Goal: Task Accomplishment & Management: Use online tool/utility

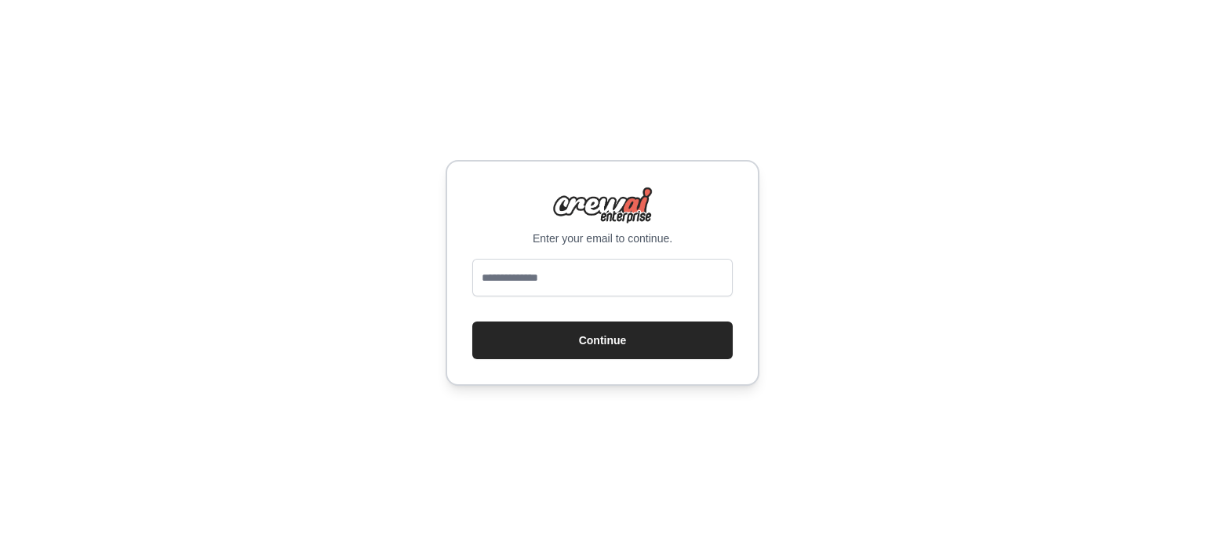
type input "**********"
click at [604, 336] on button "Continue" at bounding box center [602, 341] width 260 height 38
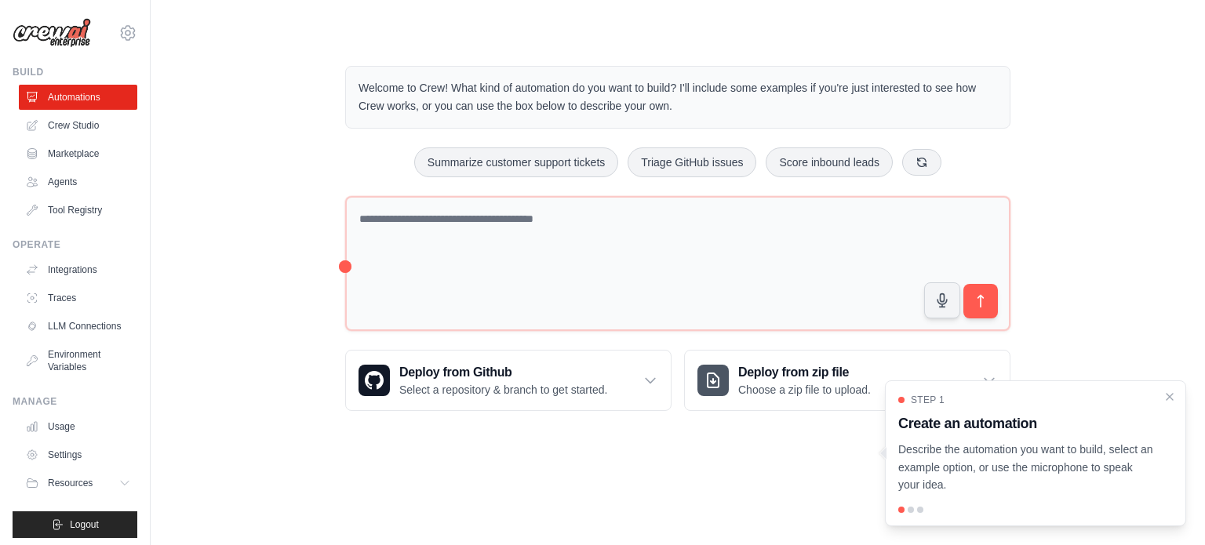
click at [911, 508] on div at bounding box center [910, 510] width 6 height 6
click at [1170, 395] on icon "Close walkthrough" at bounding box center [1169, 395] width 7 height 7
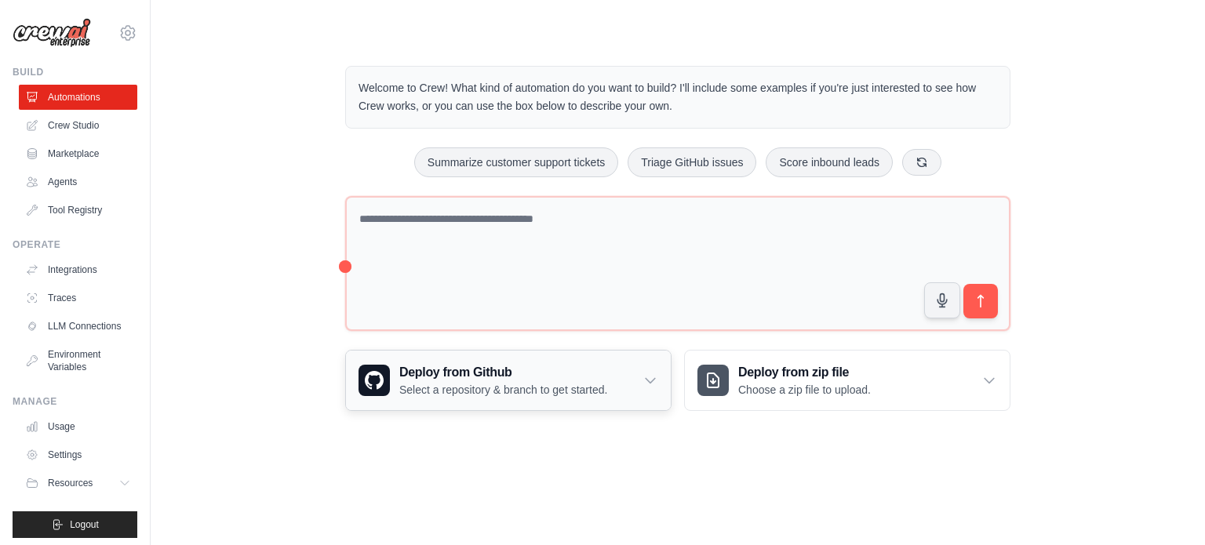
click at [565, 391] on p "Select a repository & branch to get started." at bounding box center [503, 390] width 208 height 16
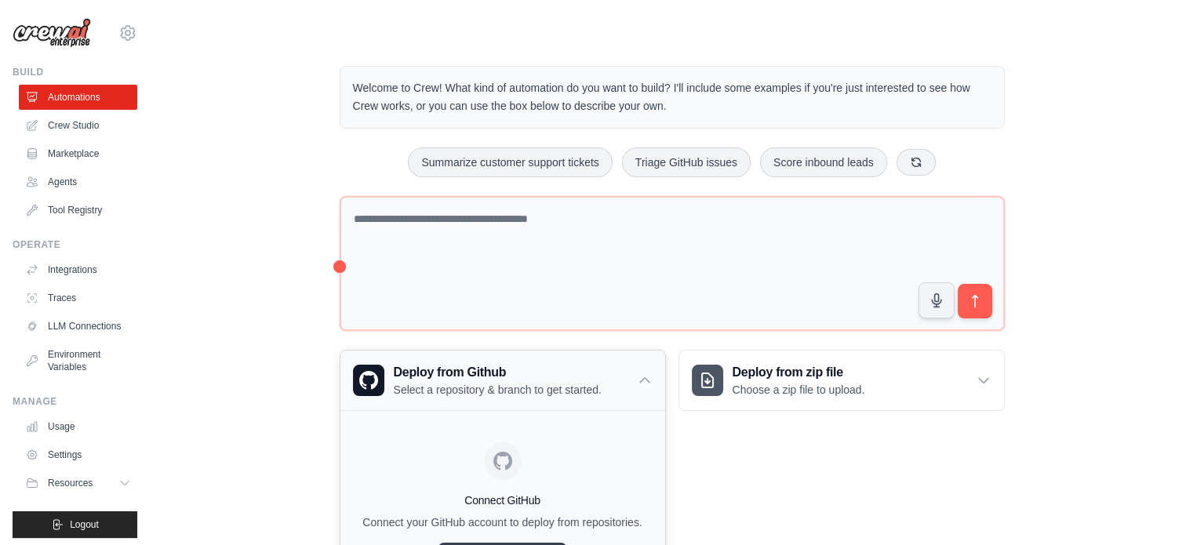
scroll to position [96, 0]
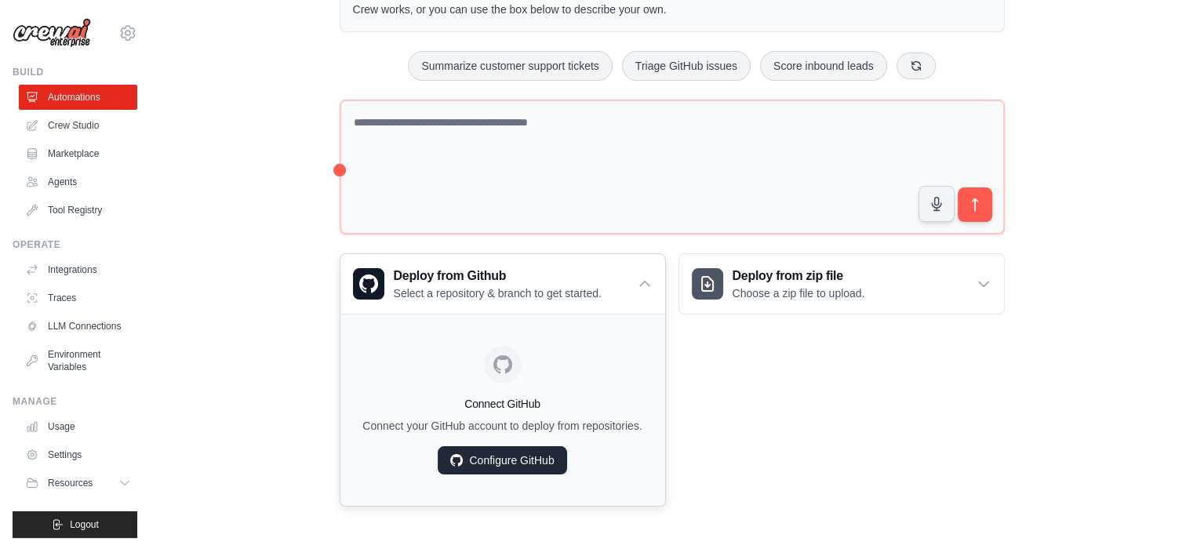
click at [523, 470] on link "Configure GitHub" at bounding box center [502, 460] width 129 height 28
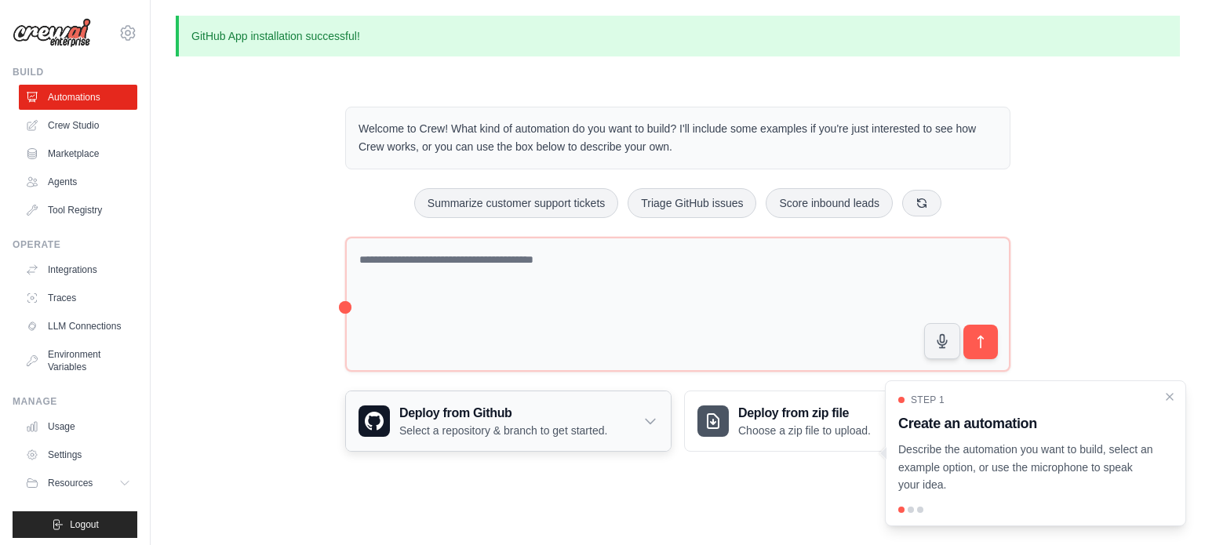
click at [563, 434] on p "Select a repository & branch to get started." at bounding box center [503, 431] width 208 height 16
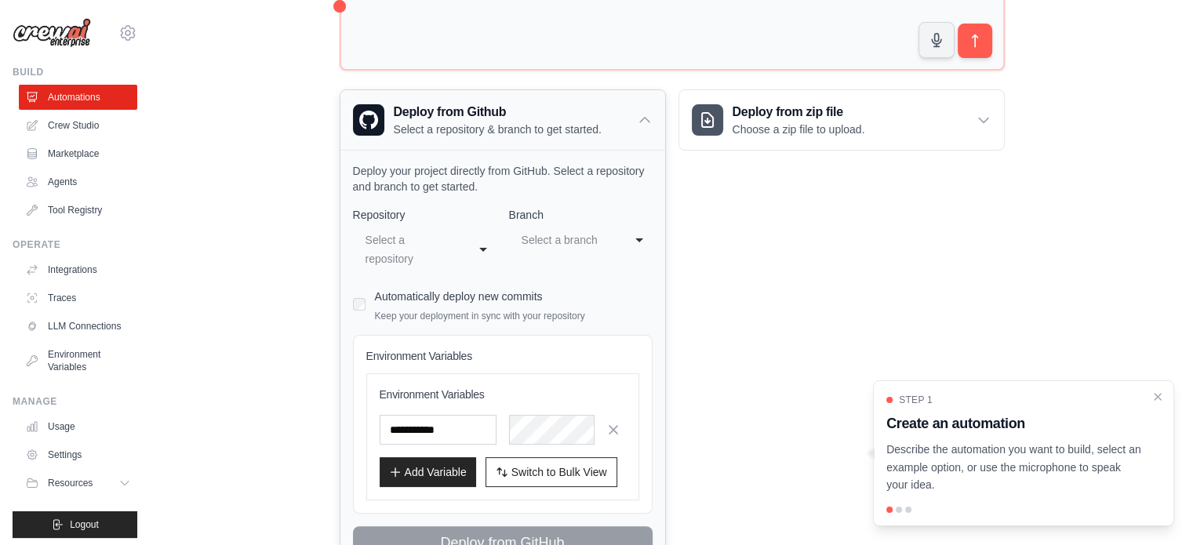
scroll to position [367, 0]
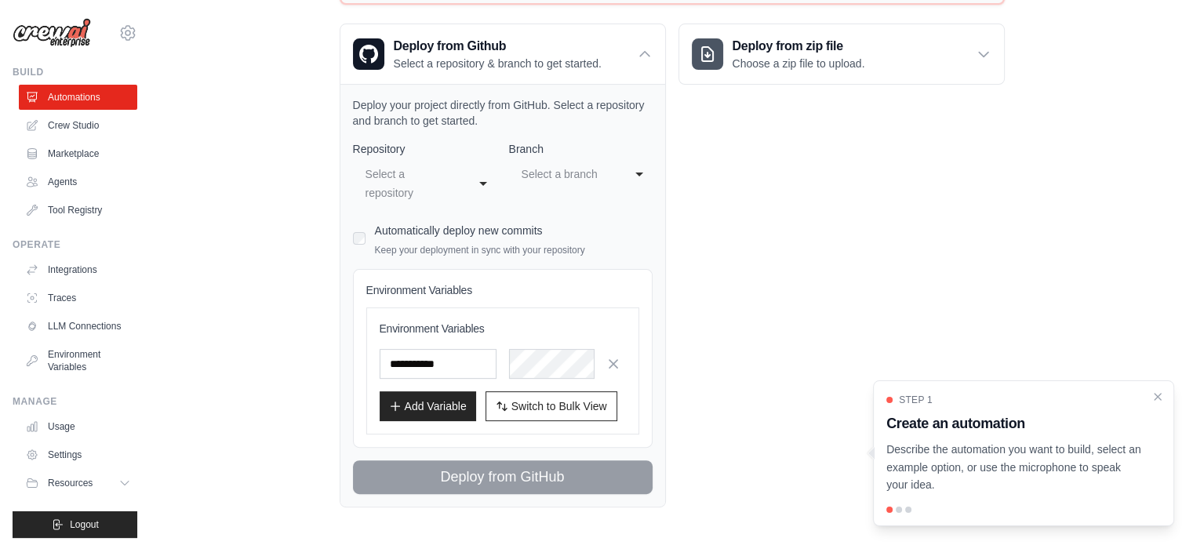
click at [778, 390] on div "Deploy from zip file Choose a zip file to upload. Upload a ZIP file containing …" at bounding box center [841, 266] width 326 height 484
click at [636, 56] on div "Deploy from Github Select a repository & branch to get started." at bounding box center [502, 54] width 325 height 60
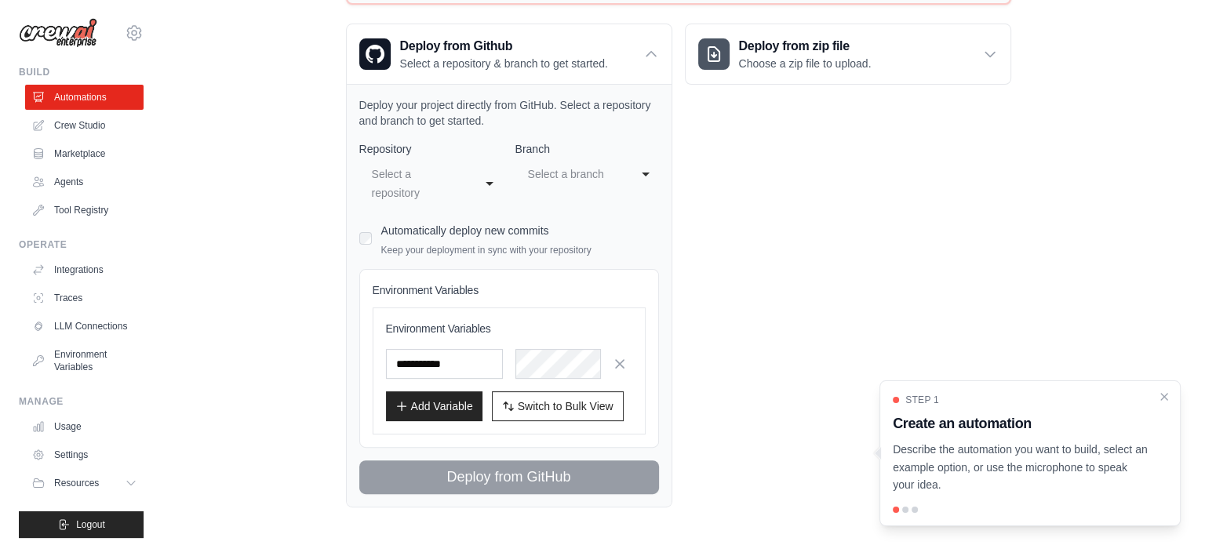
scroll to position [0, 0]
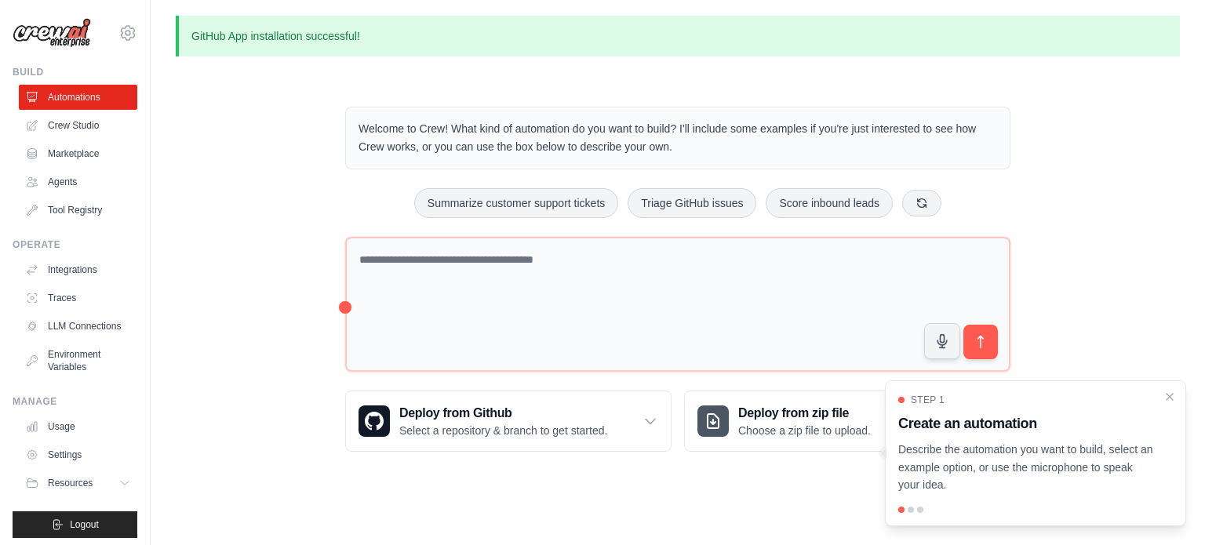
click at [740, 467] on div "Welcome to Crew! What kind of automation do you want to build? I'll include som…" at bounding box center [677, 279] width 703 height 395
click at [783, 509] on body "chimmuanyavictor@gmail.com Settings Build Automations Crew Studio" at bounding box center [602, 272] width 1205 height 545
click at [797, 75] on div "GitHub App installation successful! Welcome to Crew! What kind of automation do…" at bounding box center [678, 246] width 1054 height 461
click at [910, 513] on div at bounding box center [1035, 510] width 274 height 6
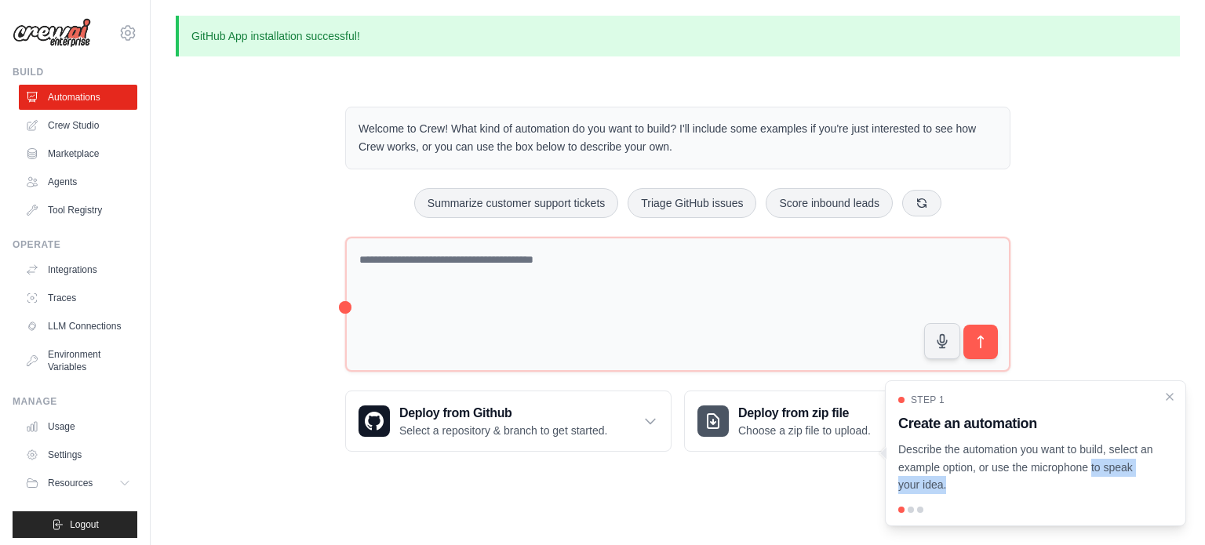
drag, startPoint x: 910, startPoint y: 513, endPoint x: 1063, endPoint y: 470, distance: 158.9
click at [1063, 470] on div "Step 1 Create an automation Describe the automation you want to build, select a…" at bounding box center [1035, 453] width 301 height 146
click at [1045, 514] on div "Step 1 Create an automation Describe the automation you want to build, select a…" at bounding box center [1035, 453] width 301 height 146
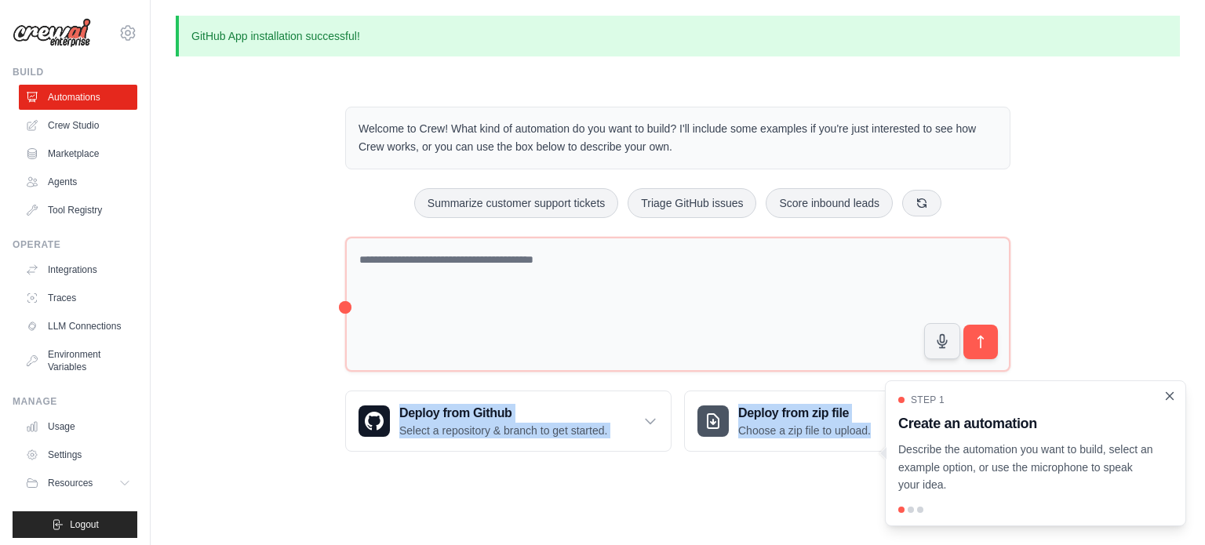
drag, startPoint x: 1086, startPoint y: 335, endPoint x: 1164, endPoint y: 394, distance: 97.9
click at [1164, 394] on div "Welcome to Crew! What kind of automation do you want to build? I'll include som…" at bounding box center [678, 279] width 1004 height 395
click at [1164, 394] on icon "Close walkthrough" at bounding box center [1169, 396] width 14 height 14
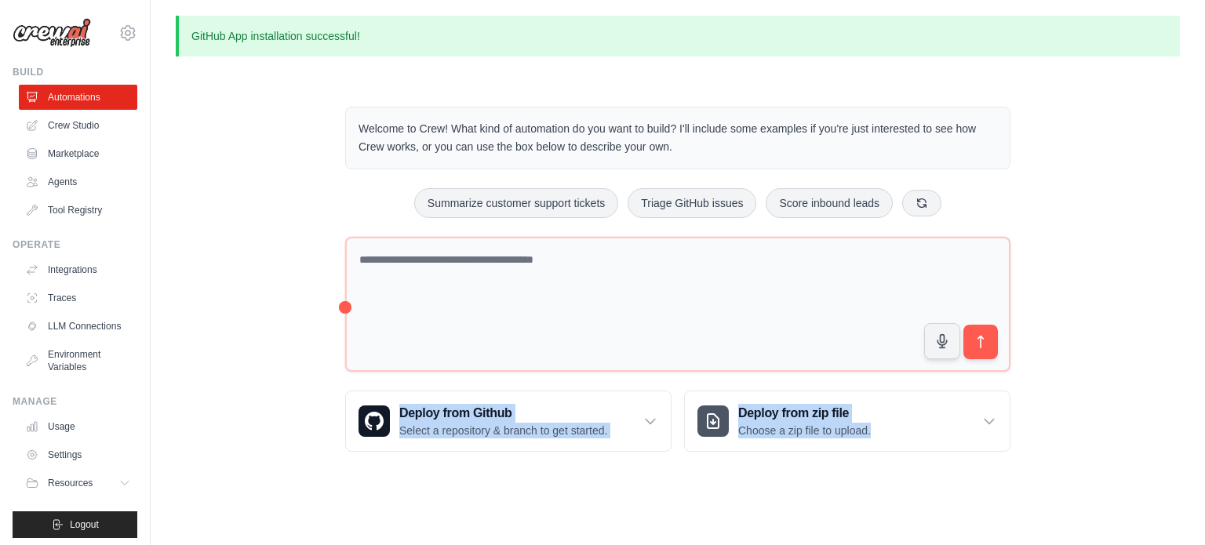
click at [1045, 467] on div "Welcome to Crew! What kind of automation do you want to build? I'll include som…" at bounding box center [678, 279] width 1004 height 395
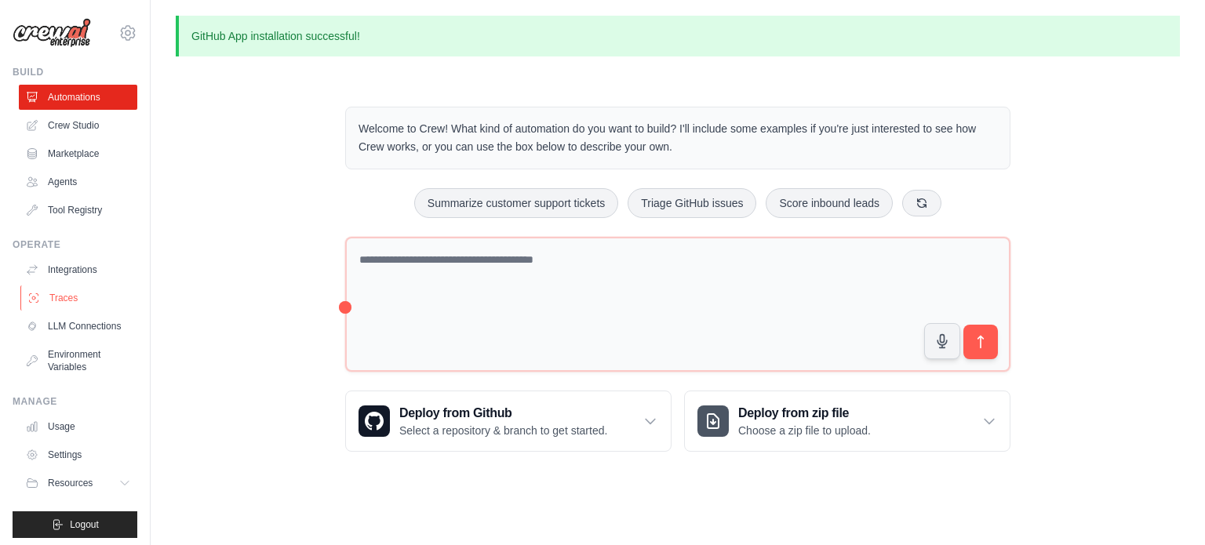
scroll to position [17, 0]
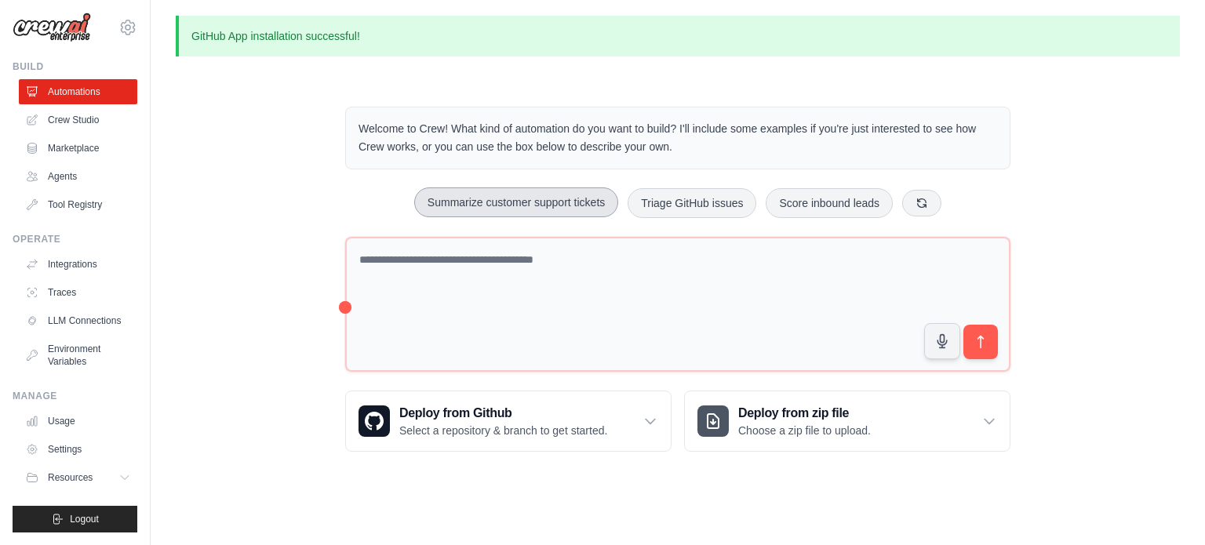
click at [491, 203] on button "Summarize customer support tickets" at bounding box center [516, 202] width 204 height 30
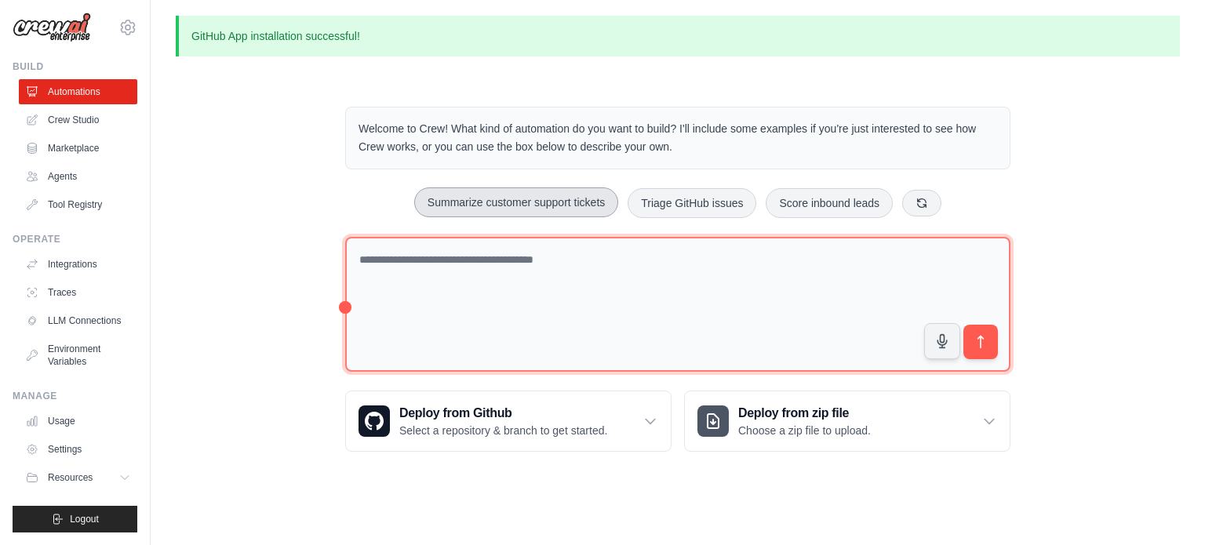
type textarea "**********"
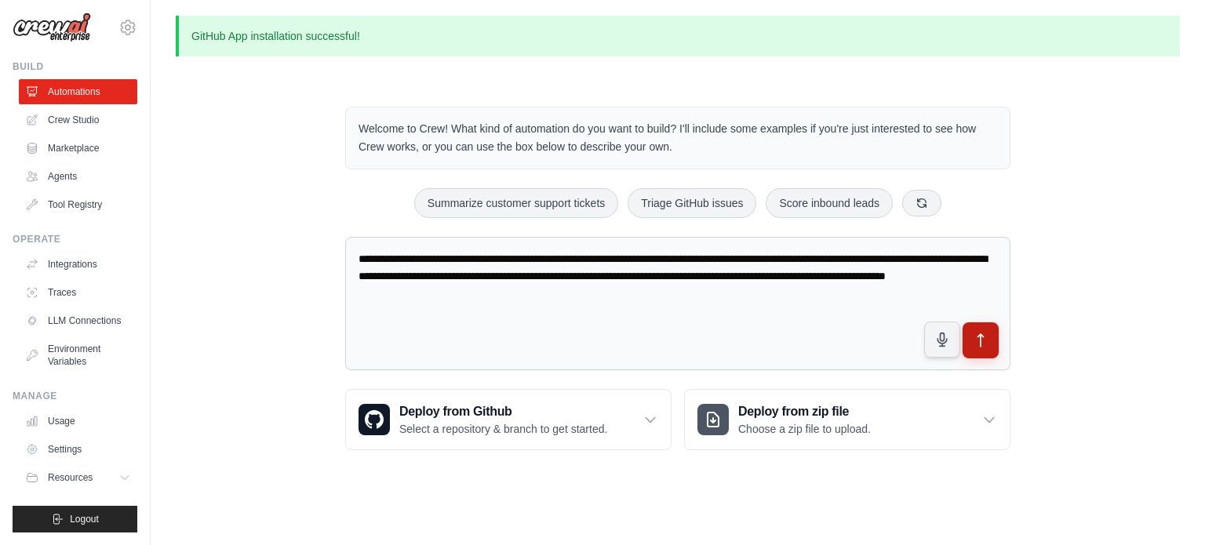
click at [976, 337] on icon "submit" at bounding box center [980, 341] width 16 height 16
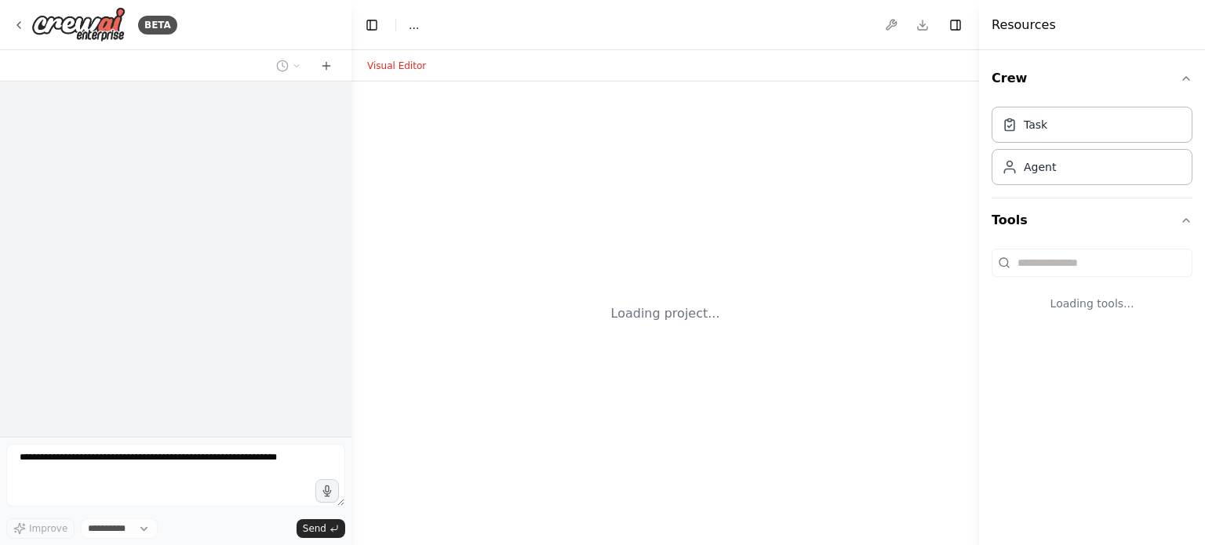
select select "****"
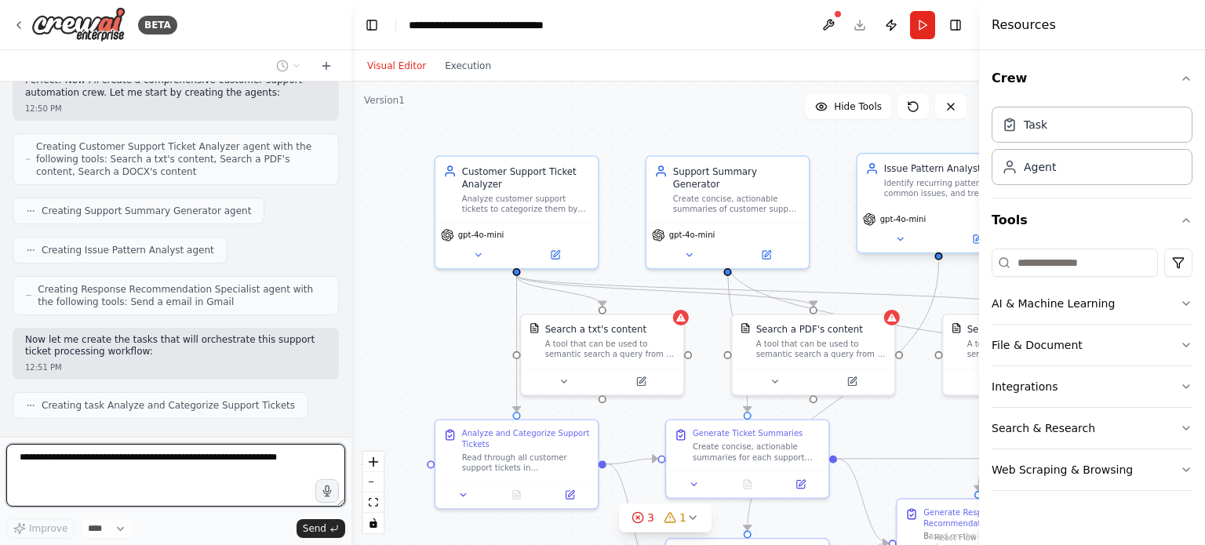
scroll to position [1393, 0]
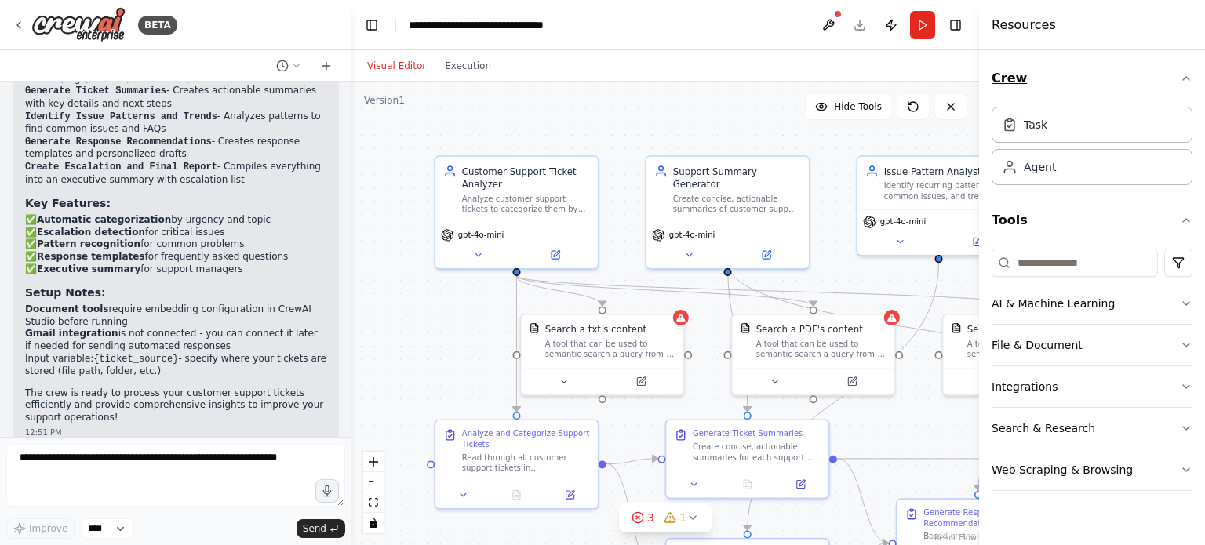
click at [1187, 83] on icon "button" at bounding box center [1185, 78] width 13 height 13
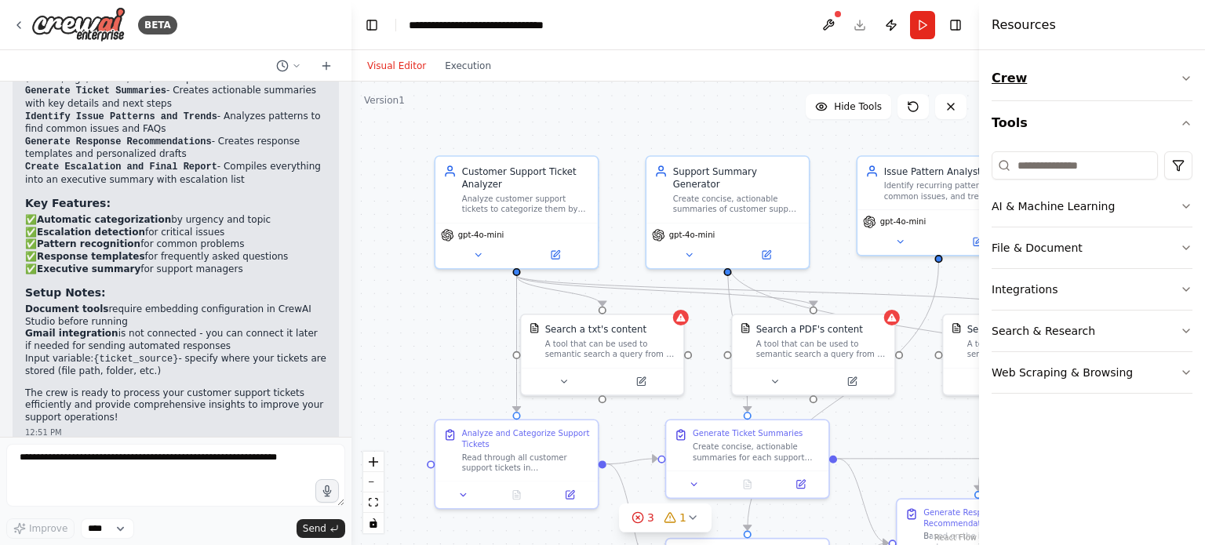
click at [1187, 83] on icon "button" at bounding box center [1185, 78] width 13 height 13
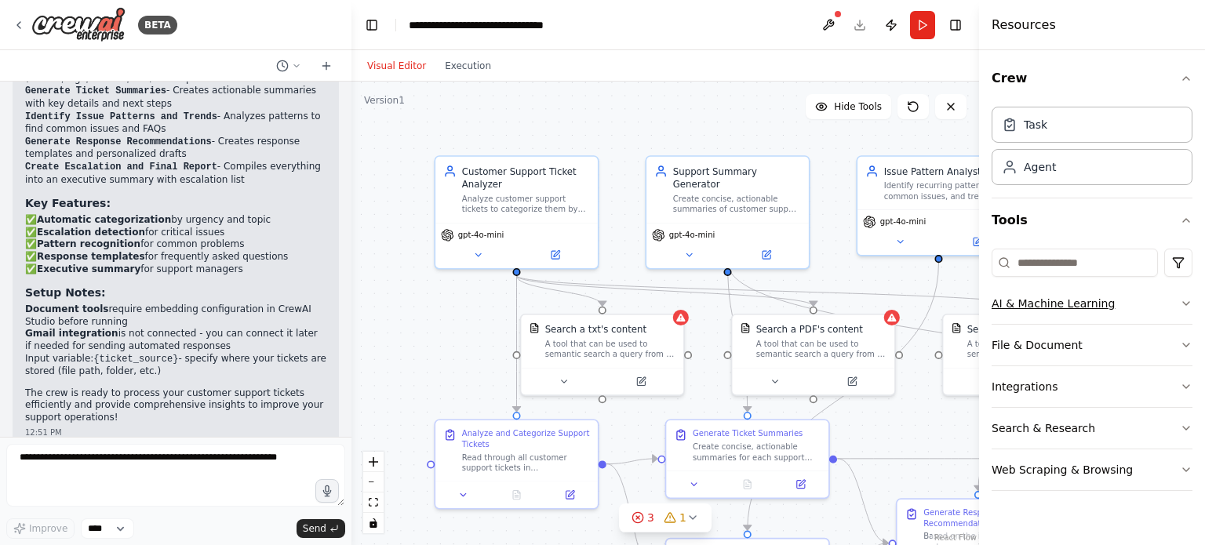
click at [1183, 303] on icon "button" at bounding box center [1185, 303] width 13 height 13
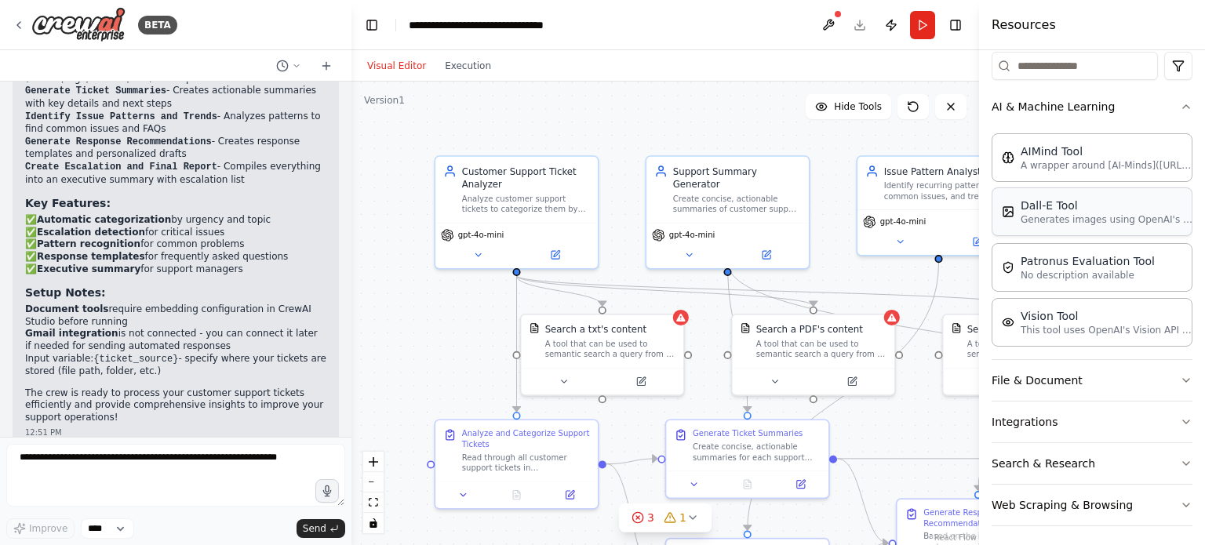
scroll to position [200, 0]
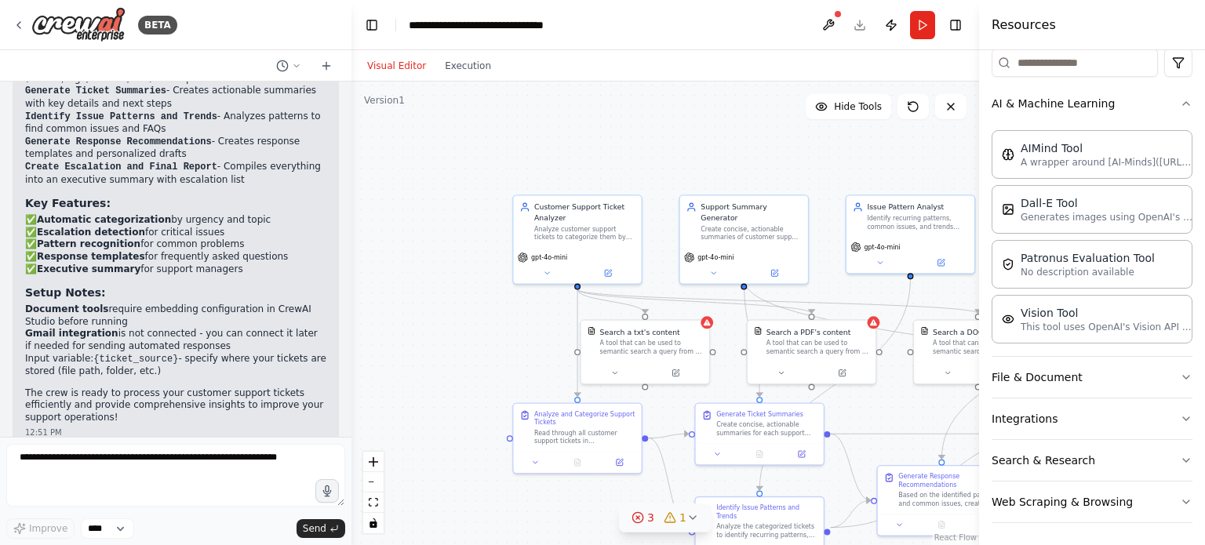
click at [634, 517] on circle at bounding box center [637, 517] width 10 height 10
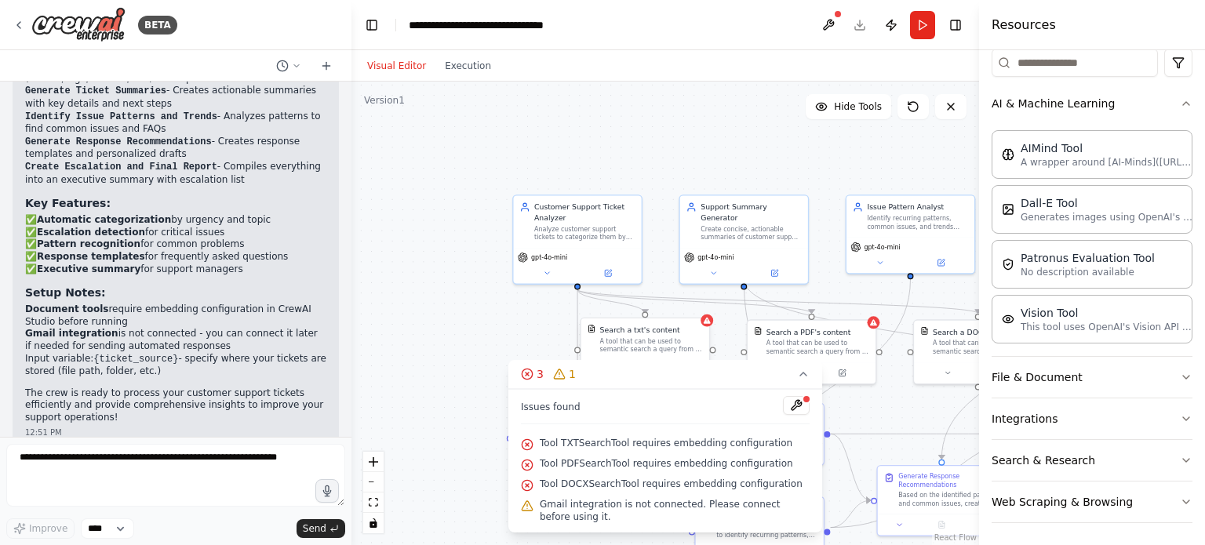
drag, startPoint x: 670, startPoint y: 361, endPoint x: 686, endPoint y: 325, distance: 39.7
click at [686, 325] on div "Version 1 Hide Tools .deletable-edge-delete-btn { width: 20px; height: 20px; bo…" at bounding box center [664, 313] width 627 height 463
click at [699, 328] on div "Search a txt's content" at bounding box center [651, 330] width 103 height 10
click at [328, 381] on div "Create a crew that automatically reads through customer support tickets, catego…" at bounding box center [175, 259] width 351 height 355
click at [380, 380] on div ".deletable-edge-delete-btn { width: 20px; height: 20px; border: 0px solid #ffff…" at bounding box center [664, 313] width 627 height 463
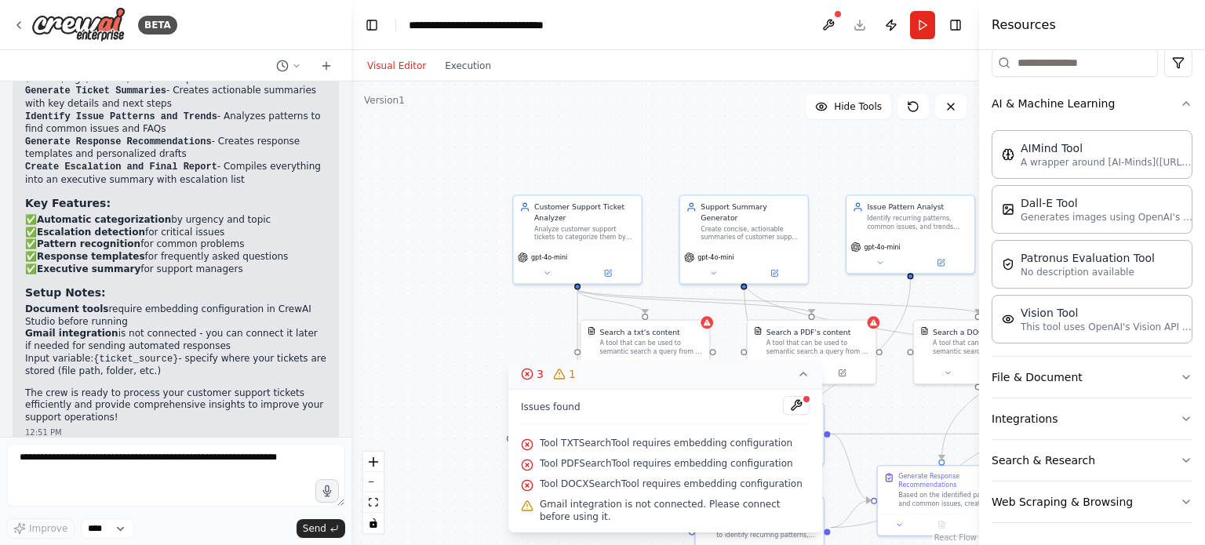
click at [803, 376] on icon at bounding box center [803, 374] width 13 height 13
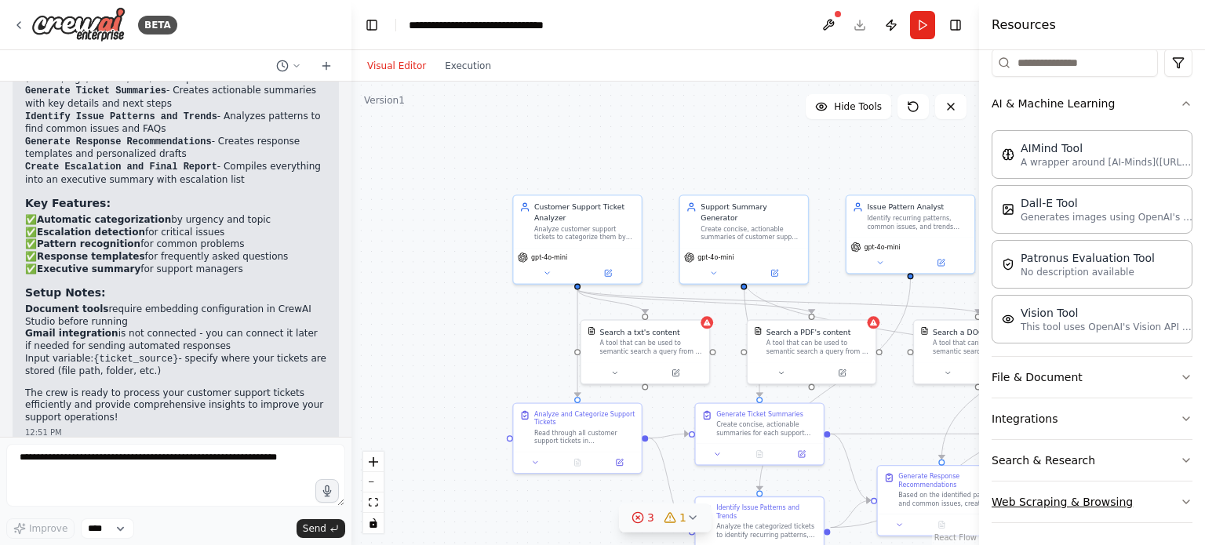
click at [1179, 496] on icon "button" at bounding box center [1185, 502] width 13 height 13
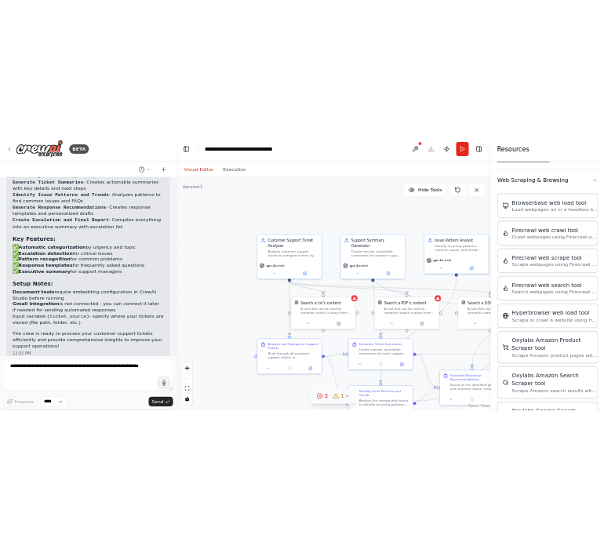
scroll to position [620, 0]
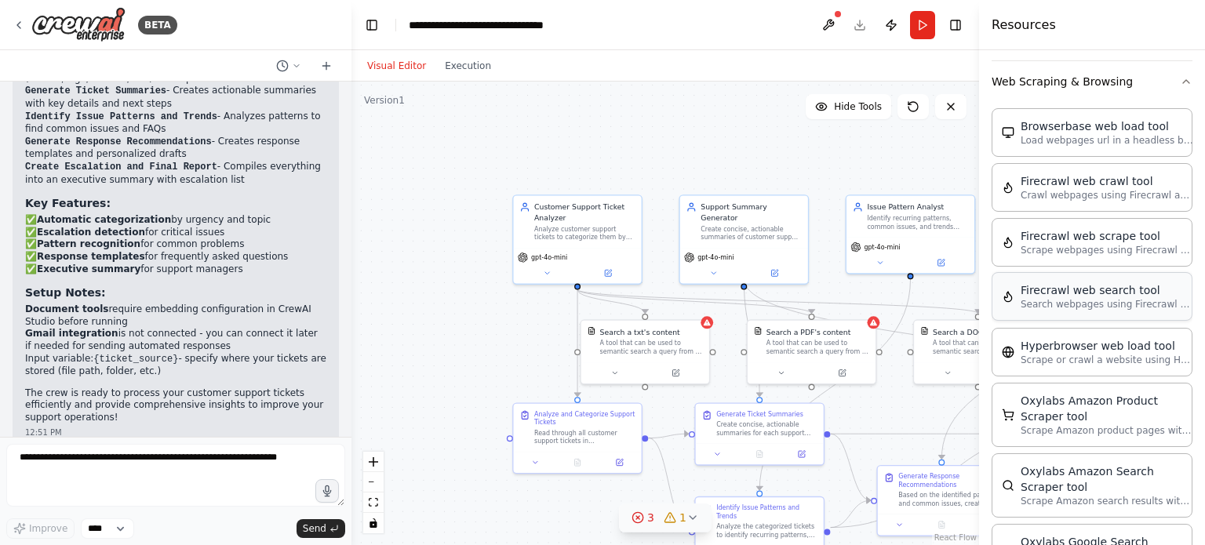
click at [1100, 298] on p "Search webpages using Firecrawl and return the results" at bounding box center [1106, 304] width 173 height 13
click at [859, 109] on span "Hide Tools" at bounding box center [858, 106] width 48 height 13
click at [859, 109] on span "Show Tools" at bounding box center [856, 106] width 52 height 13
click at [909, 106] on icon at bounding box center [913, 106] width 13 height 13
click at [916, 31] on button "Run" at bounding box center [922, 25] width 25 height 28
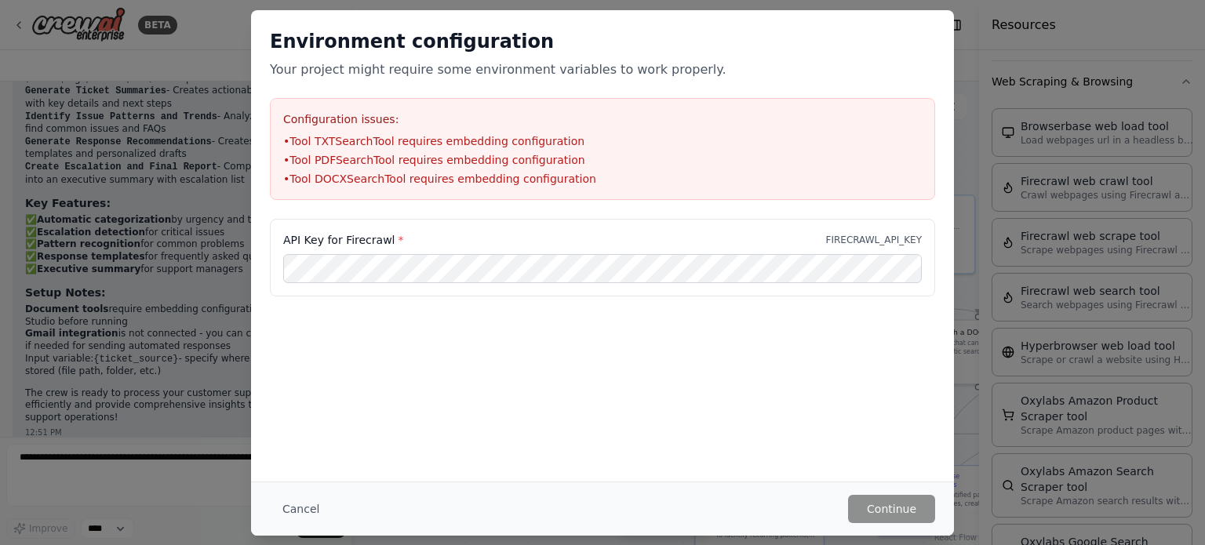
click at [1097, 45] on div "Environment configuration Your project might require some environment variables…" at bounding box center [602, 272] width 1205 height 545
click at [190, 208] on div "Environment configuration Your project might require some environment variables…" at bounding box center [602, 272] width 1205 height 545
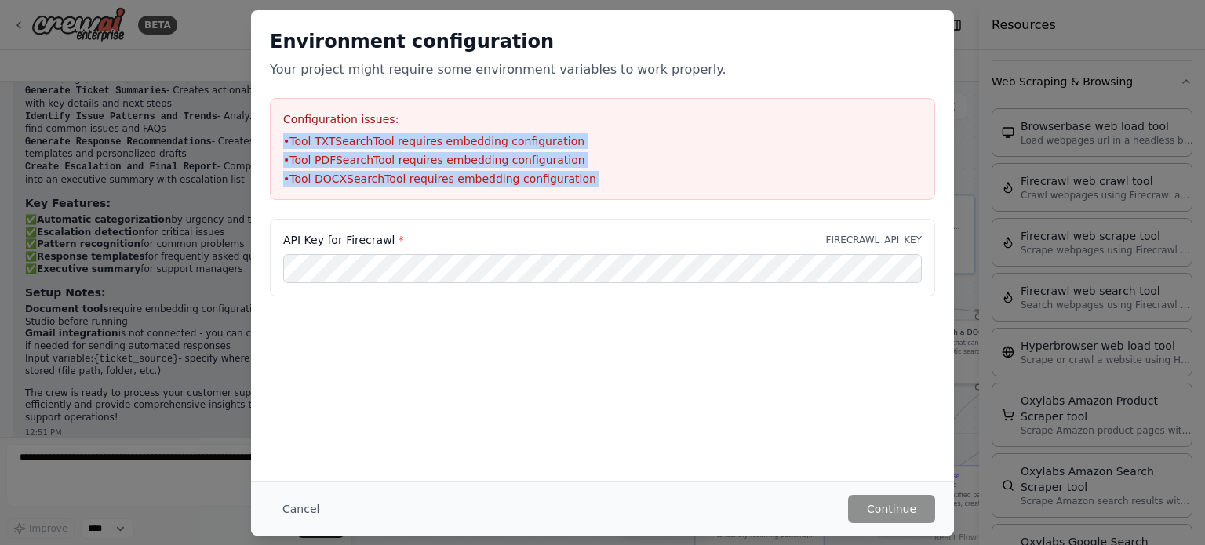
drag, startPoint x: 190, startPoint y: 208, endPoint x: 815, endPoint y: 164, distance: 626.6
click at [815, 164] on div "Environment configuration Your project might require some environment variables…" at bounding box center [602, 272] width 1205 height 545
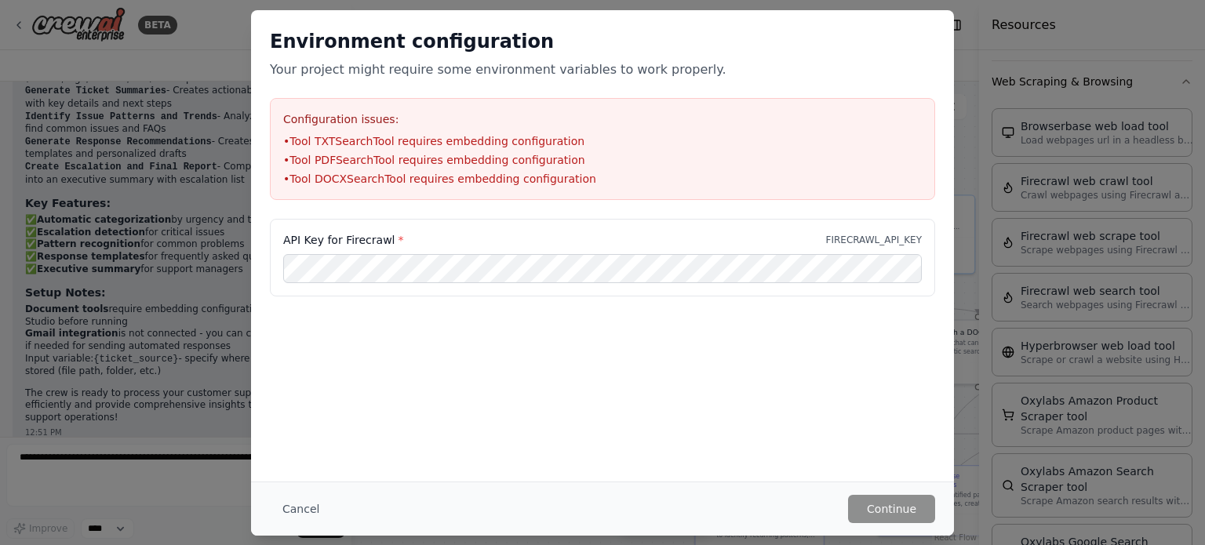
click at [1063, 133] on div "Environment configuration Your project might require some environment variables…" at bounding box center [602, 272] width 1205 height 545
click at [298, 518] on button "Cancel" at bounding box center [301, 509] width 62 height 28
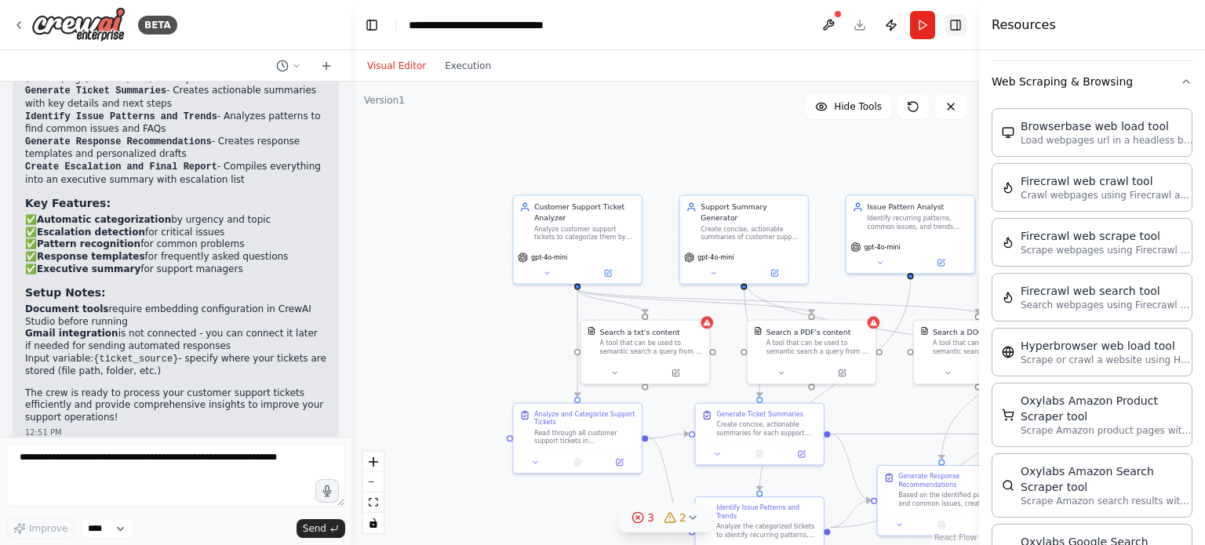
click at [960, 15] on button "Toggle Right Sidebar" at bounding box center [955, 25] width 22 height 22
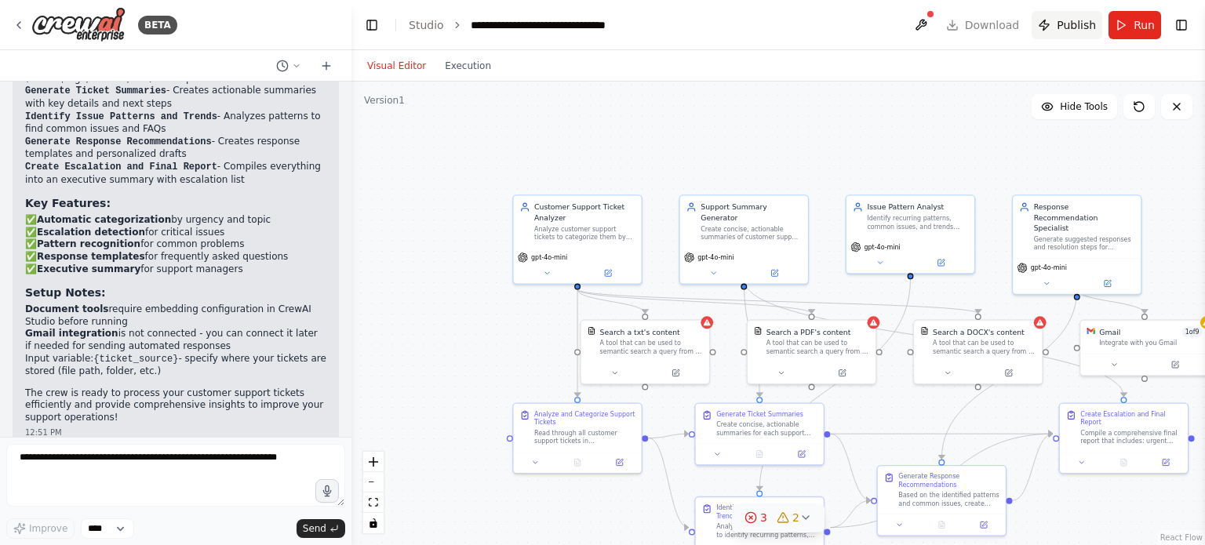
click at [1062, 30] on span "Publish" at bounding box center [1075, 25] width 39 height 16
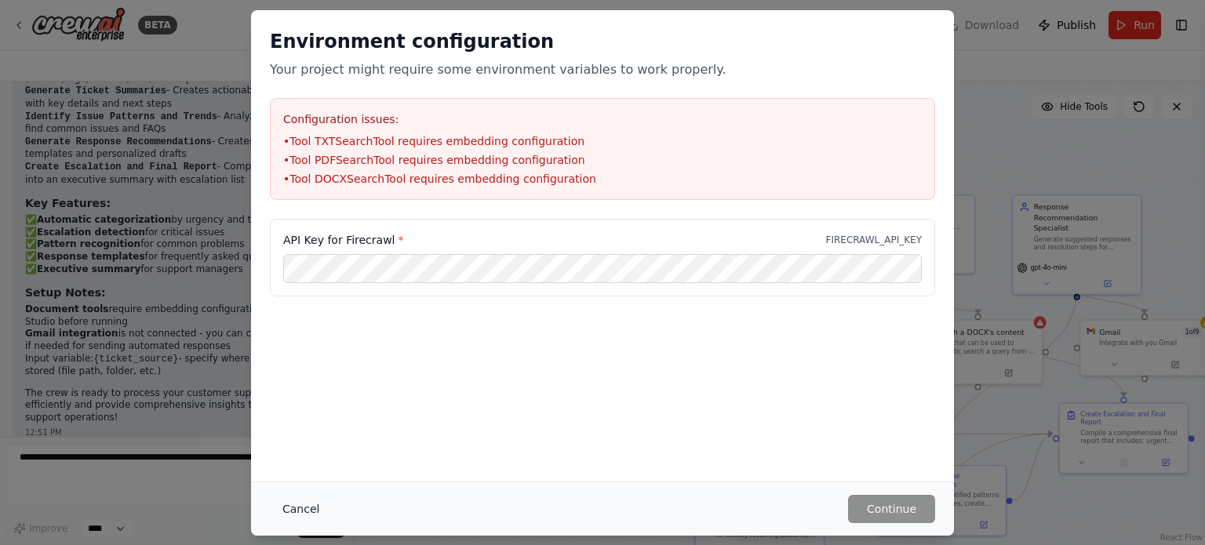
click at [295, 509] on button "Cancel" at bounding box center [301, 509] width 62 height 28
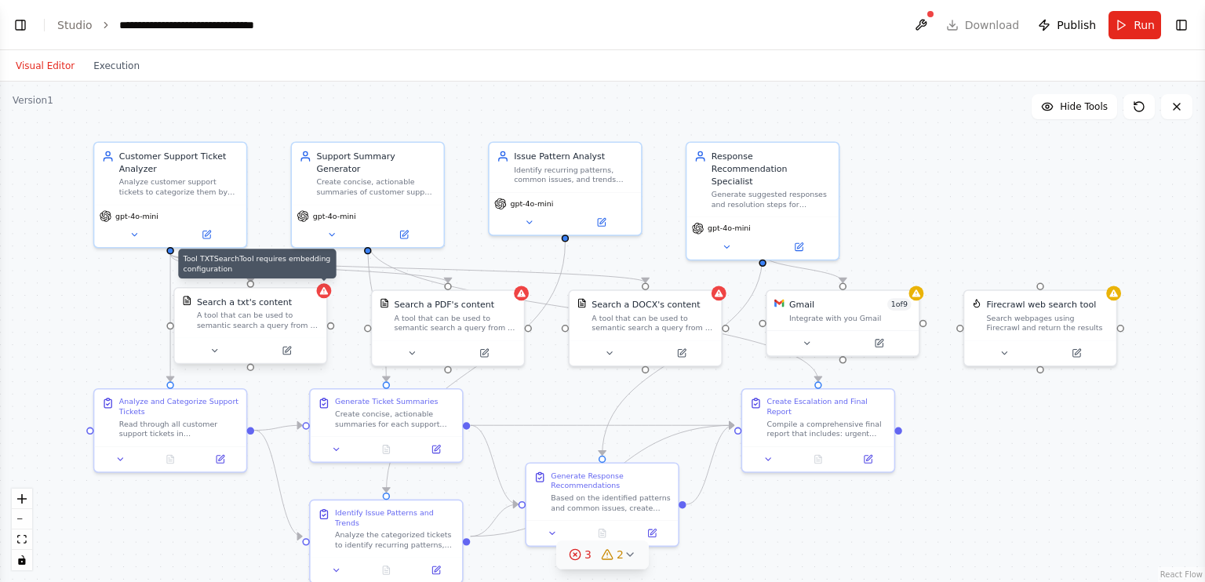
click at [327, 296] on div at bounding box center [323, 290] width 15 height 15
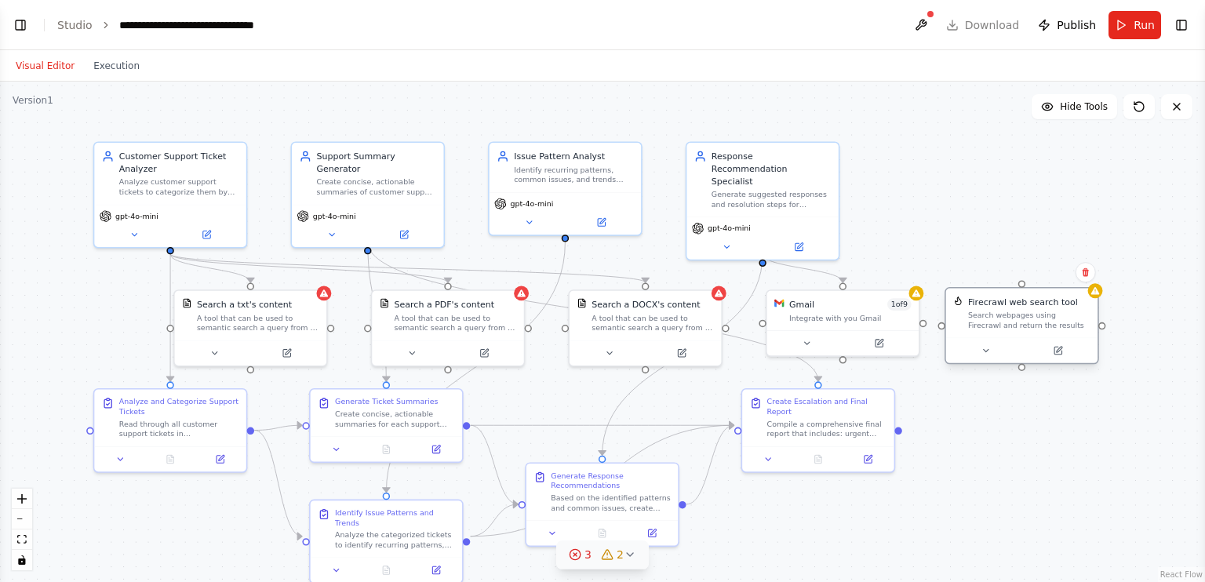
drag, startPoint x: 1004, startPoint y: 363, endPoint x: 979, endPoint y: 360, distance: 24.5
click at [979, 360] on div at bounding box center [1021, 350] width 151 height 25
click at [1058, 351] on icon at bounding box center [1057, 350] width 7 height 7
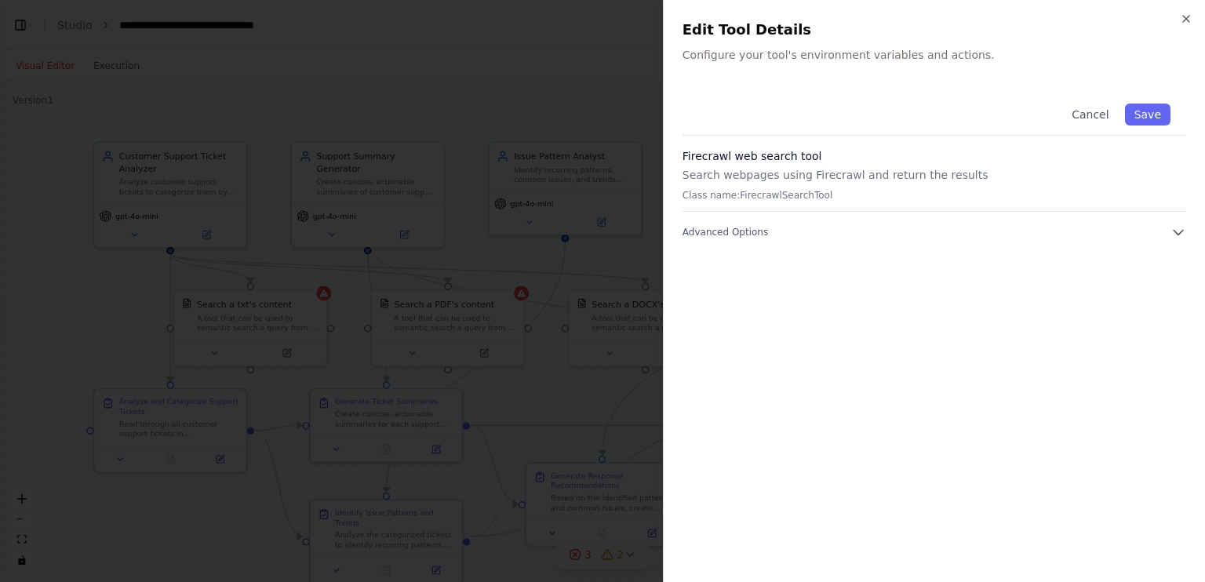
click at [646, 128] on div at bounding box center [602, 291] width 1205 height 582
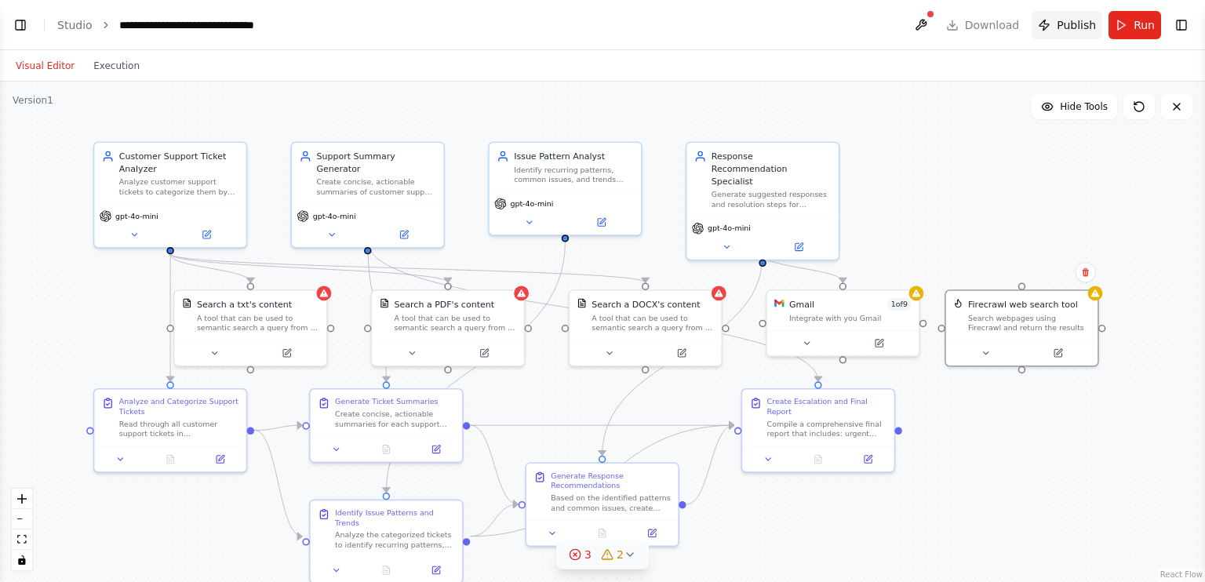
click at [1054, 28] on button "Publish" at bounding box center [1066, 25] width 71 height 28
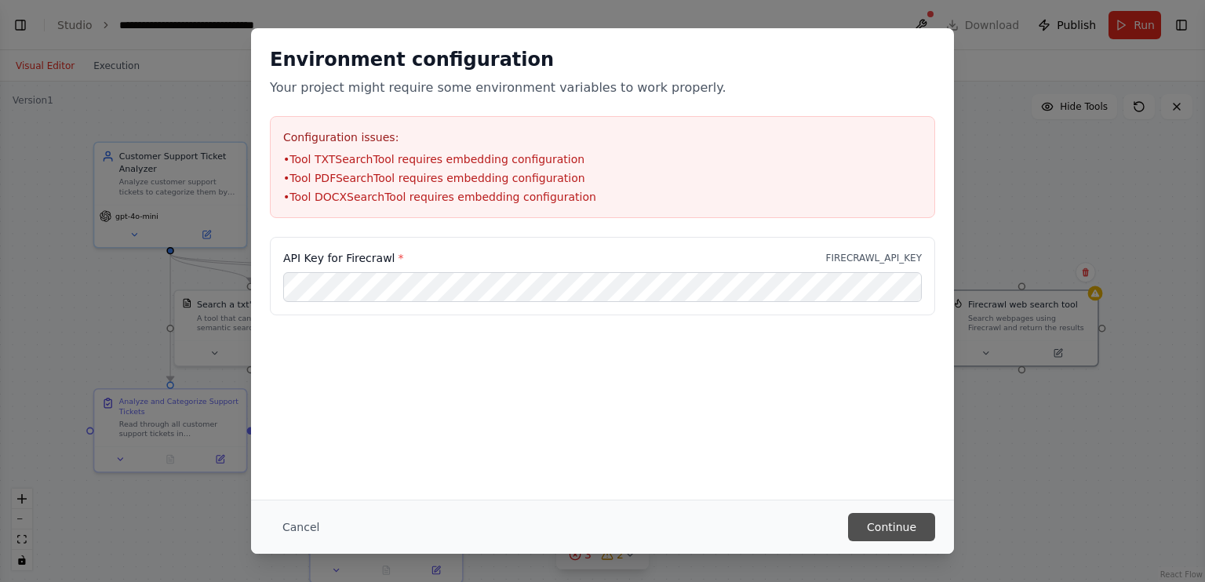
click at [888, 526] on button "Continue" at bounding box center [891, 527] width 87 height 28
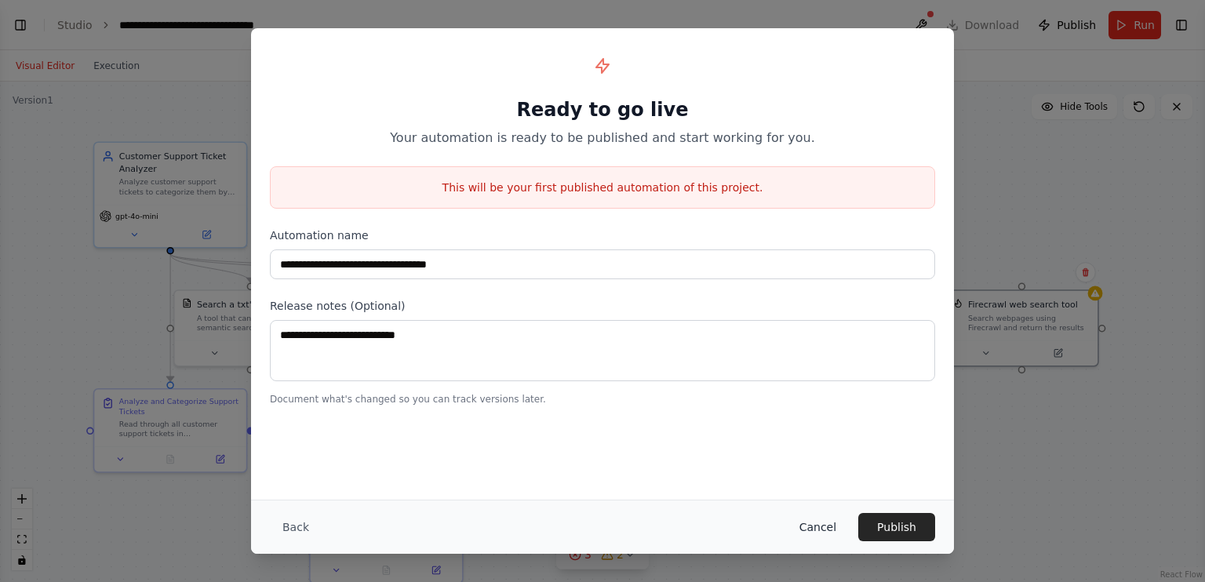
click at [814, 524] on button "Cancel" at bounding box center [818, 527] width 62 height 28
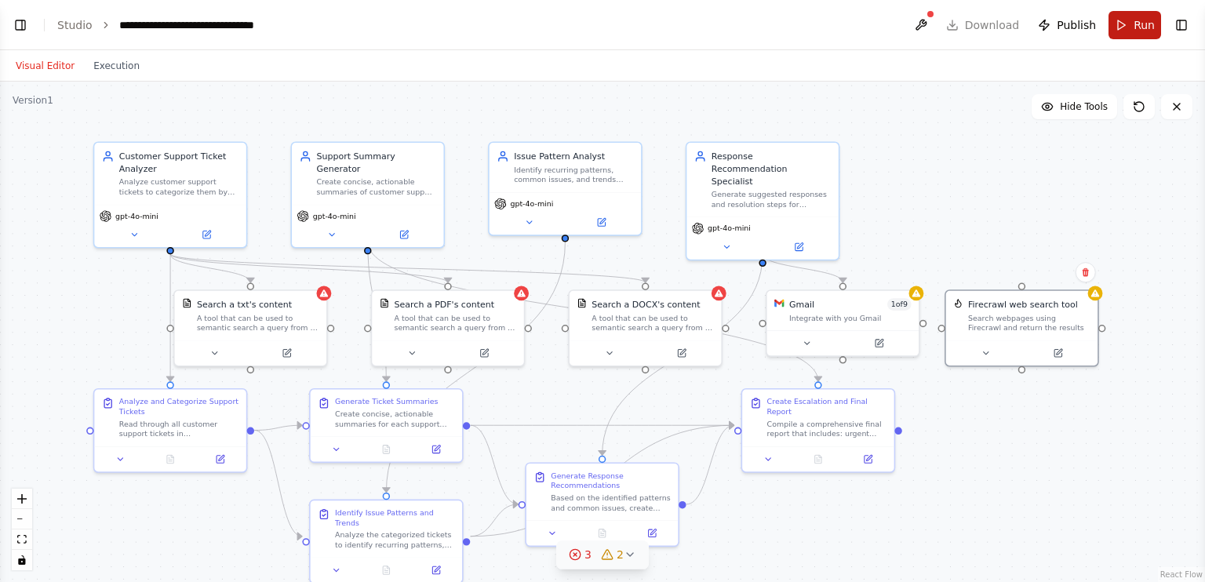
click at [1126, 23] on button "Run" at bounding box center [1134, 25] width 53 height 28
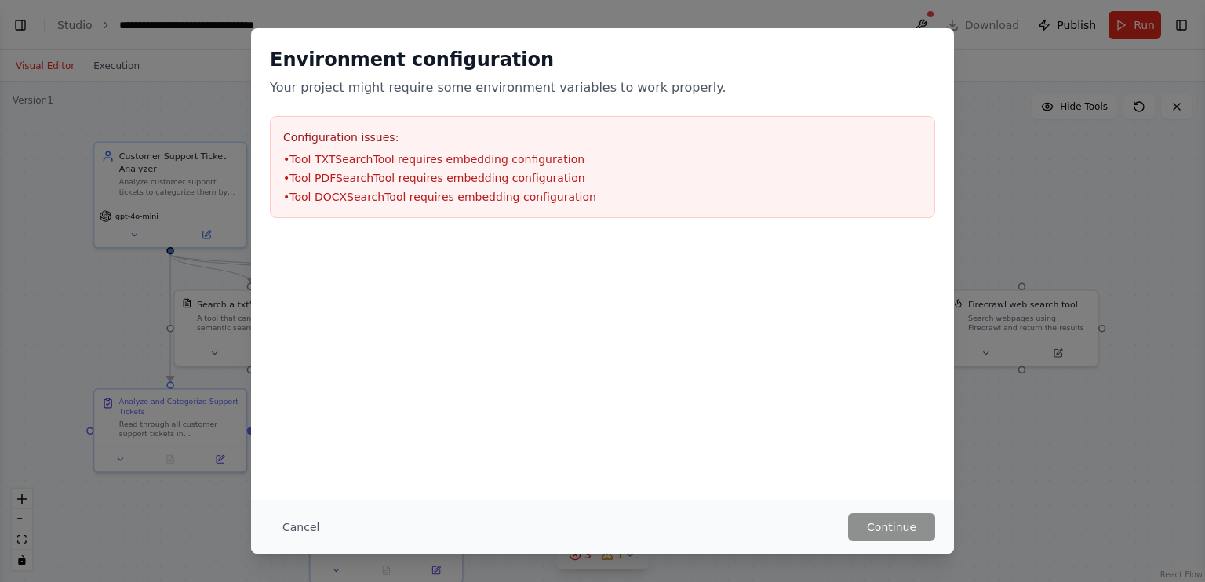
click at [284, 510] on div "Cancel Continue" at bounding box center [602, 527] width 703 height 54
click at [302, 527] on button "Cancel" at bounding box center [301, 527] width 62 height 28
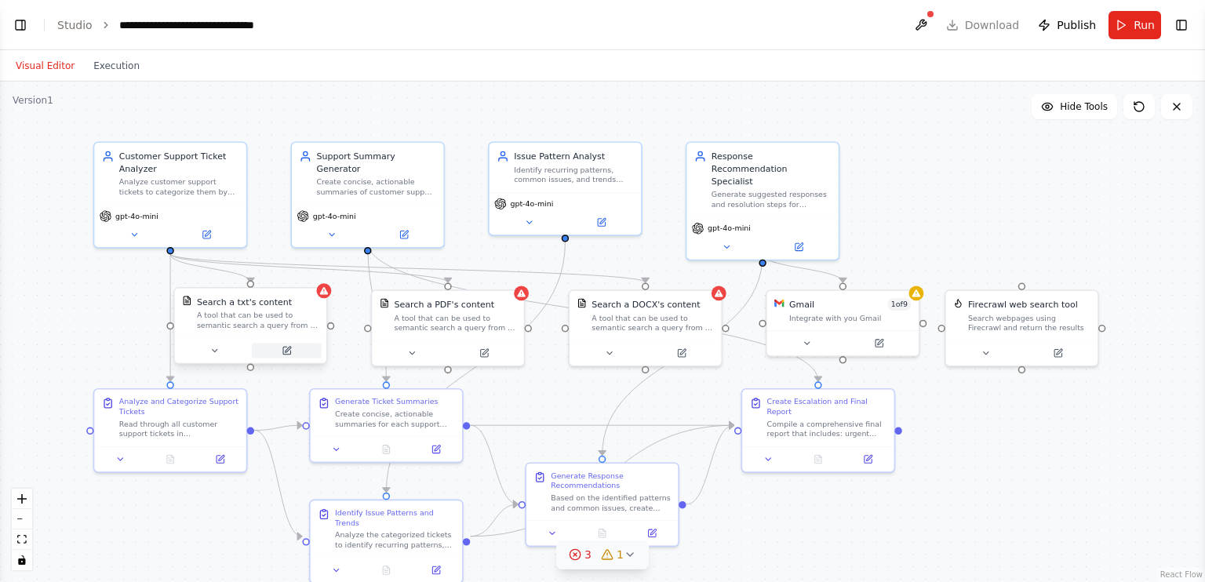
click at [285, 353] on icon at bounding box center [286, 350] width 7 height 7
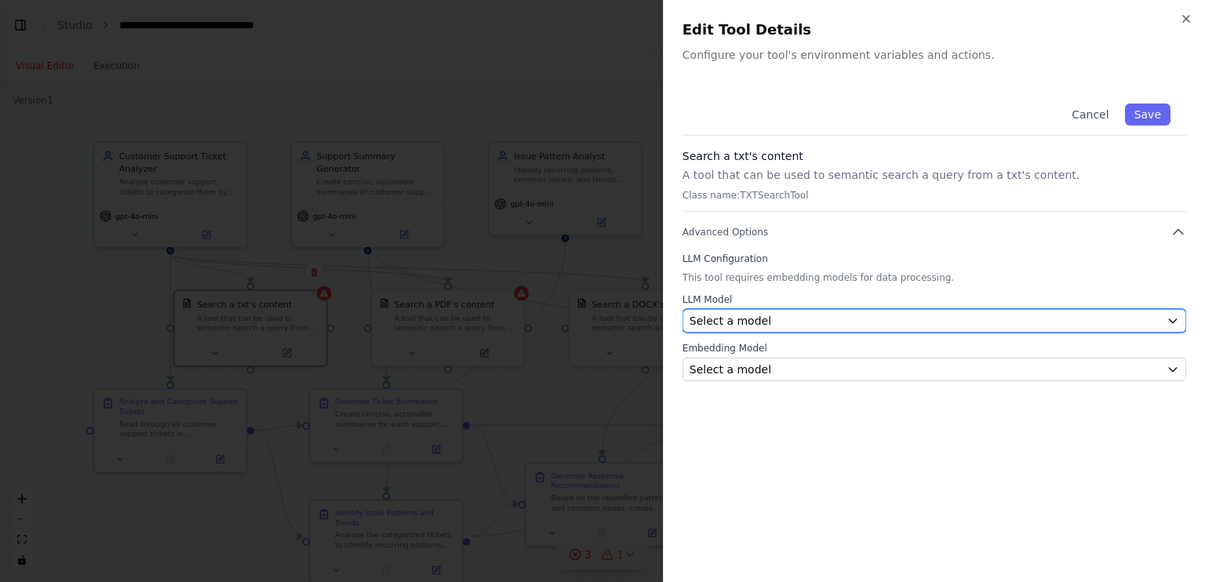
click at [829, 322] on div "Select a model" at bounding box center [924, 321] width 471 height 16
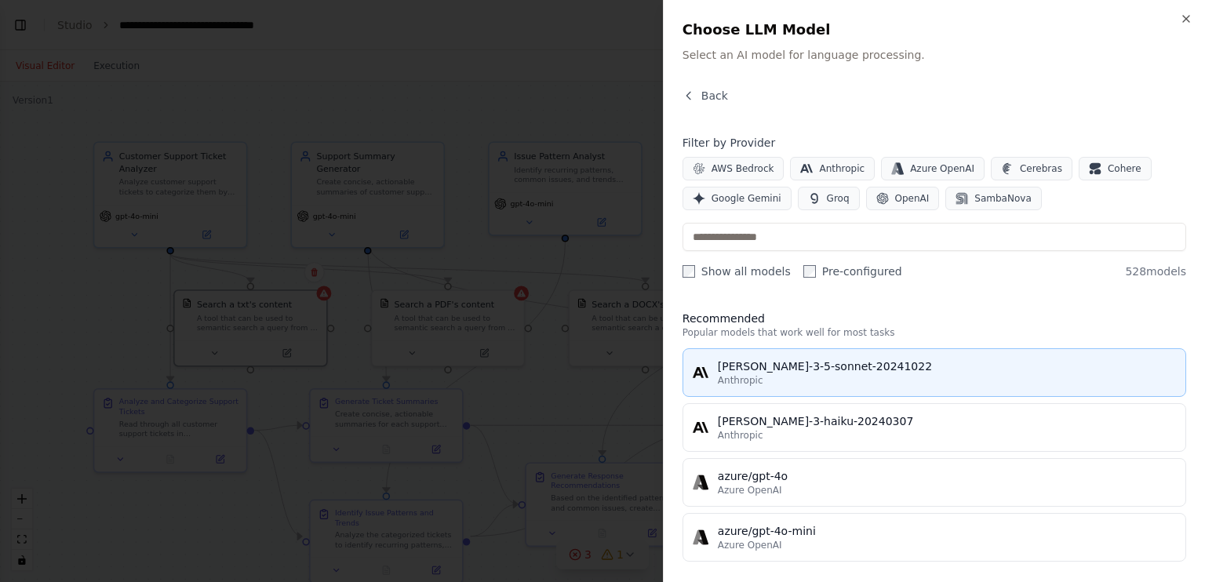
click at [781, 366] on div "claude-3-5-sonnet-20241022" at bounding box center [947, 366] width 458 height 16
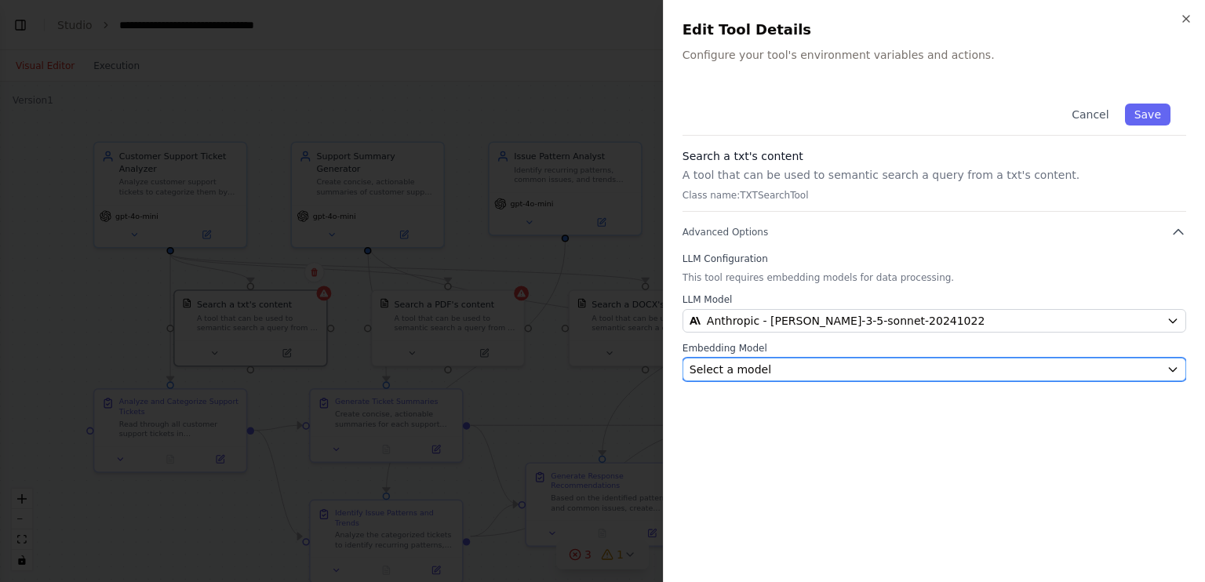
click at [826, 373] on div "Select a model" at bounding box center [924, 370] width 471 height 16
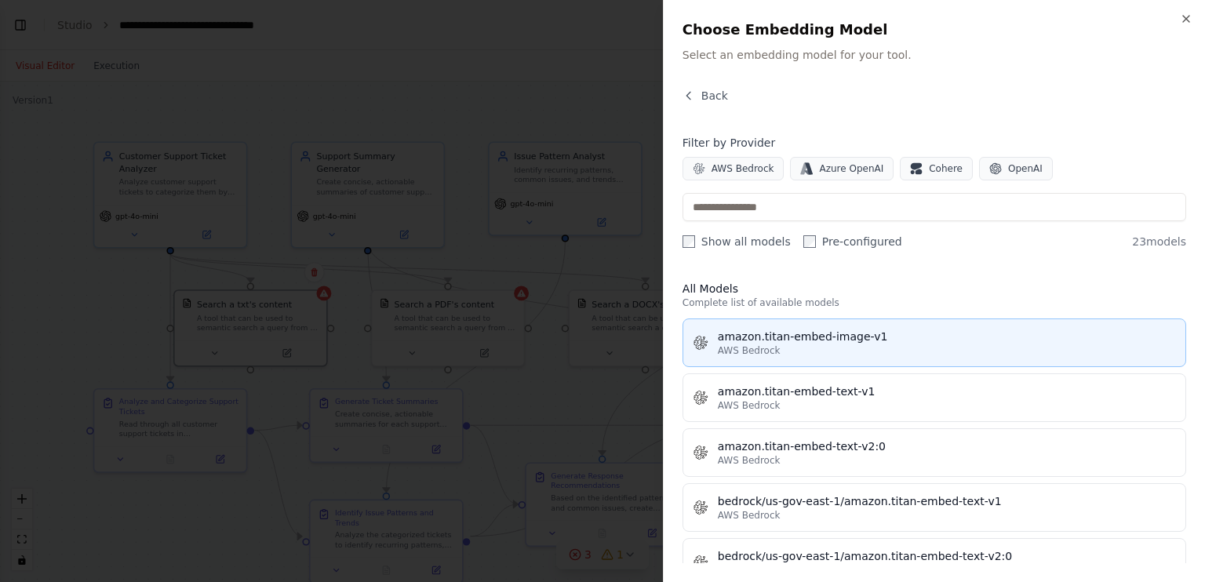
click at [849, 351] on div "AWS Bedrock" at bounding box center [947, 350] width 458 height 13
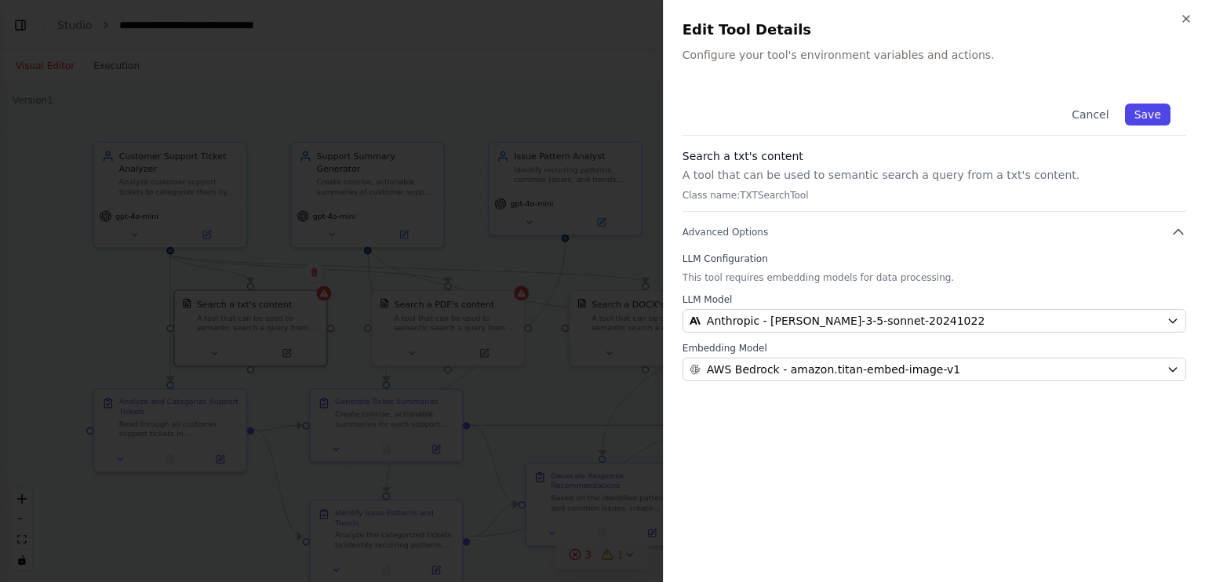
click at [1142, 120] on button "Save" at bounding box center [1147, 115] width 45 height 22
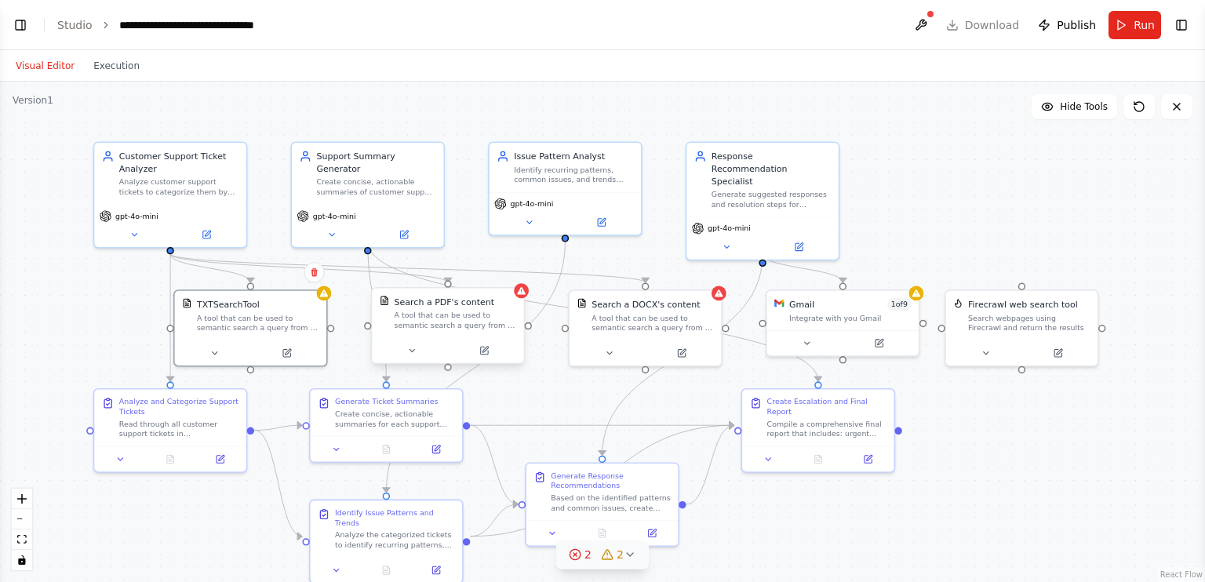
click at [524, 298] on div "Search a PDF's content A tool that can be used to semantic search a query from …" at bounding box center [448, 325] width 154 height 77
click at [496, 354] on button at bounding box center [484, 350] width 70 height 15
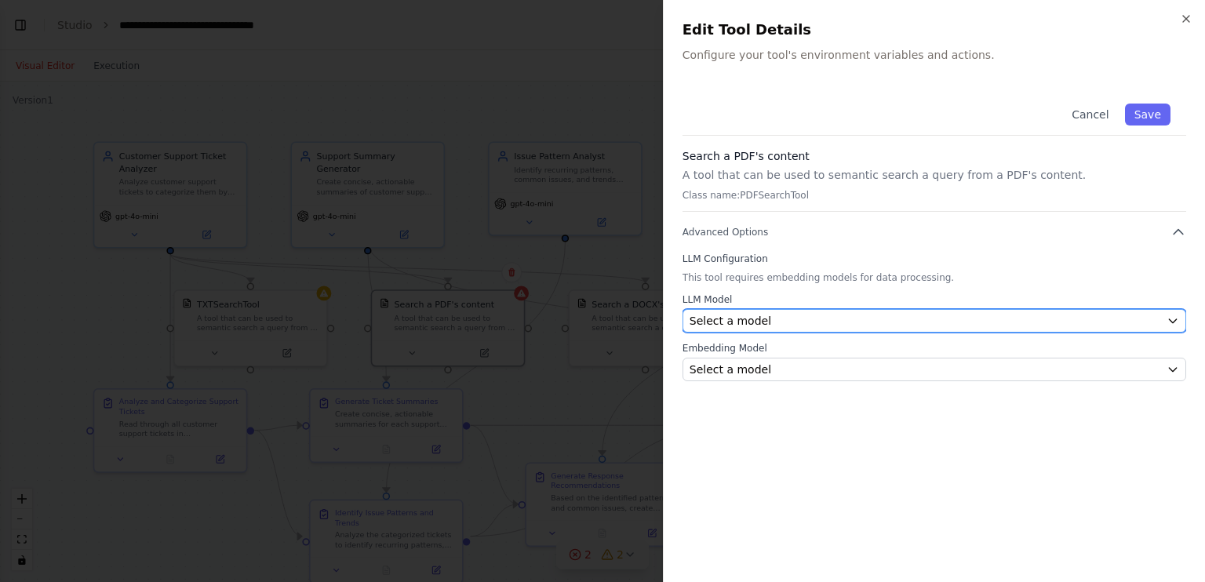
click at [787, 327] on div "Select a model" at bounding box center [924, 321] width 471 height 16
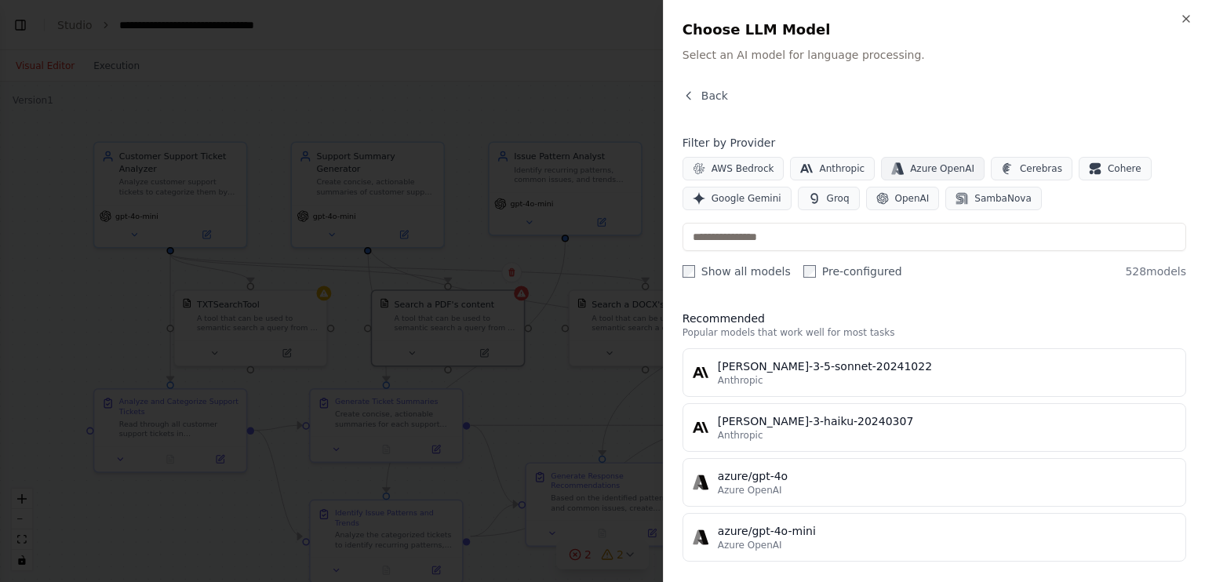
click at [913, 175] on button "Azure OpenAI" at bounding box center [933, 169] width 104 height 24
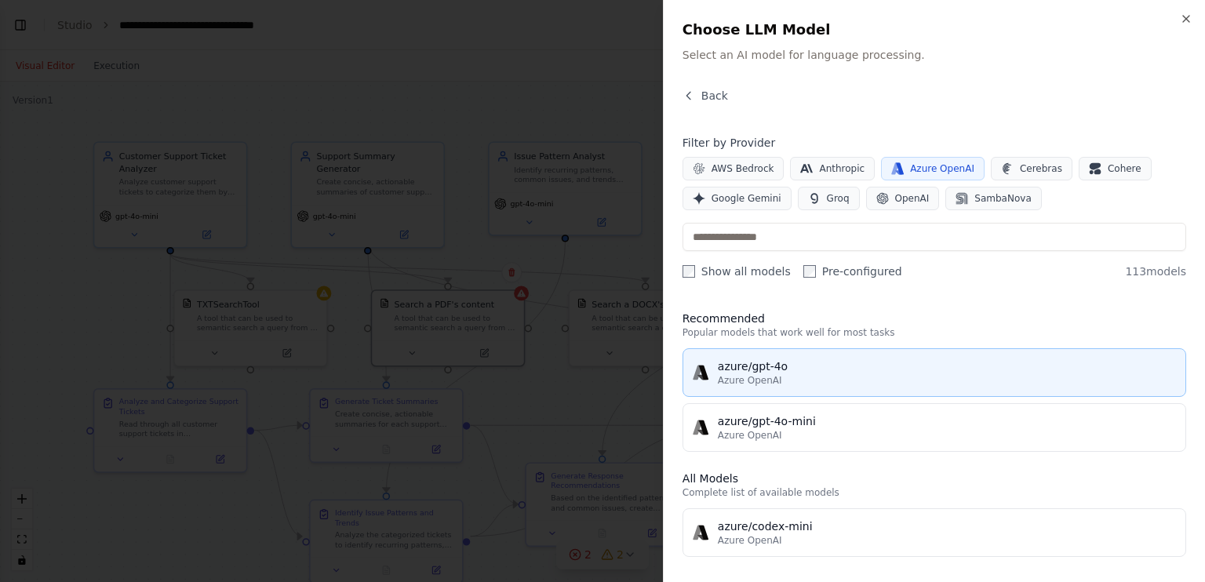
click at [801, 384] on div "Azure OpenAI" at bounding box center [947, 380] width 458 height 13
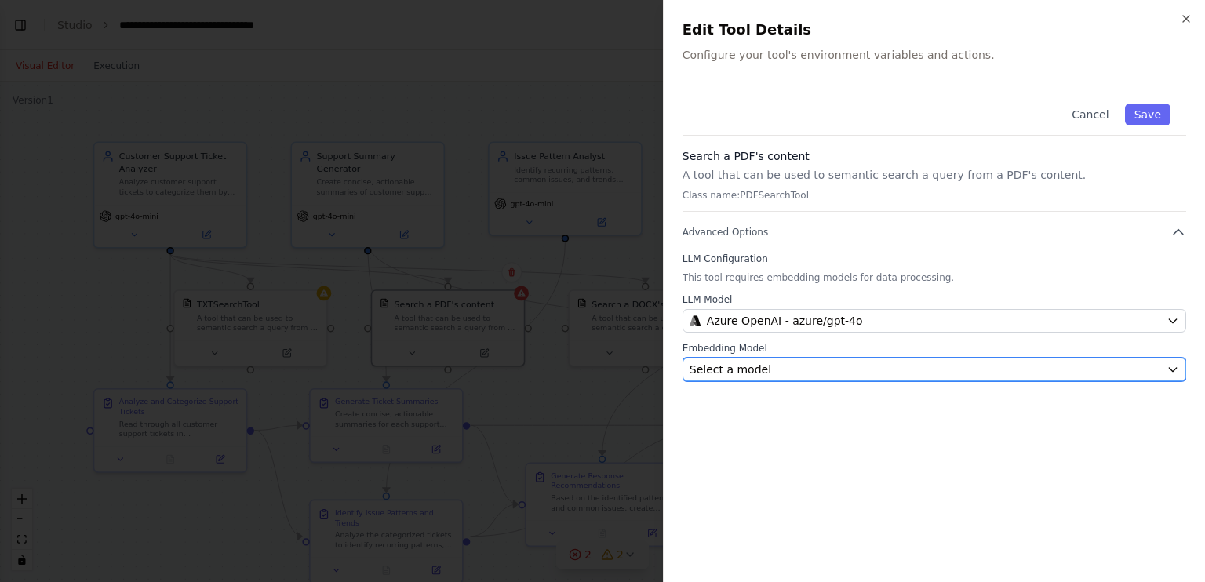
click at [796, 374] on div "Select a model" at bounding box center [924, 370] width 471 height 16
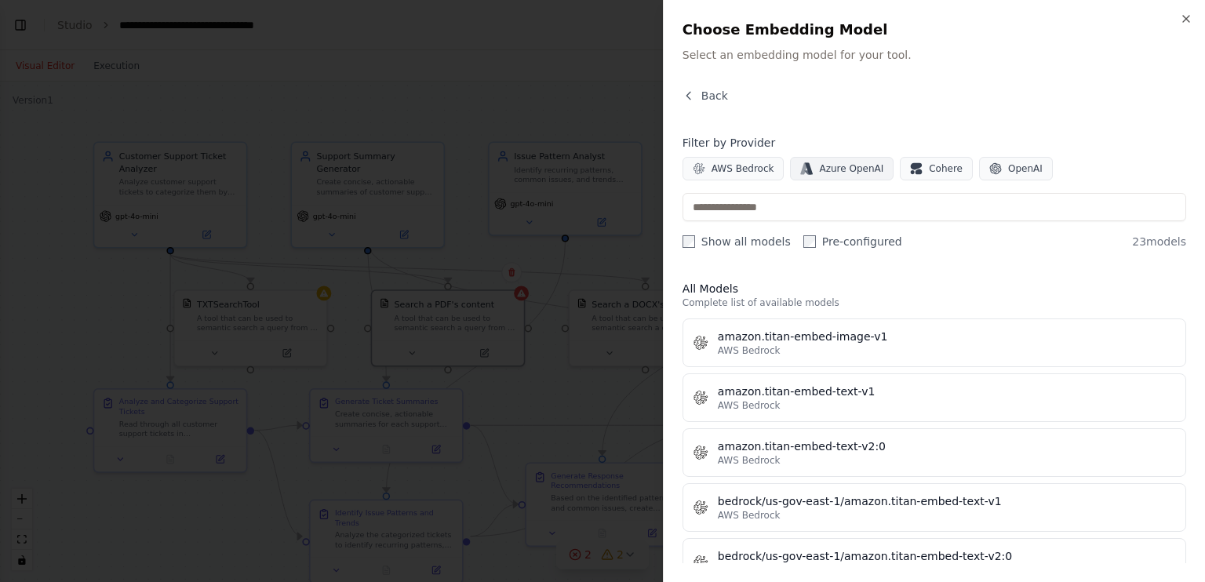
click at [854, 176] on button "Azure OpenAI" at bounding box center [842, 169] width 104 height 24
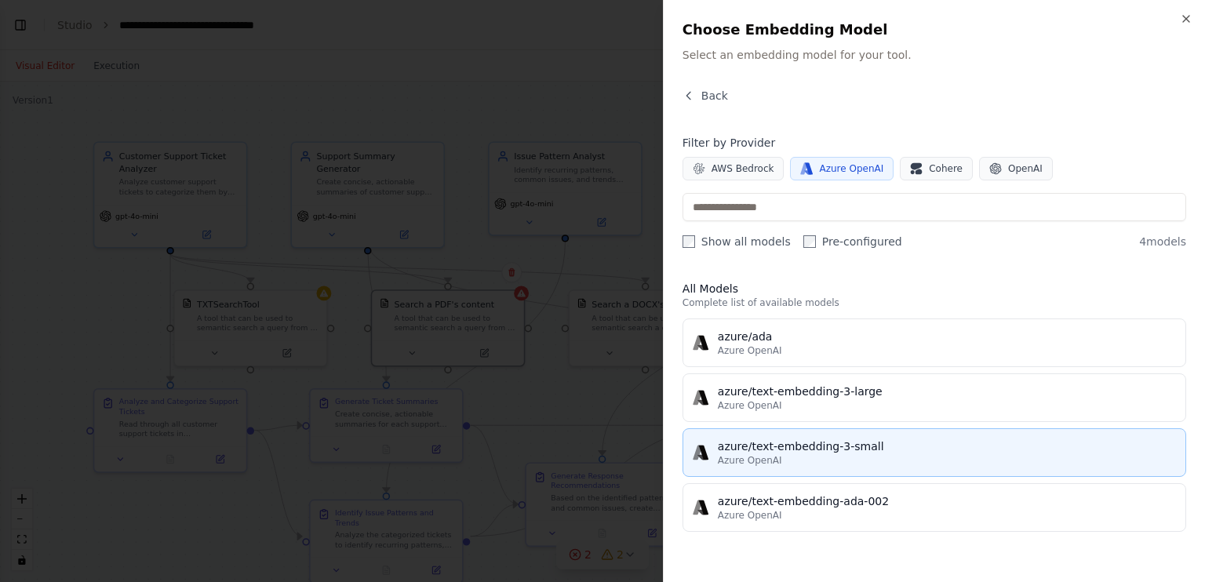
click at [797, 448] on div "azure/text-embedding-3-small" at bounding box center [947, 446] width 458 height 16
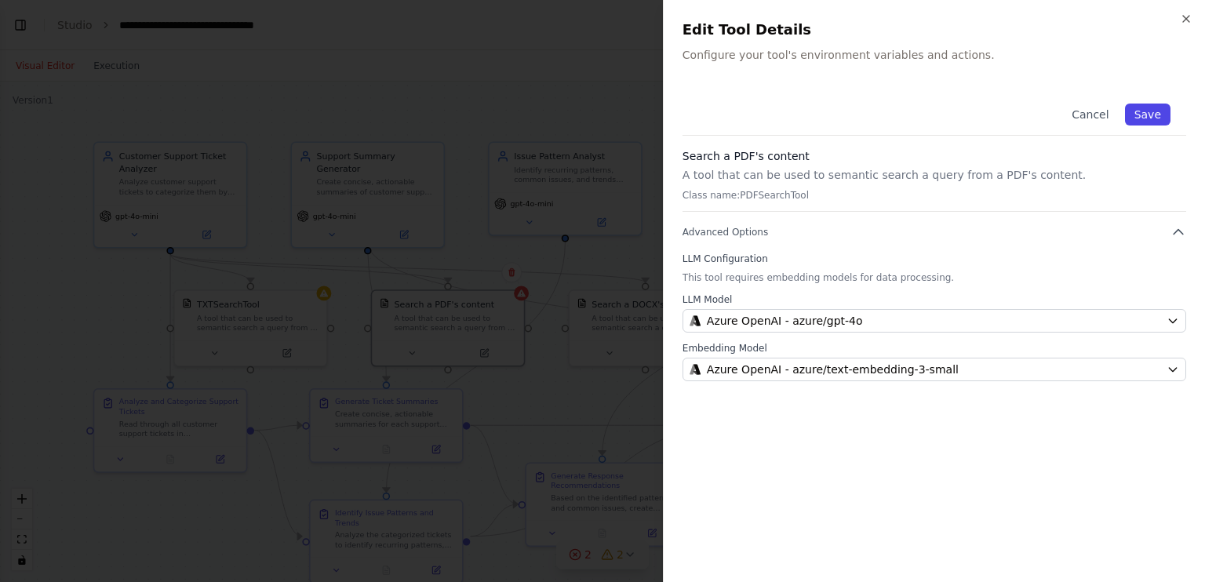
click at [1141, 112] on button "Save" at bounding box center [1147, 115] width 45 height 22
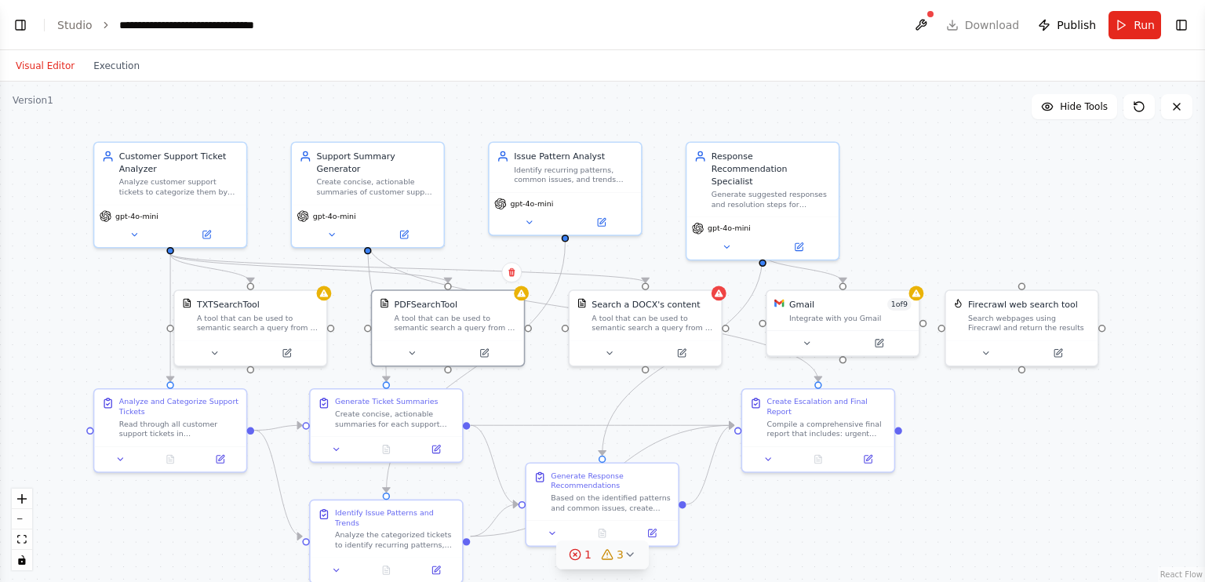
click at [725, 300] on div ".deletable-edge-delete-btn { width: 20px; height: 20px; border: 0px solid #ffff…" at bounding box center [602, 332] width 1205 height 500
click at [687, 355] on button at bounding box center [681, 350] width 70 height 15
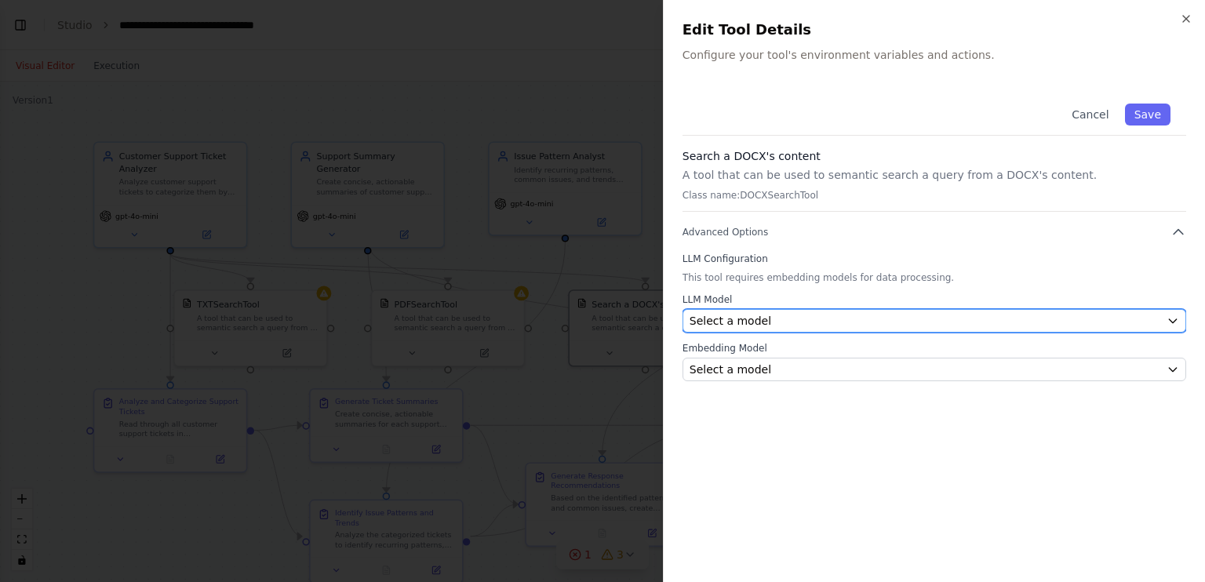
click at [772, 316] on div "Select a model" at bounding box center [924, 321] width 471 height 16
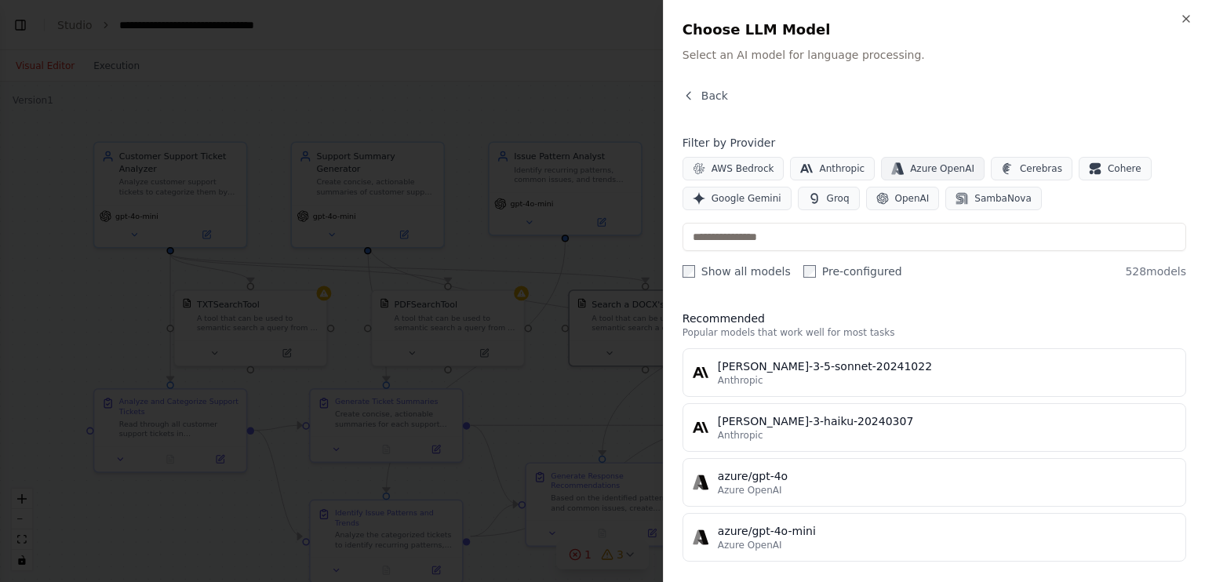
click at [919, 165] on span "Azure OpenAI" at bounding box center [942, 168] width 64 height 13
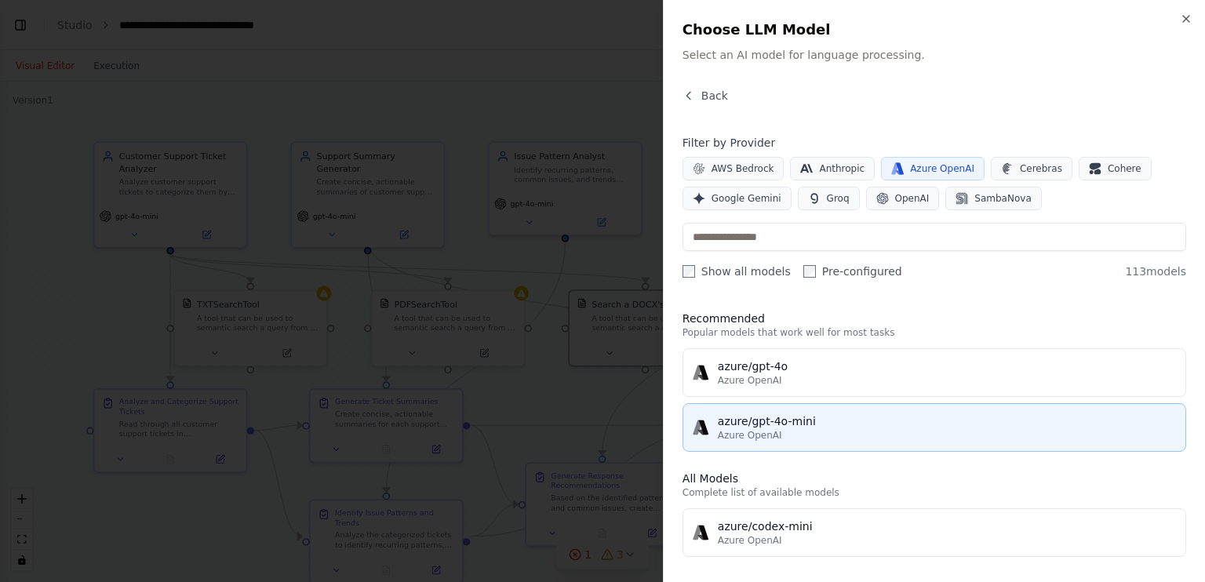
click at [794, 413] on div "azure/gpt-4o-mini" at bounding box center [947, 421] width 458 height 16
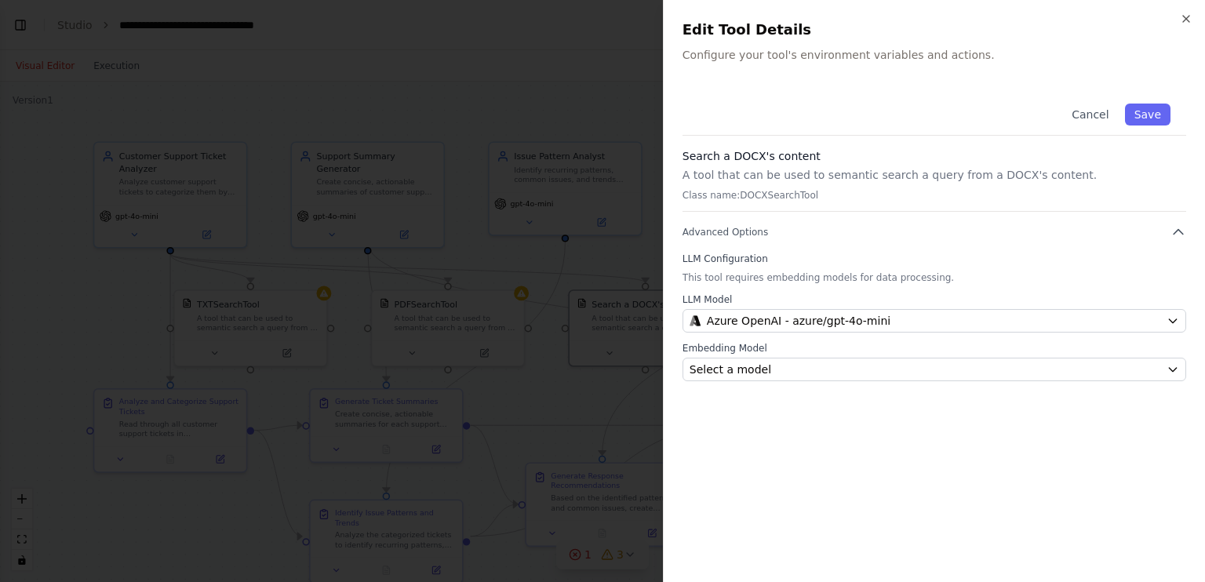
click at [829, 356] on div "Embedding Model Select a model" at bounding box center [933, 361] width 503 height 39
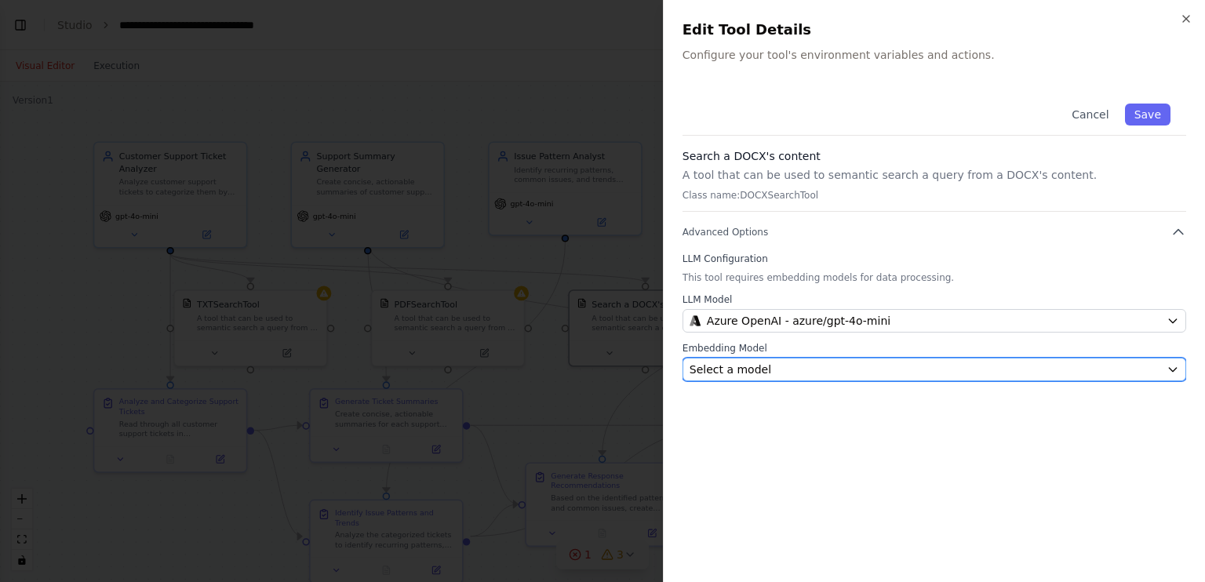
click at [828, 363] on div "Select a model" at bounding box center [924, 370] width 471 height 16
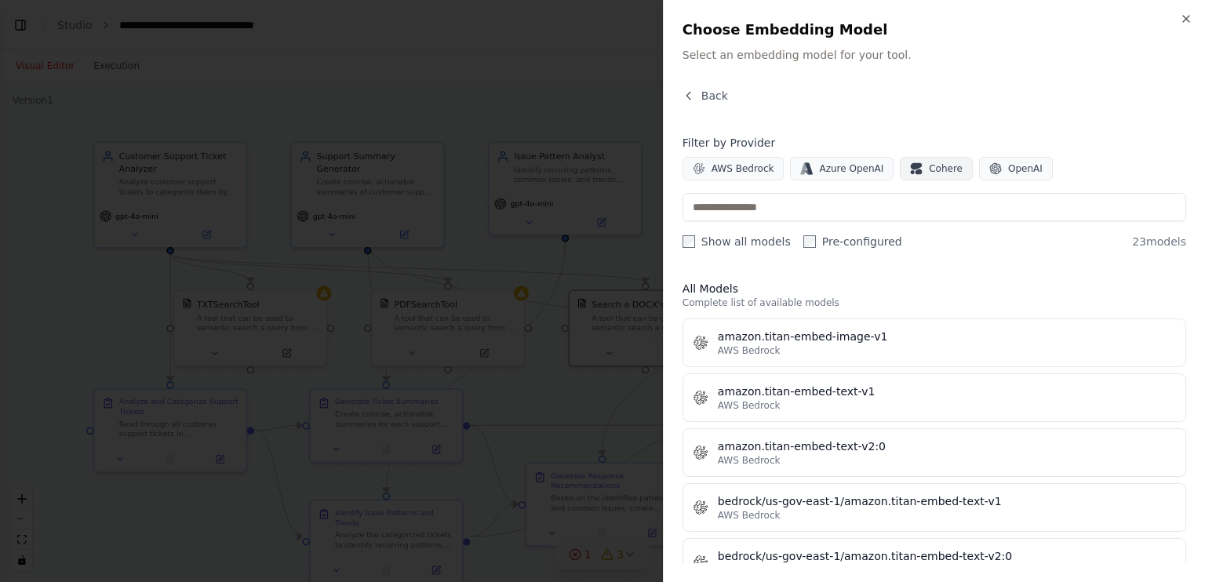
click at [929, 172] on span "Cohere" at bounding box center [946, 168] width 34 height 13
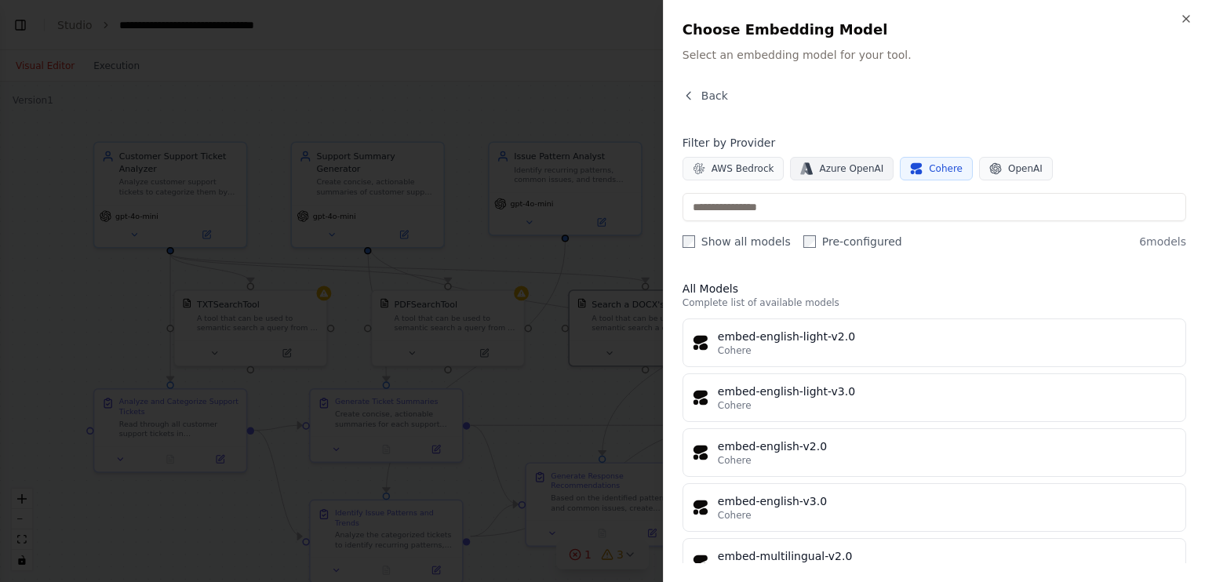
click at [856, 169] on span "Azure OpenAI" at bounding box center [851, 168] width 64 height 13
click at [944, 423] on div "azure/ada Azure OpenAI azure/text-embedding-3-large Azure OpenAI azure/text-emb…" at bounding box center [933, 589] width 503 height 543
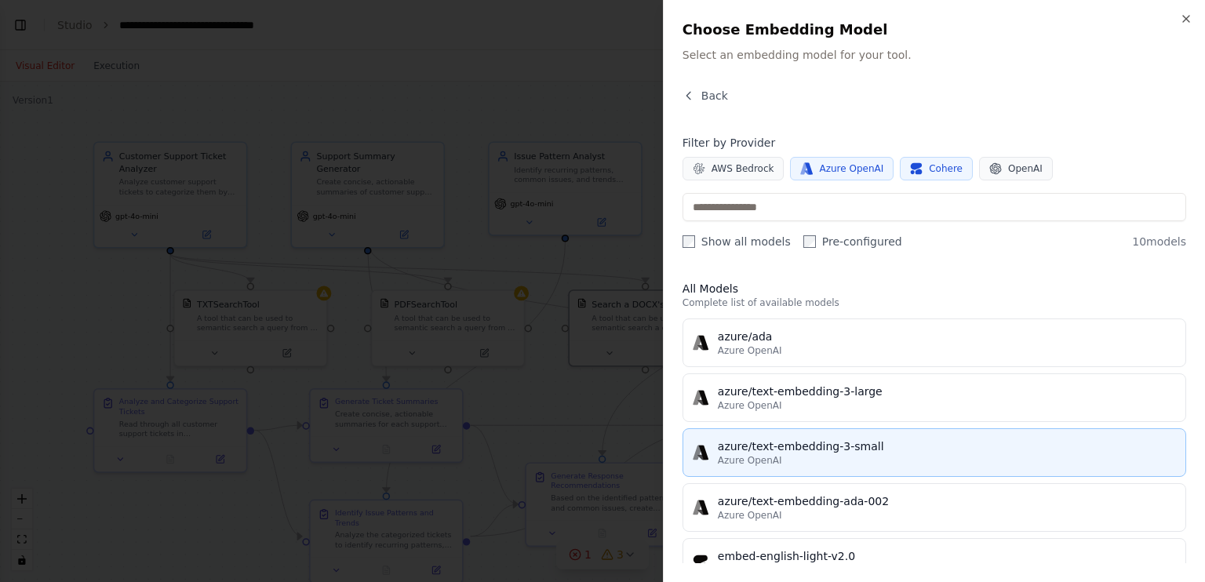
click at [938, 456] on div "Azure OpenAI" at bounding box center [947, 460] width 458 height 13
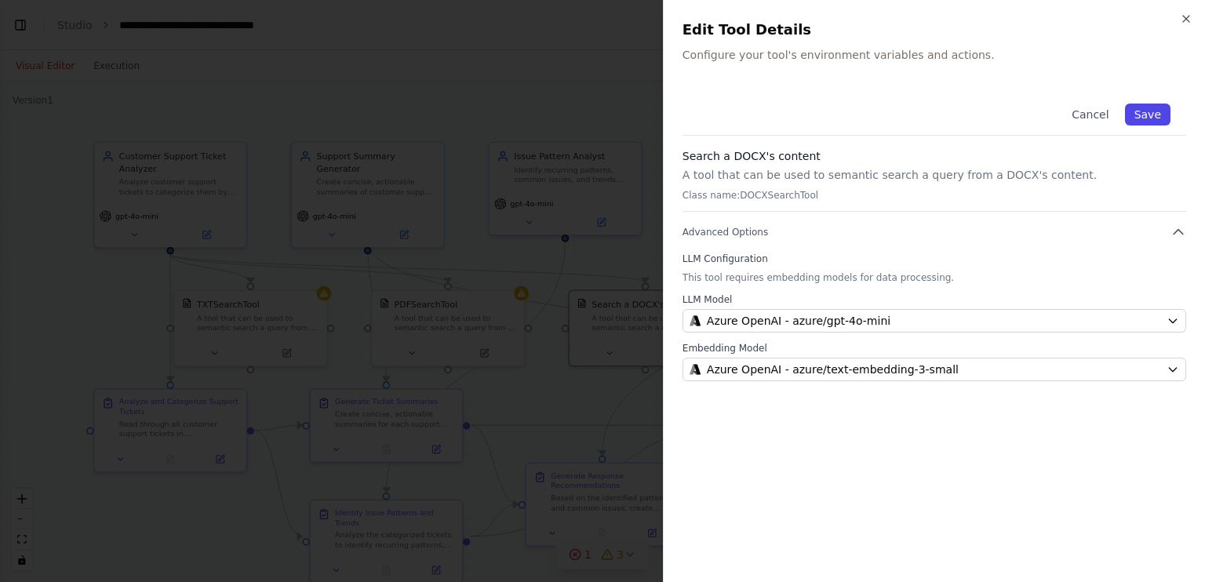
click at [1158, 115] on button "Save" at bounding box center [1147, 115] width 45 height 22
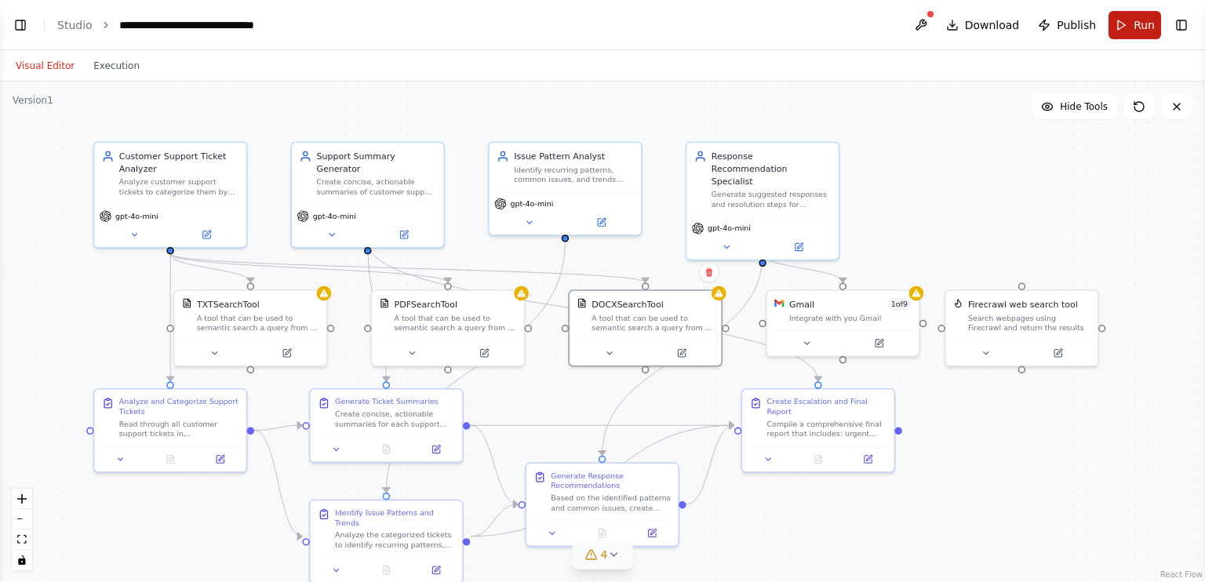
click at [1123, 27] on button "Run" at bounding box center [1134, 25] width 53 height 28
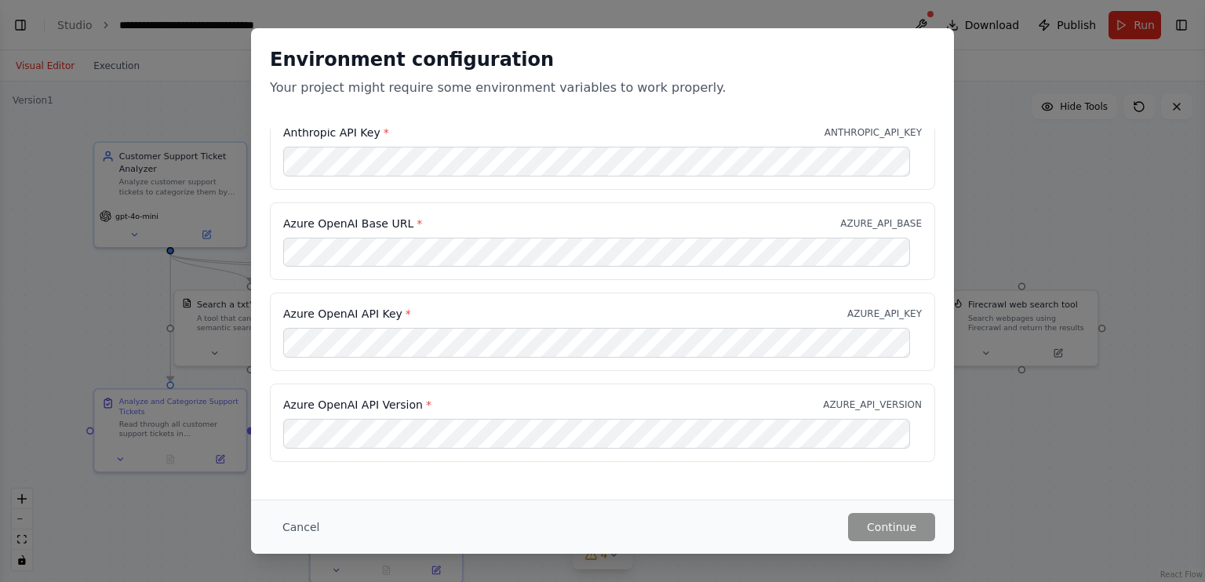
scroll to position [0, 0]
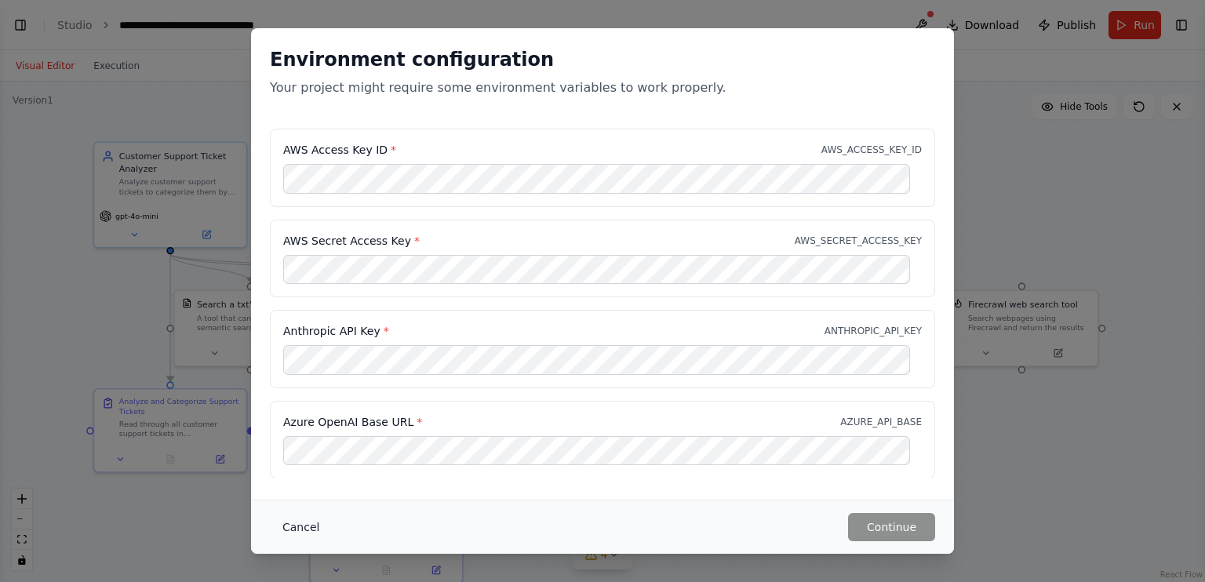
click at [284, 525] on button "Cancel" at bounding box center [301, 527] width 62 height 28
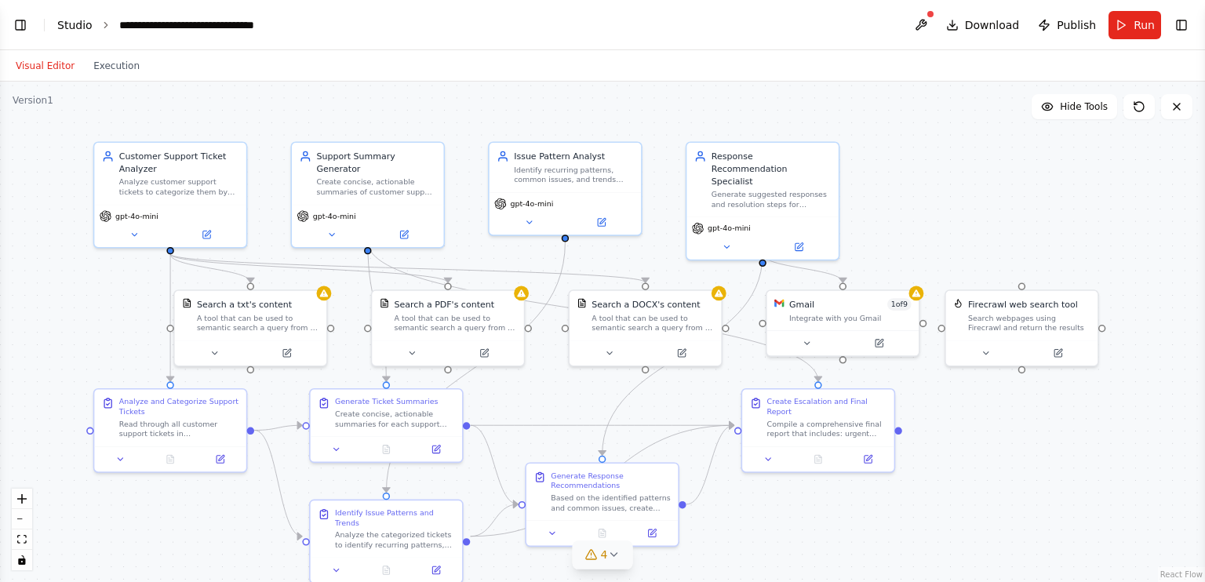
click at [69, 26] on link "Studio" at bounding box center [74, 25] width 35 height 13
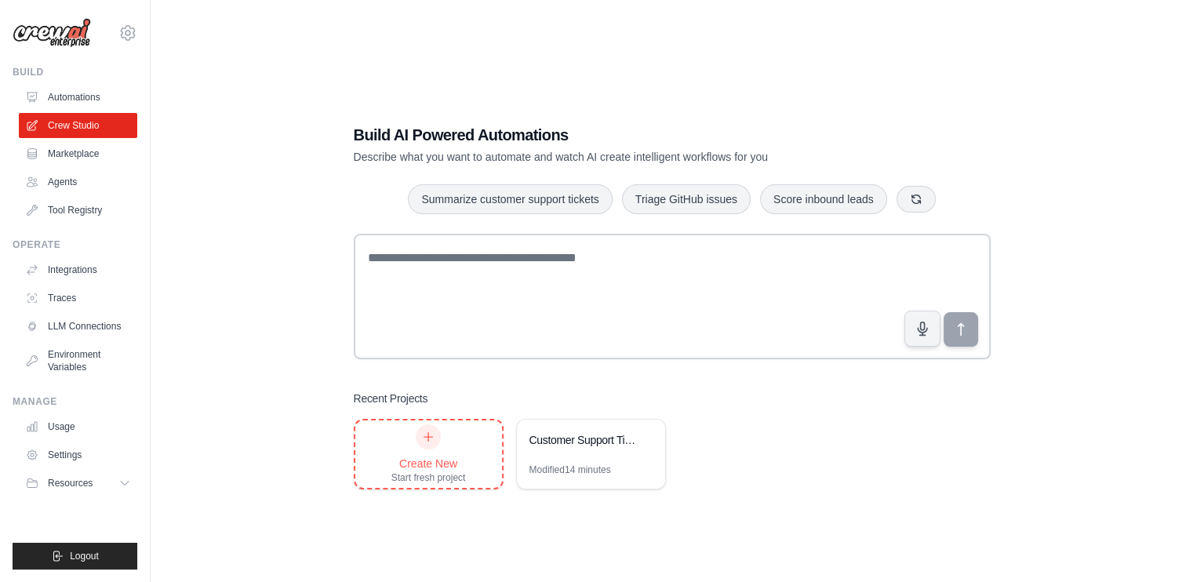
click at [452, 463] on div "Create New" at bounding box center [428, 464] width 75 height 16
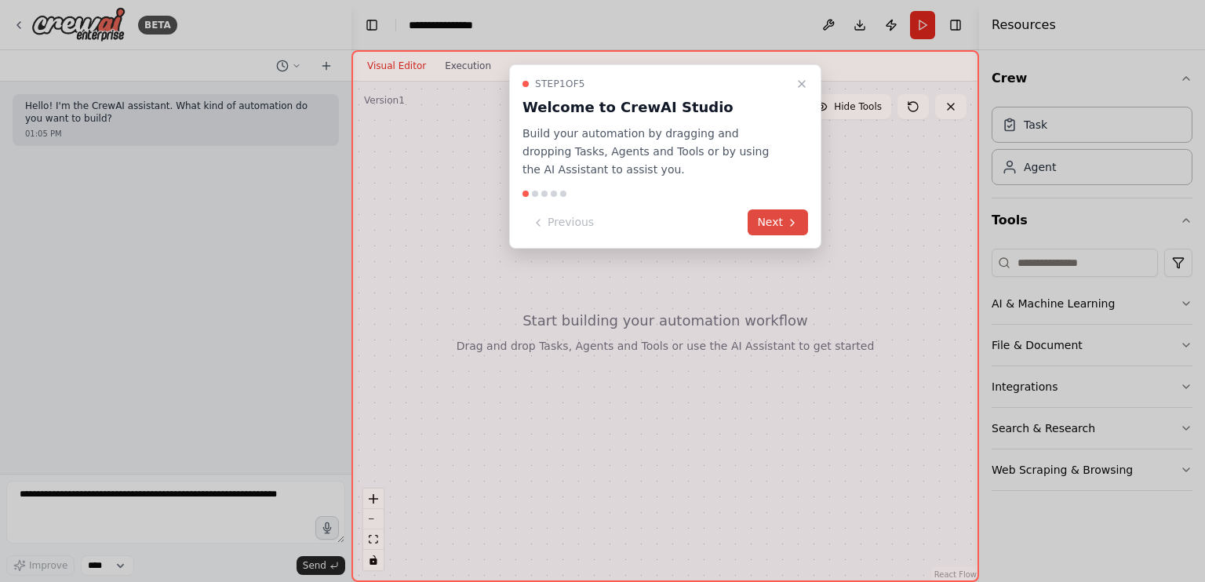
click at [778, 216] on button "Next" at bounding box center [777, 222] width 60 height 26
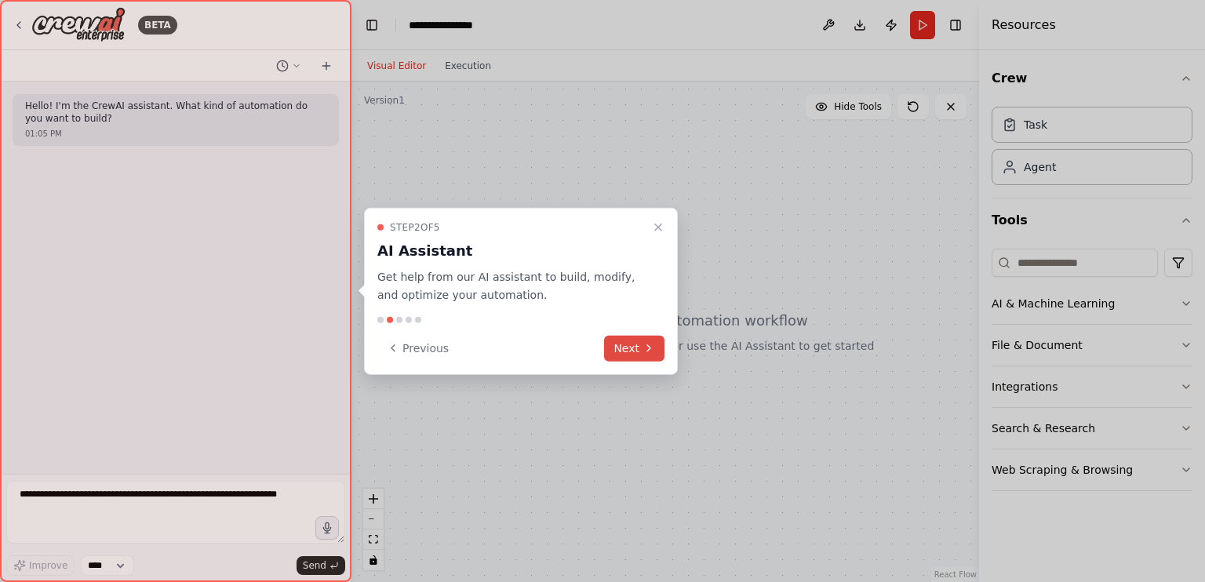
click at [623, 347] on button "Next" at bounding box center [634, 348] width 60 height 26
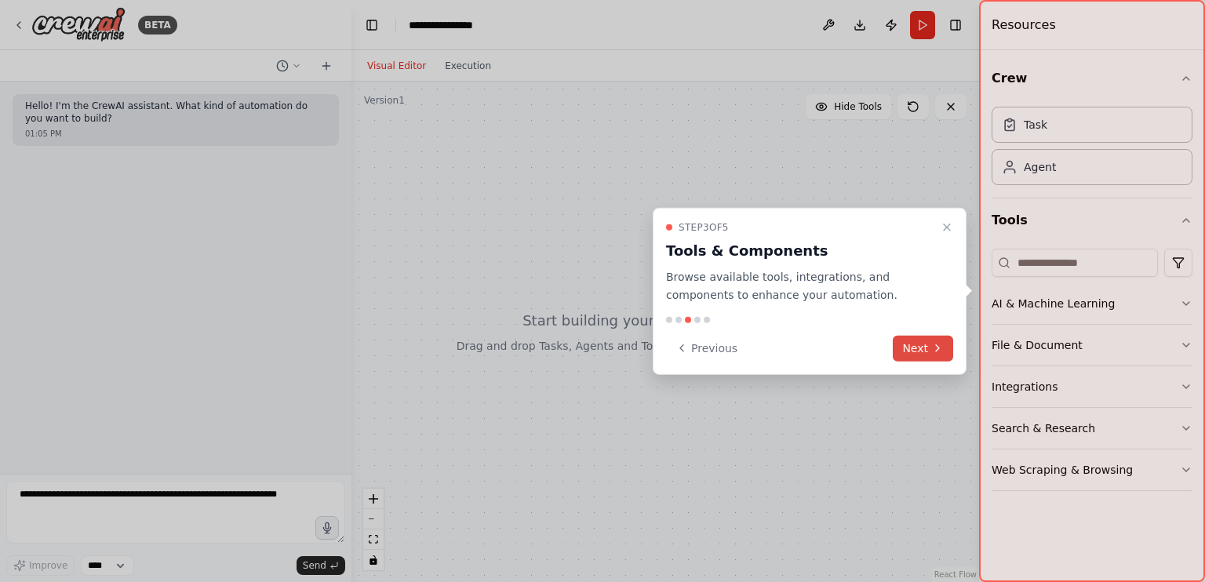
click at [950, 344] on button "Next" at bounding box center [922, 348] width 60 height 26
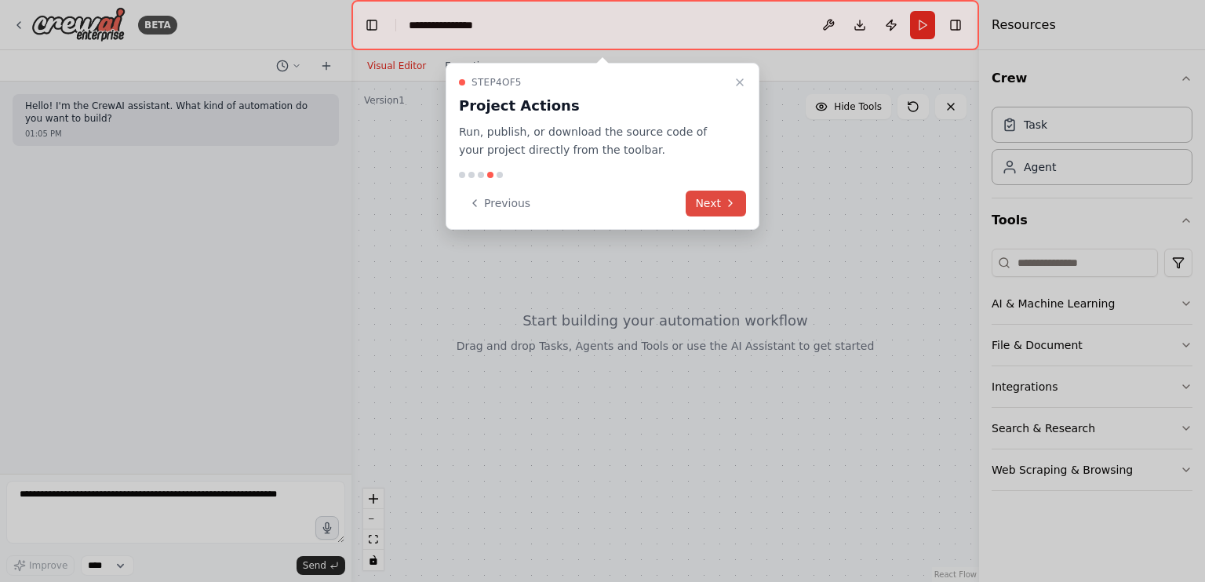
click at [703, 197] on button "Next" at bounding box center [715, 204] width 60 height 26
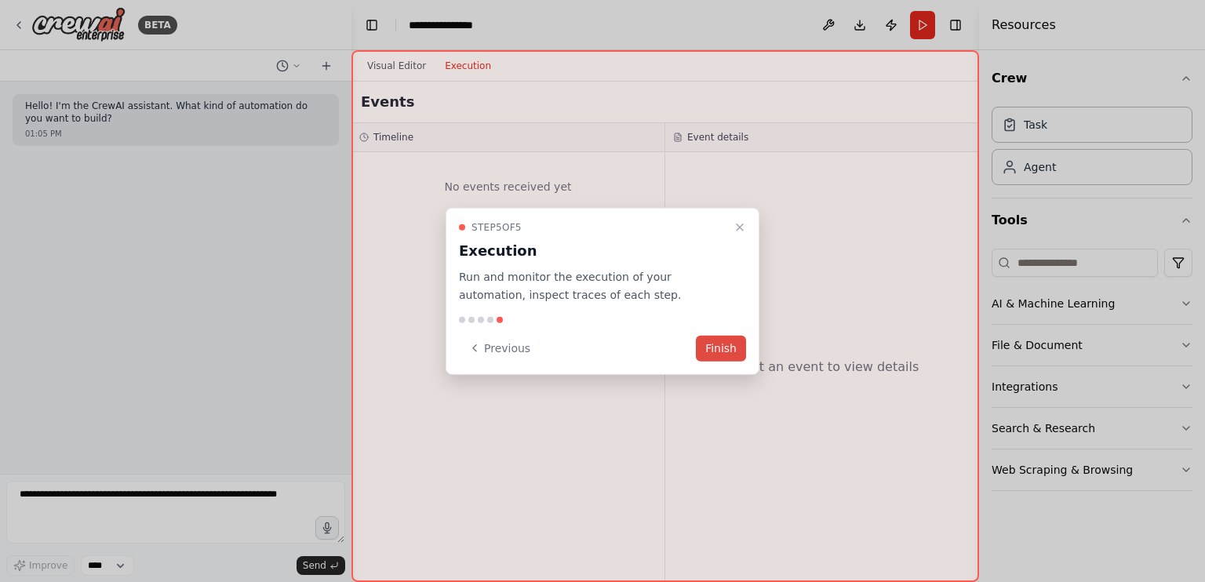
click at [713, 338] on button "Finish" at bounding box center [721, 348] width 50 height 26
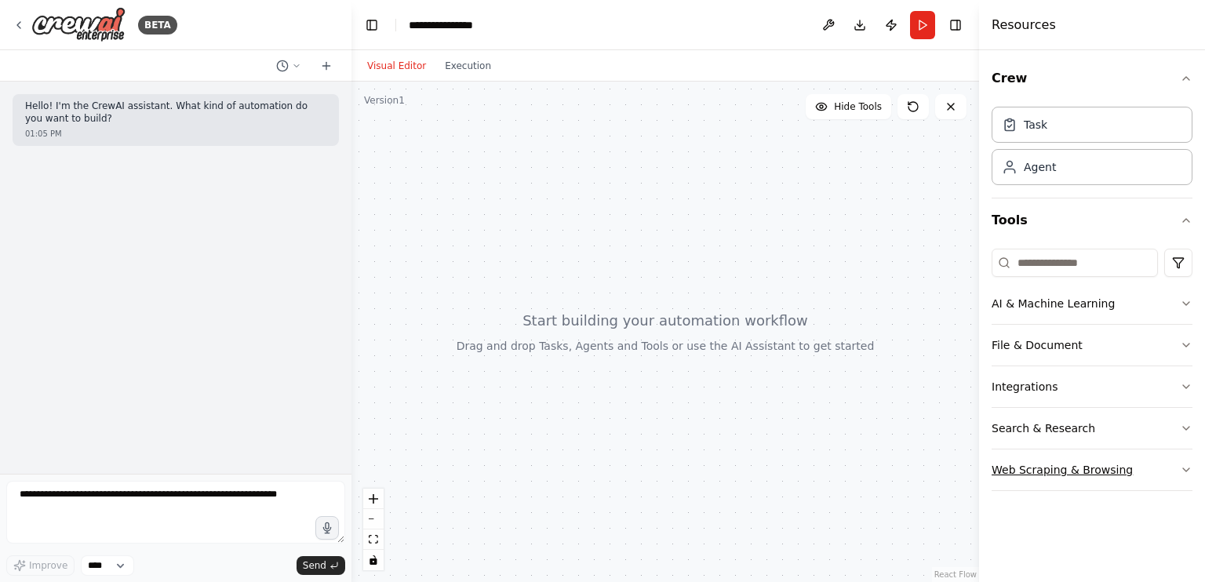
click at [1170, 471] on button "Web Scraping & Browsing" at bounding box center [1091, 469] width 201 height 41
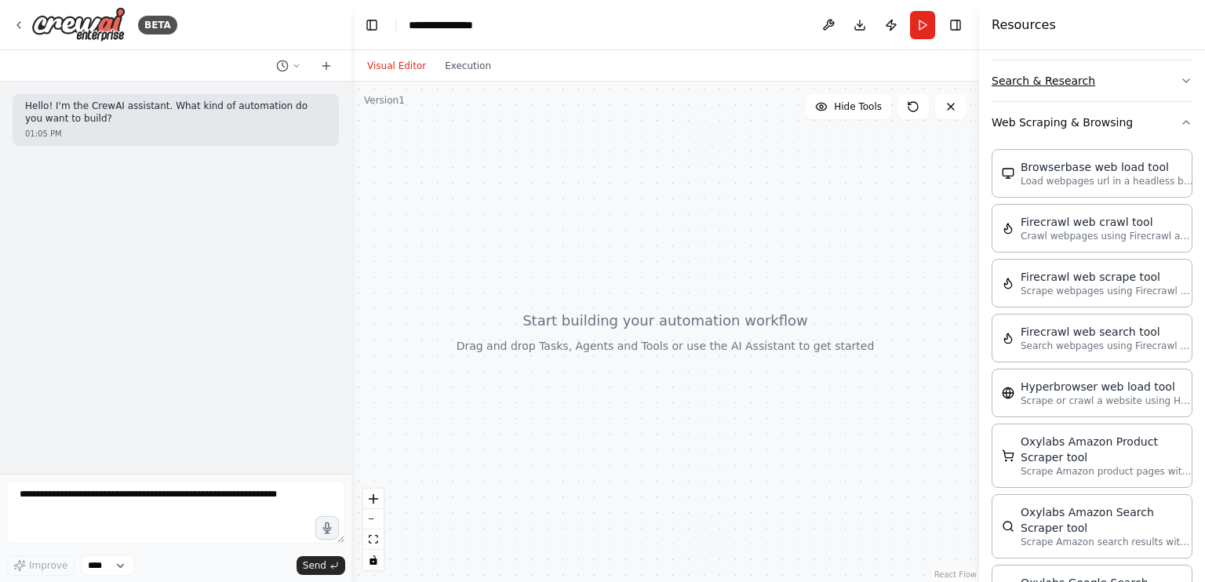
scroll to position [367, 0]
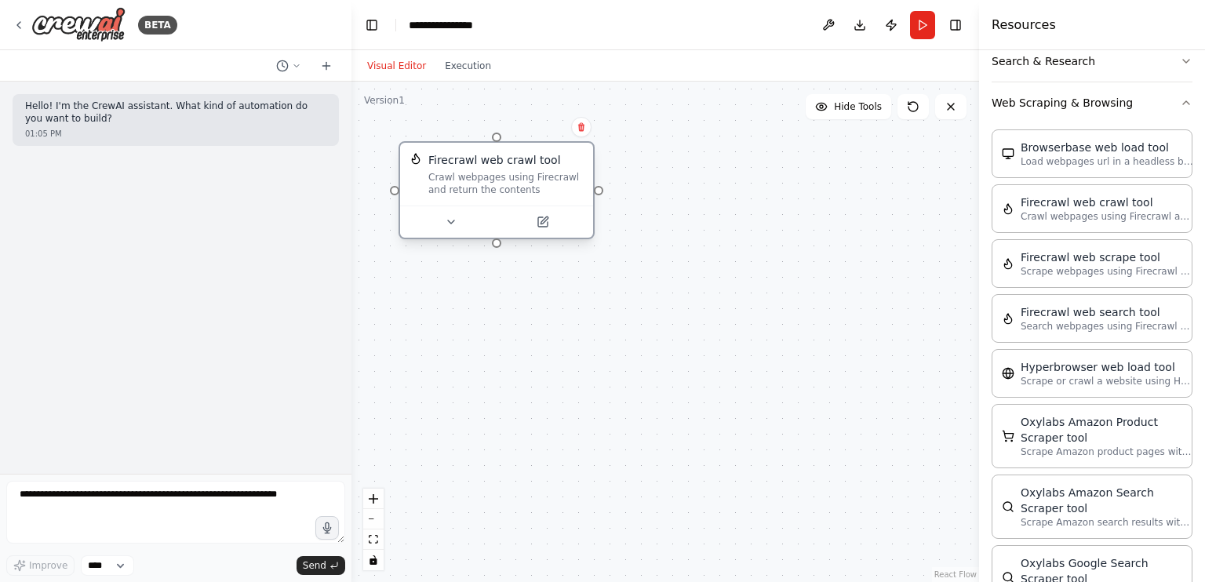
drag, startPoint x: 794, startPoint y: 224, endPoint x: 480, endPoint y: 183, distance: 316.3
click at [480, 183] on div "Crawl webpages using Firecrawl and return the contents" at bounding box center [505, 183] width 155 height 25
drag, startPoint x: 510, startPoint y: 195, endPoint x: 649, endPoint y: 166, distance: 142.6
click at [649, 166] on div "Firecrawl web crawl tool Crawl webpages using Firecrawl and return the contents" at bounding box center [664, 332] width 627 height 500
click at [549, 227] on button at bounding box center [542, 222] width 89 height 19
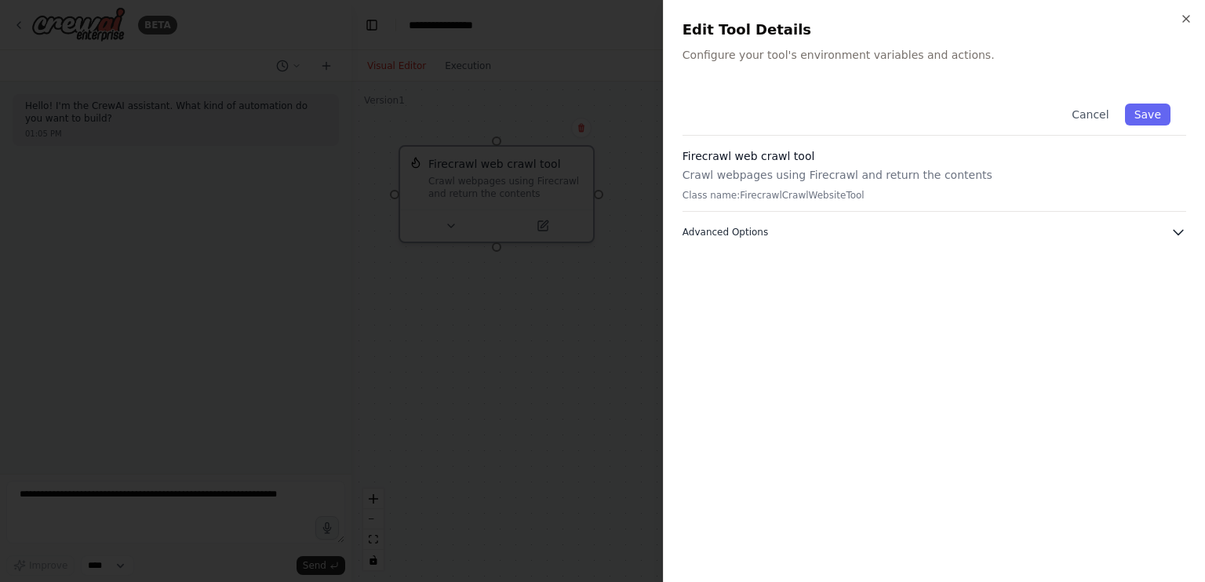
click at [1164, 236] on button "Advanced Options" at bounding box center [933, 232] width 503 height 16
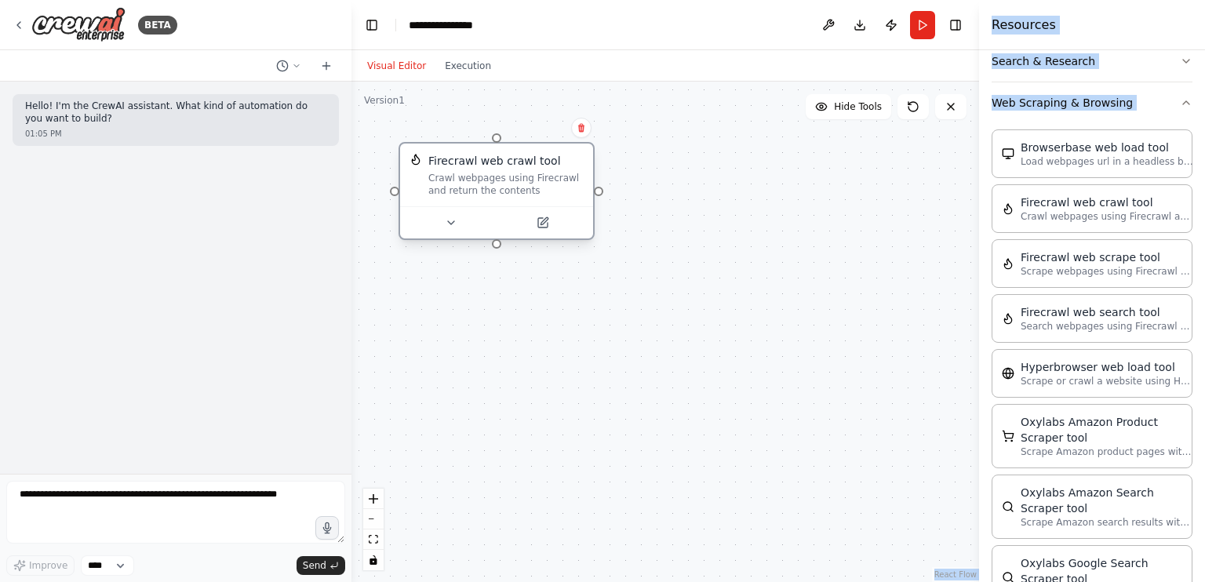
drag, startPoint x: 631, startPoint y: 367, endPoint x: 580, endPoint y: 142, distance: 230.6
click at [580, 142] on div "Firecrawl web crawl tool Crawl webpages using Firecrawl and return the contents" at bounding box center [496, 191] width 196 height 98
click at [580, 133] on button at bounding box center [581, 128] width 20 height 20
click at [531, 125] on button "Confirm" at bounding box center [537, 127] width 56 height 19
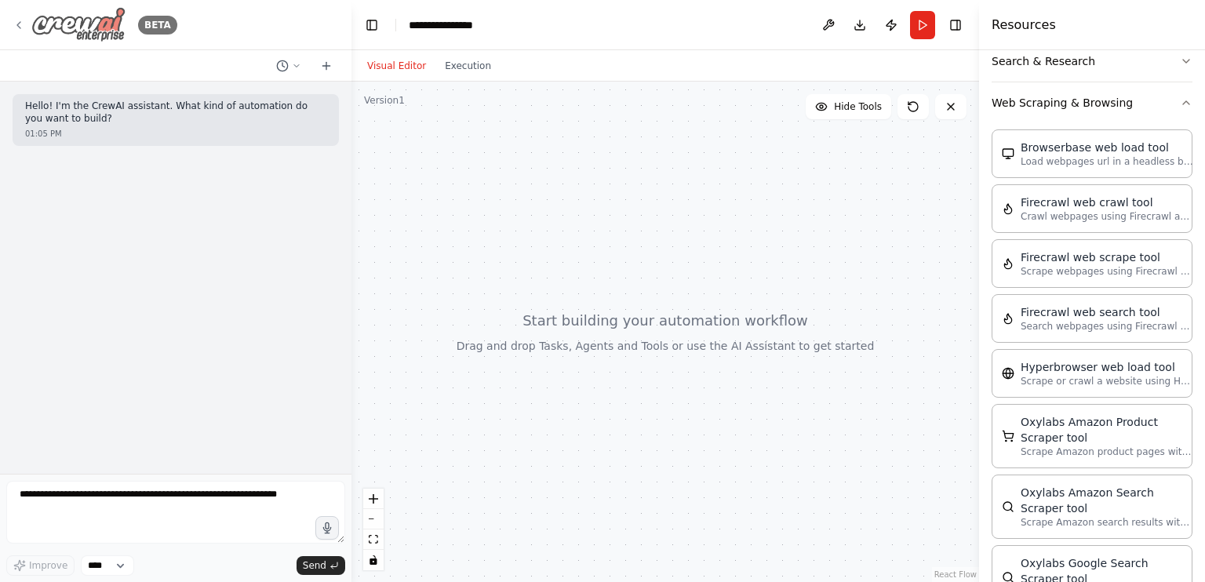
click at [15, 26] on icon at bounding box center [19, 25] width 13 height 13
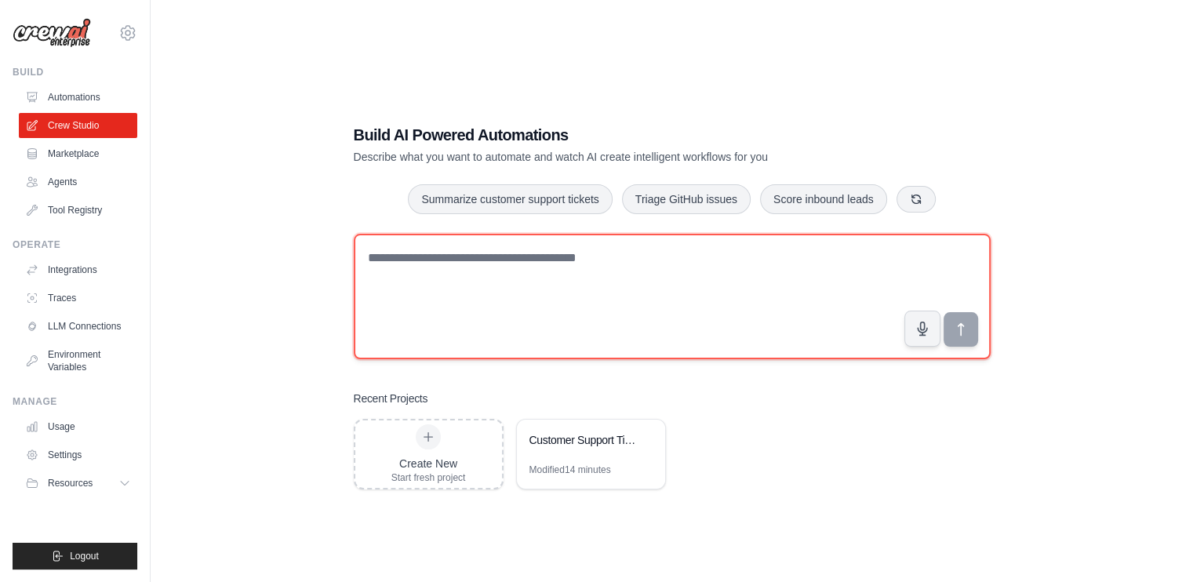
click at [452, 261] on textarea at bounding box center [672, 296] width 637 height 125
type textarea "*"
click at [566, 249] on textarea "**********" at bounding box center [672, 296] width 637 height 125
click at [502, 278] on textarea "**********" at bounding box center [672, 296] width 637 height 125
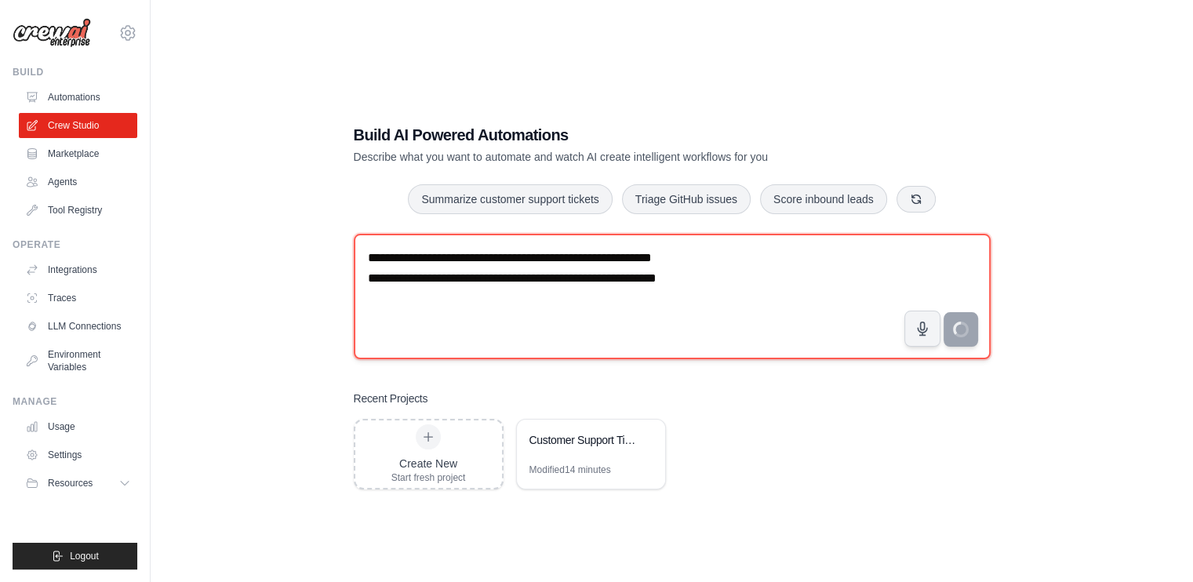
type textarea "**********"
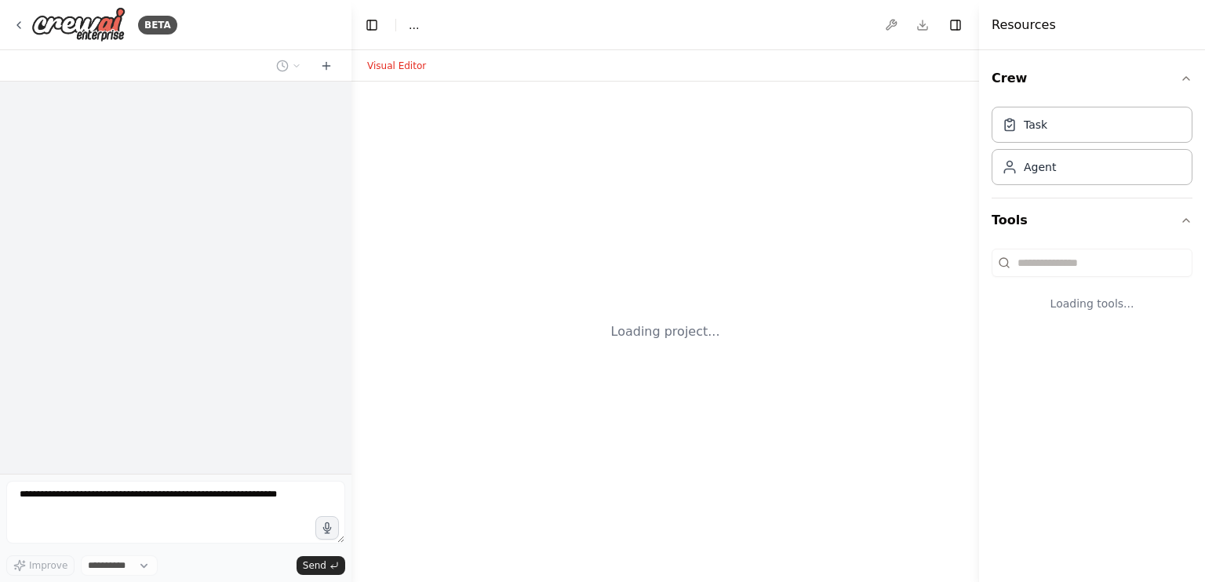
select select "****"
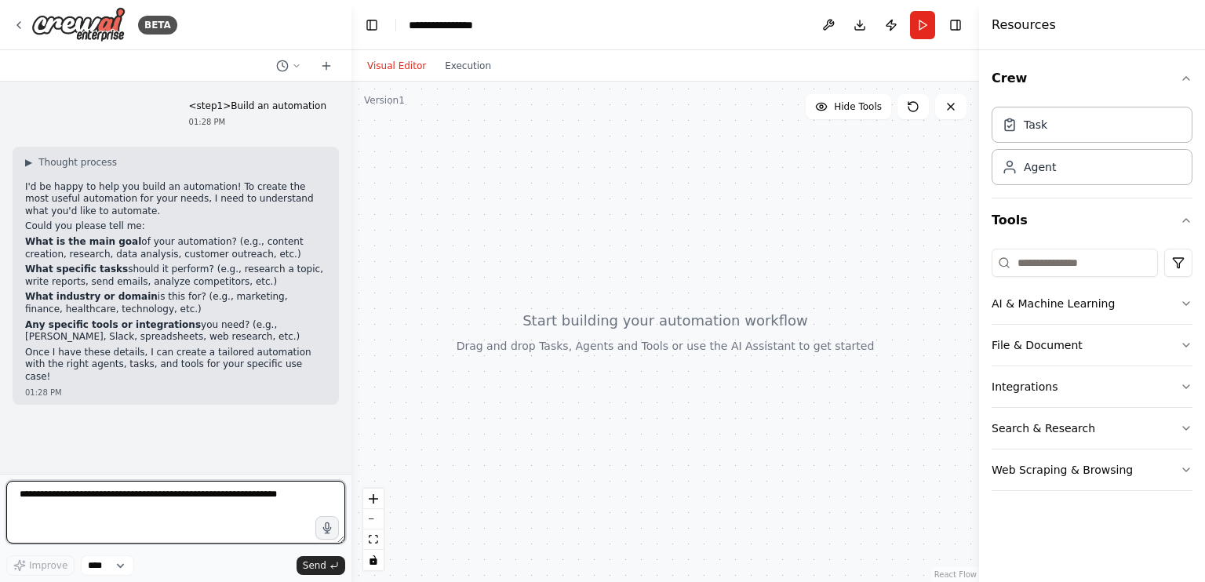
click at [114, 504] on textarea at bounding box center [175, 512] width 339 height 63
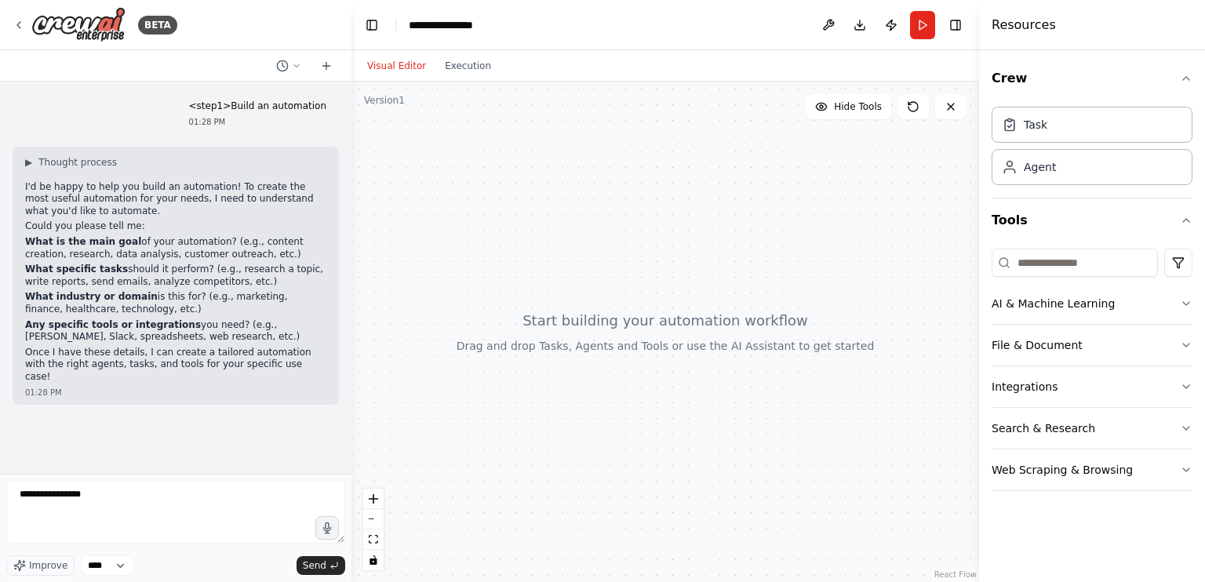
click at [731, 539] on div at bounding box center [664, 332] width 627 height 500
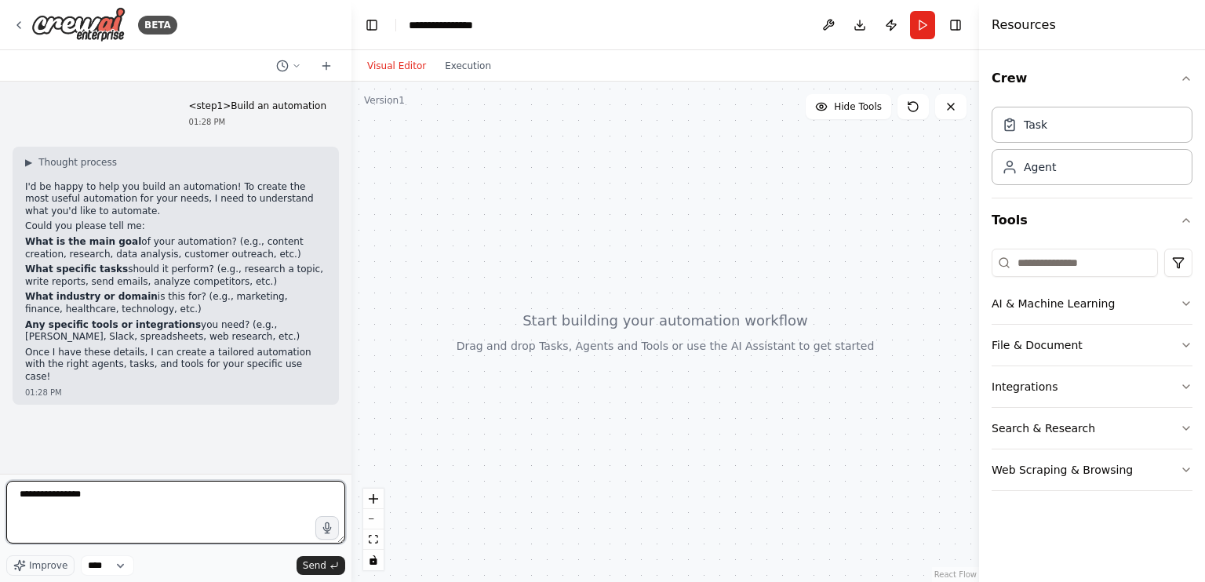
click at [137, 493] on textarea "**********" at bounding box center [175, 512] width 339 height 63
type textarea "*"
paste textarea "**********"
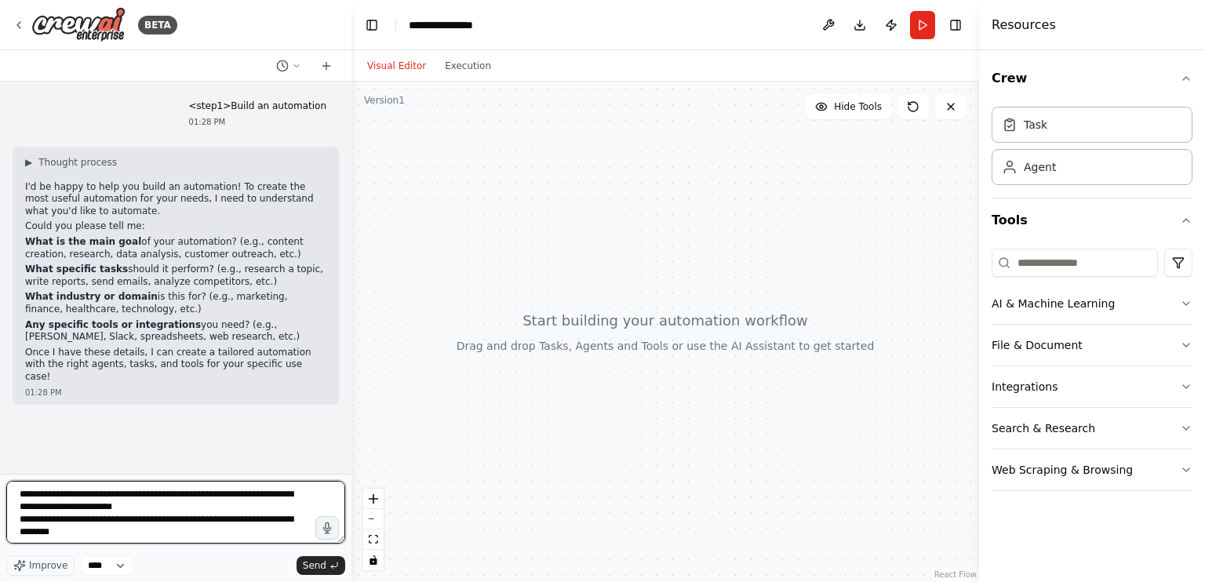
click at [214, 496] on textarea "**********" at bounding box center [175, 512] width 339 height 63
drag, startPoint x: 111, startPoint y: 534, endPoint x: 13, endPoint y: 522, distance: 98.7
click at [13, 522] on textarea "**********" at bounding box center [175, 512] width 339 height 63
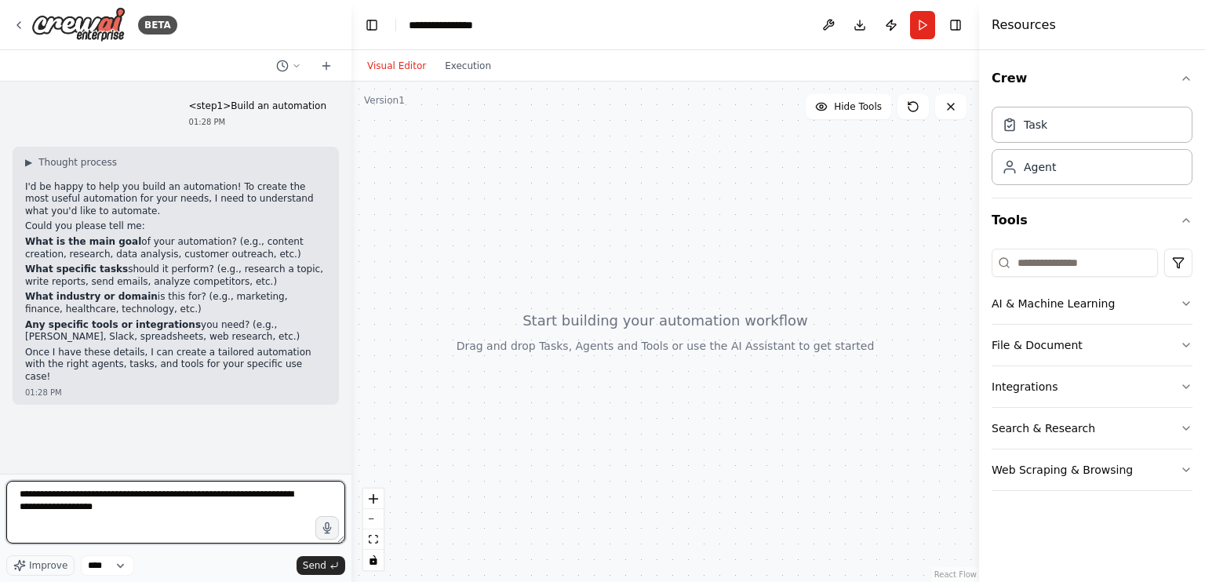
drag, startPoint x: 119, startPoint y: 511, endPoint x: 258, endPoint y: 492, distance: 140.1
click at [258, 492] on textarea "**********" at bounding box center [175, 512] width 339 height 63
type textarea "**********"
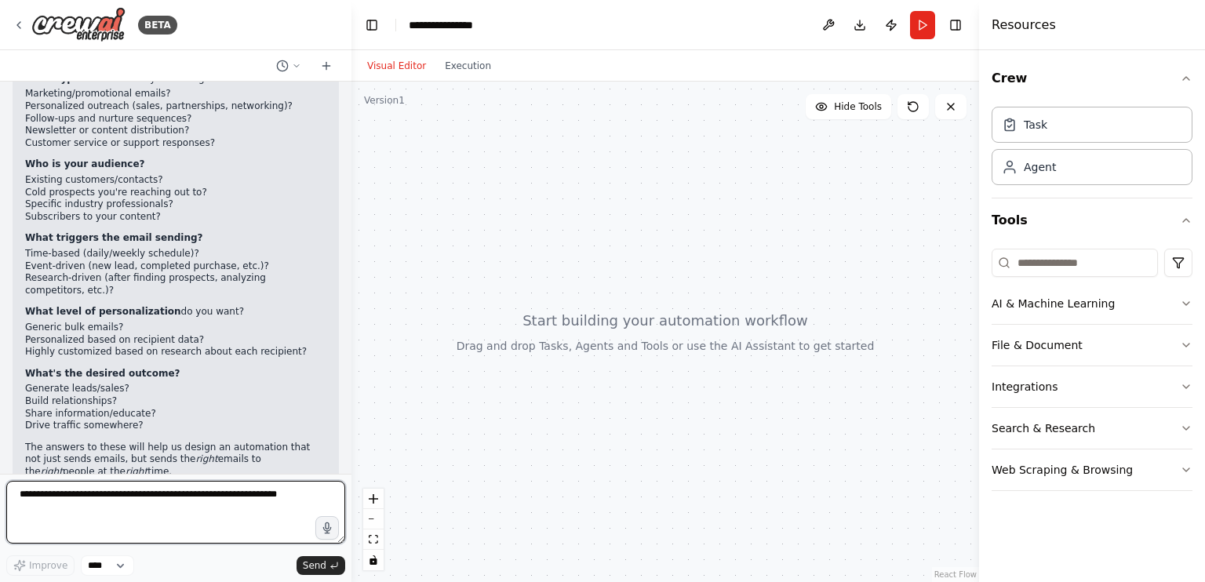
scroll to position [485, 0]
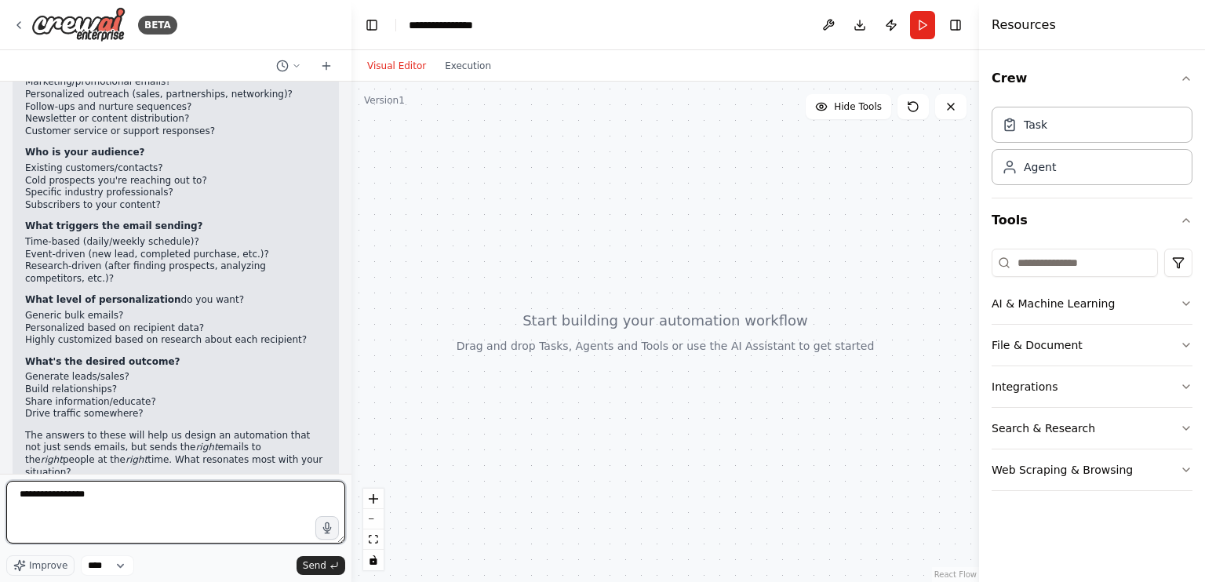
type textarea "**********"
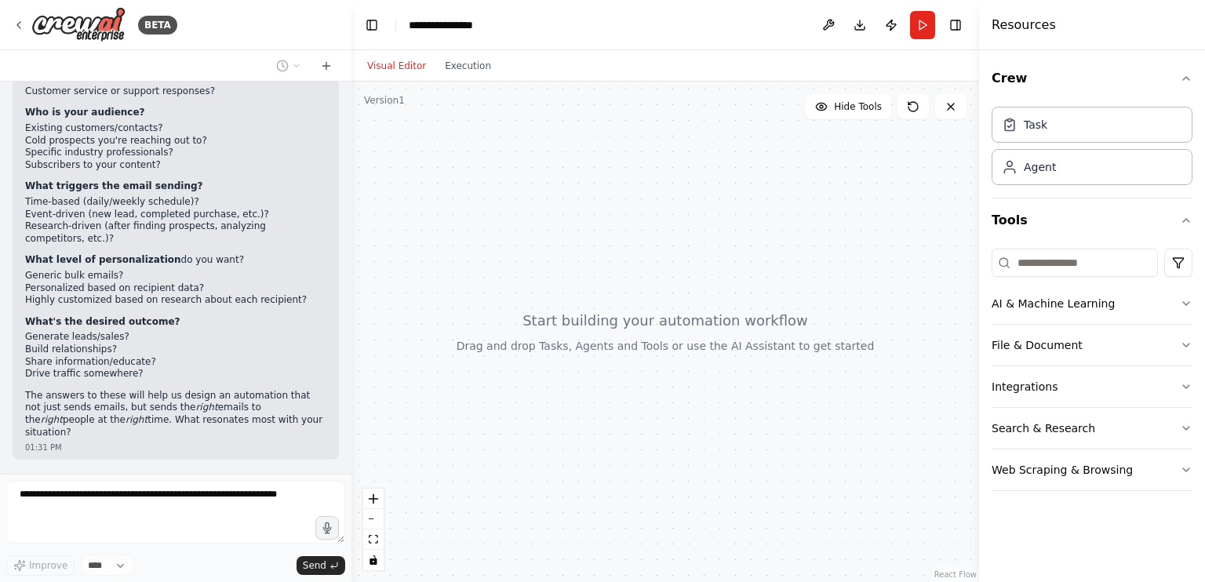
scroll to position [578, 0]
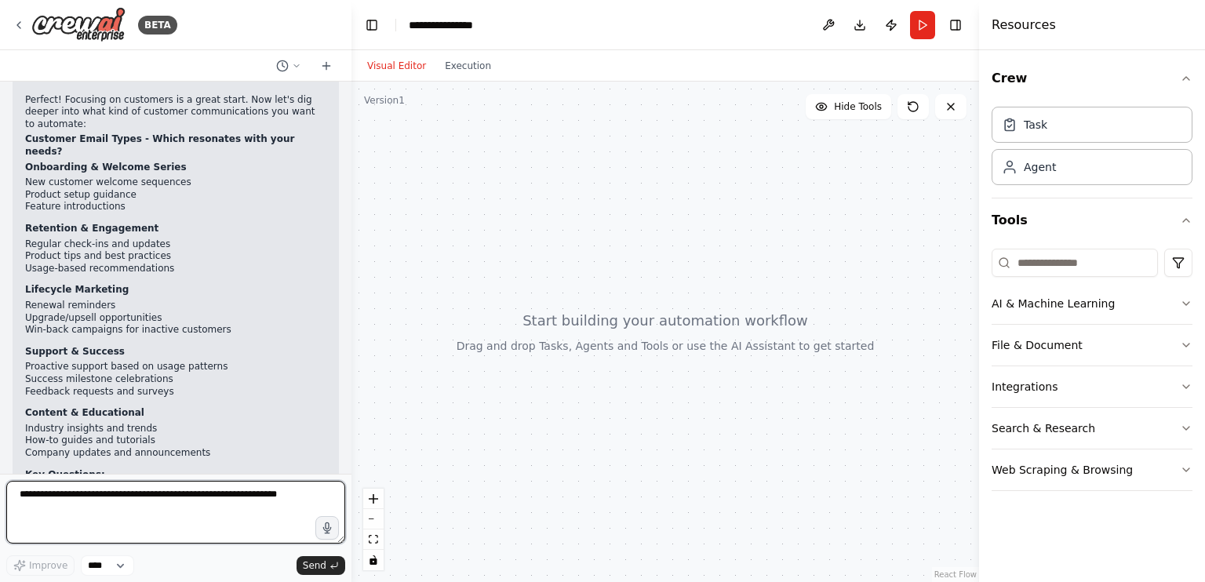
click at [50, 496] on textarea at bounding box center [175, 512] width 339 height 63
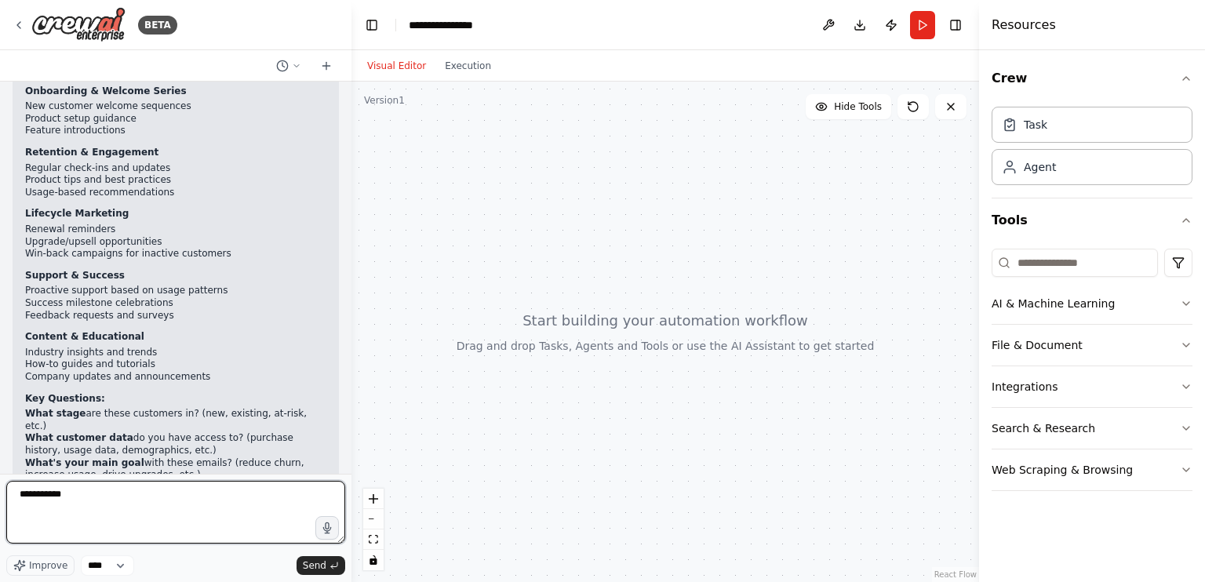
scroll to position [1079, 0]
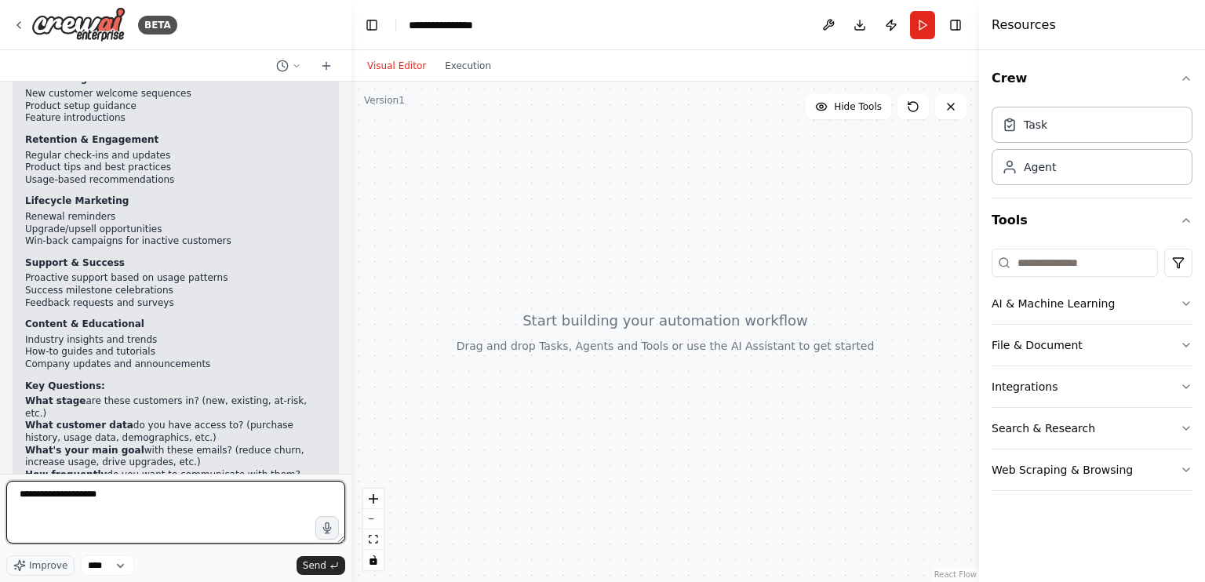
type textarea "**********"
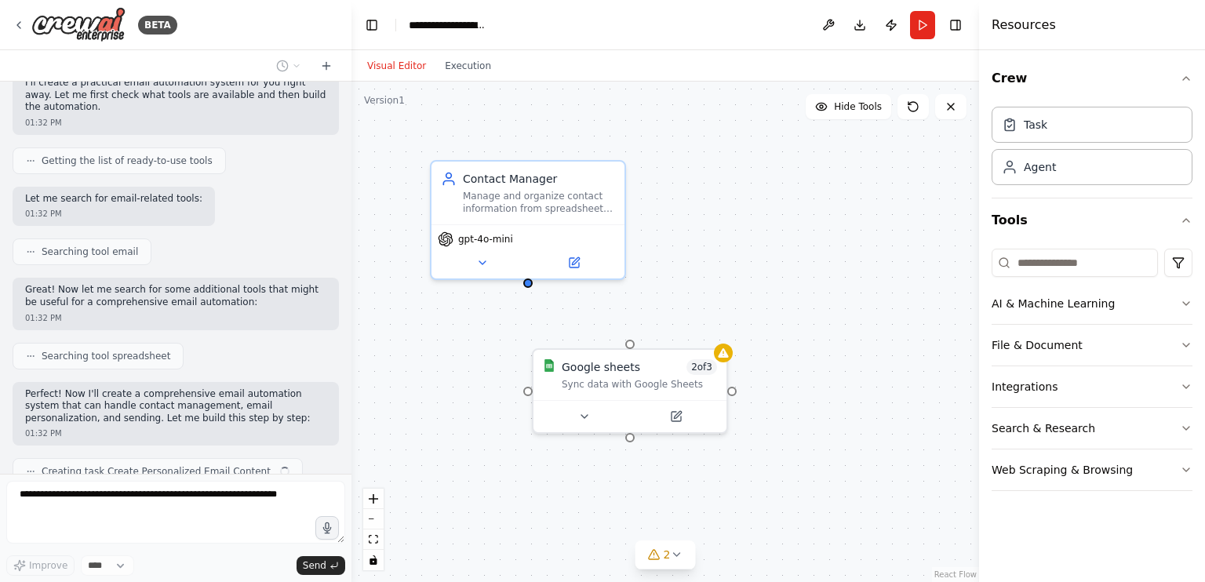
scroll to position [1717, 0]
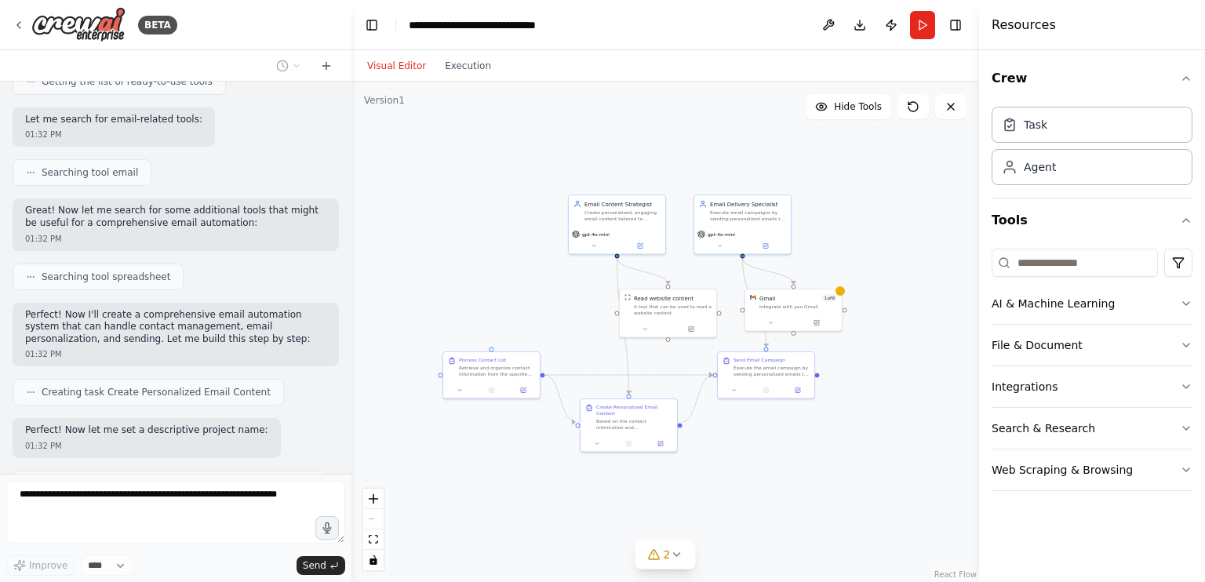
drag, startPoint x: 643, startPoint y: 322, endPoint x: 549, endPoint y: 274, distance: 105.6
click at [549, 274] on div ".deletable-edge-delete-btn { width: 20px; height: 20px; border: 0px solid #ffff…" at bounding box center [664, 332] width 627 height 500
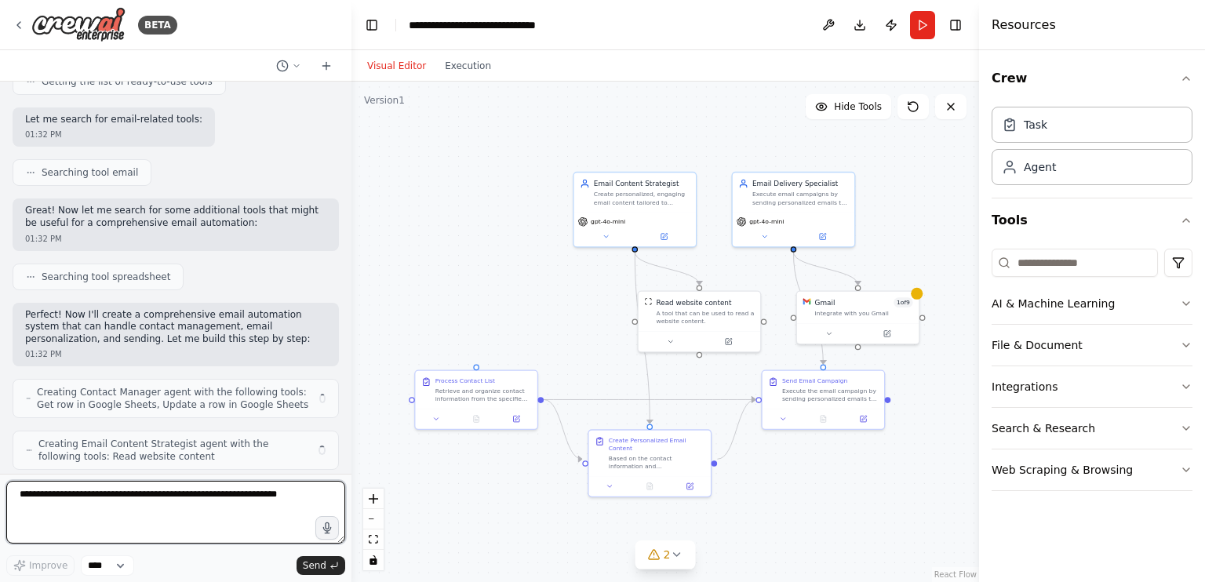
scroll to position [2067, 0]
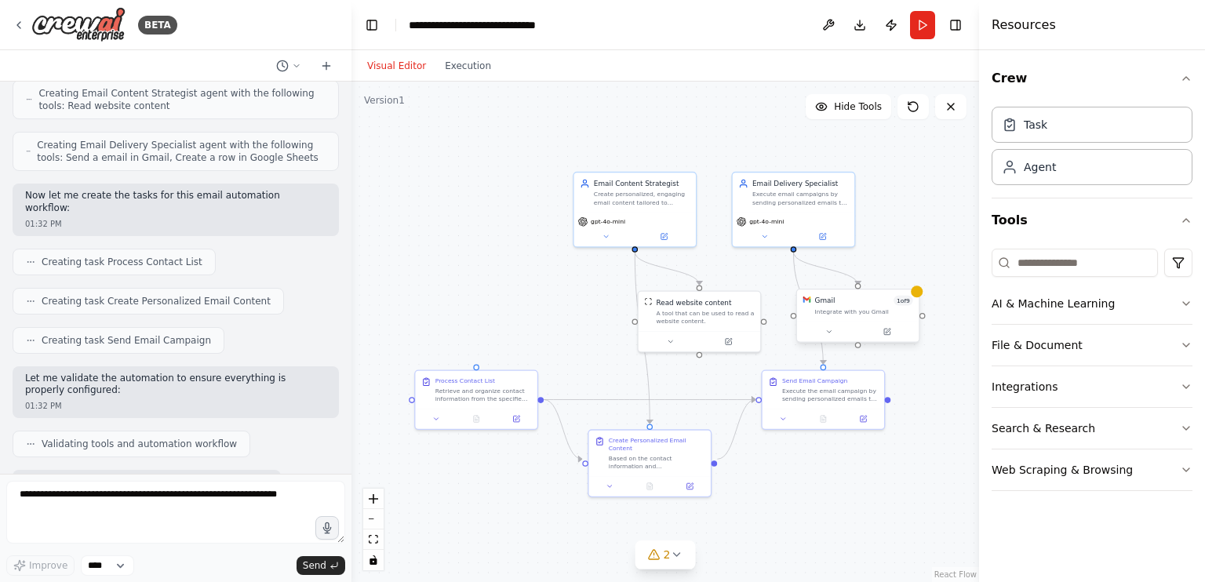
click at [895, 343] on div "Gmail 1 of 9 Integrate with you Gmail" at bounding box center [858, 317] width 124 height 54
click at [881, 336] on button at bounding box center [887, 331] width 56 height 12
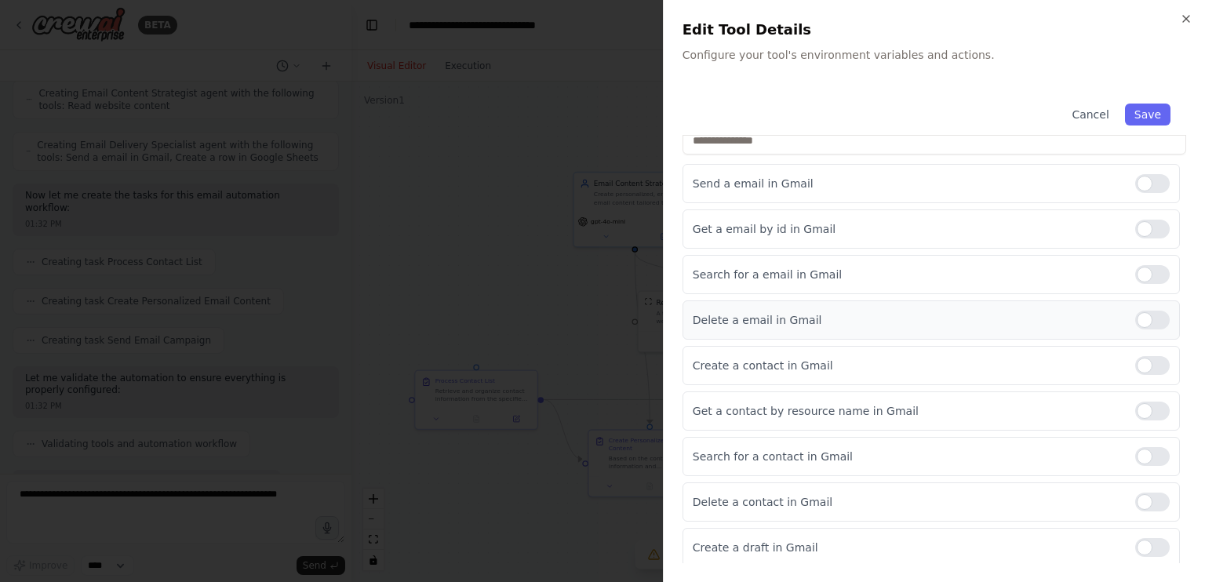
scroll to position [0, 0]
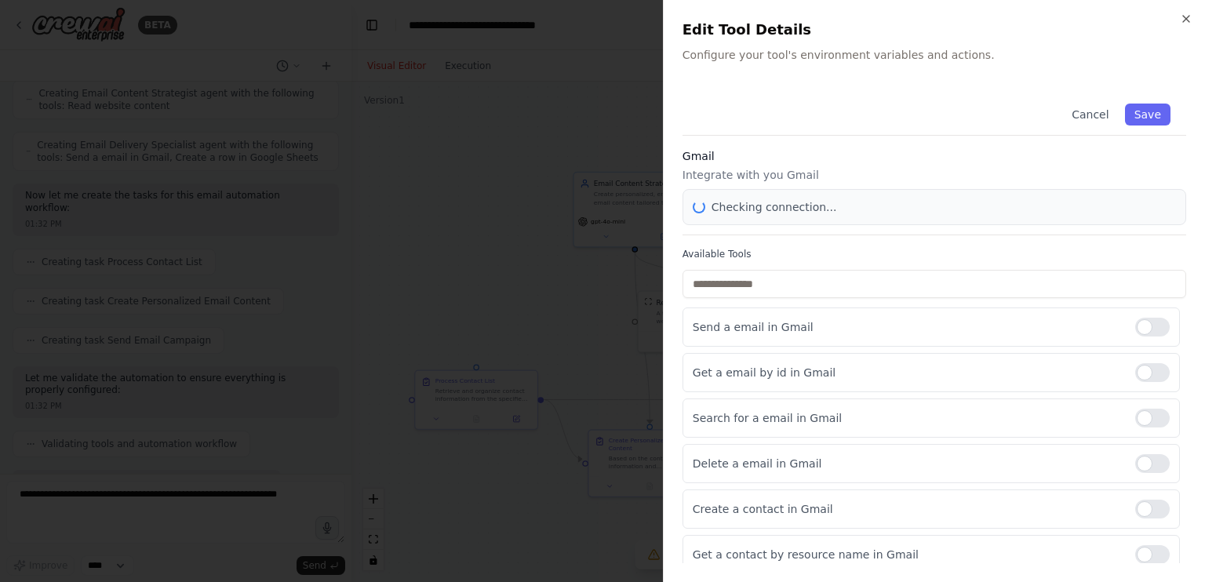
click at [548, 231] on div at bounding box center [602, 291] width 1205 height 582
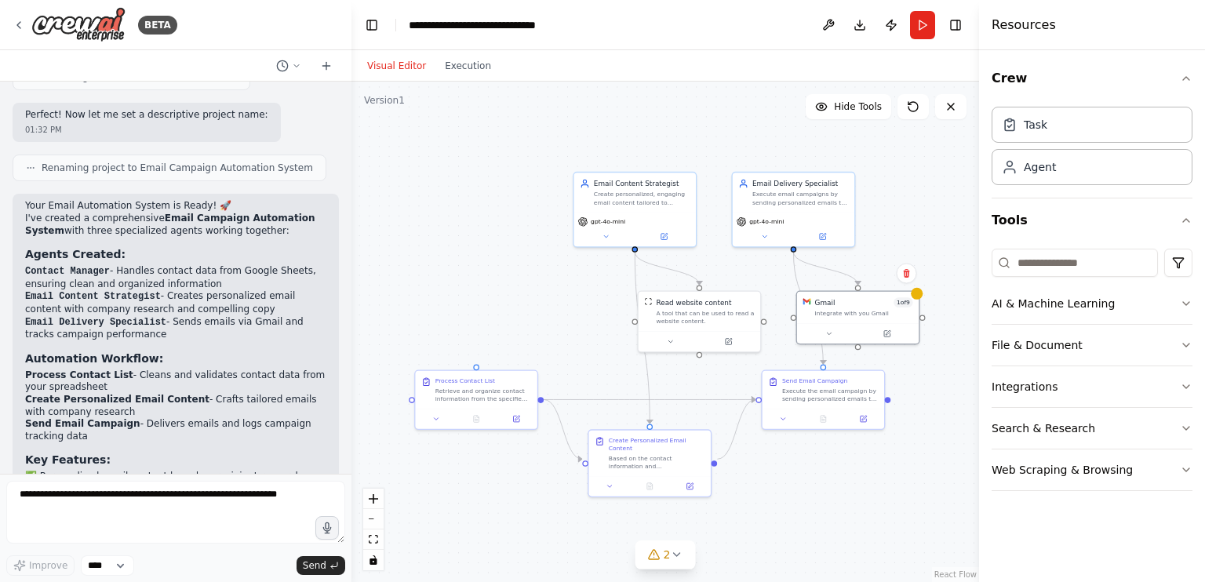
scroll to position [2360, 0]
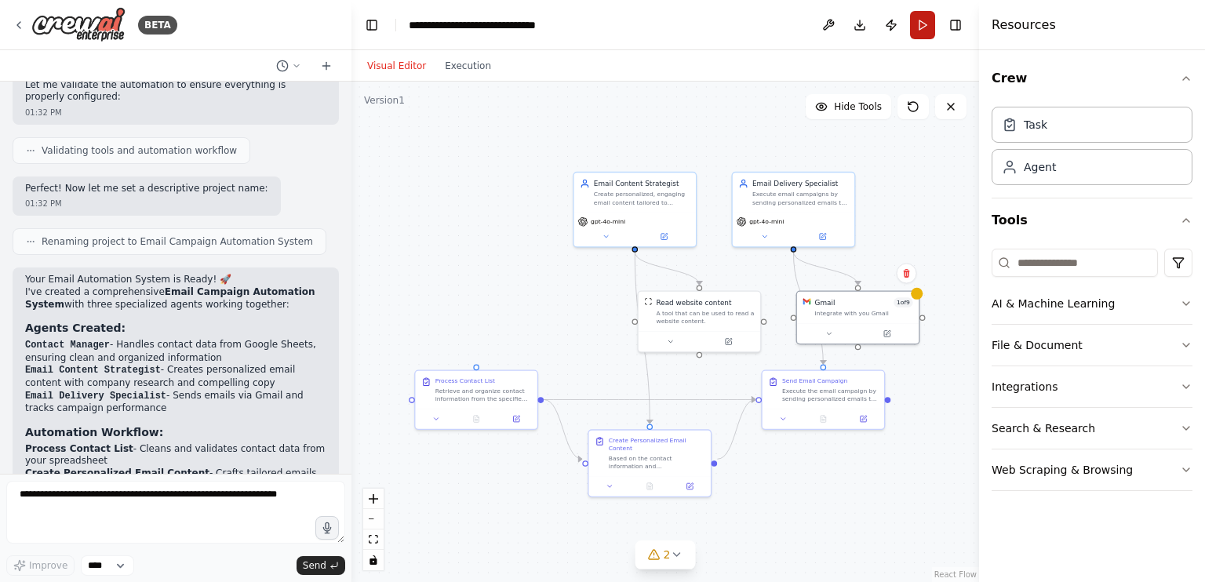
click at [921, 24] on button "Run" at bounding box center [922, 25] width 25 height 28
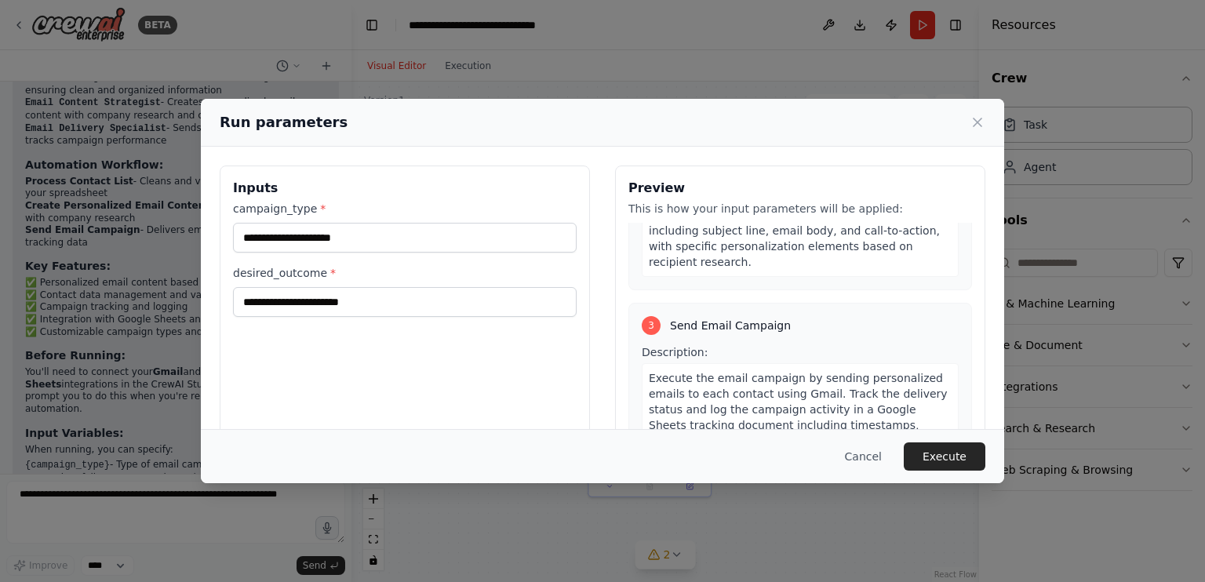
scroll to position [126, 0]
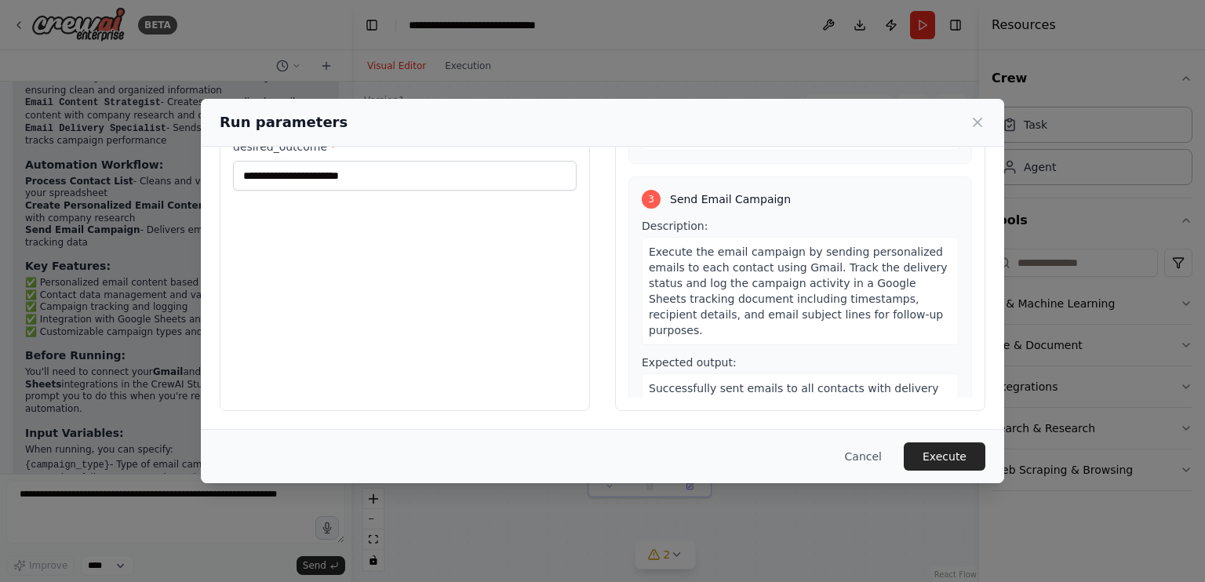
drag, startPoint x: 801, startPoint y: 318, endPoint x: 588, endPoint y: 92, distance: 310.7
click at [588, 92] on div "Run parameters Inputs campaign_type * desired_outcome * Preview This is how you…" at bounding box center [602, 291] width 1205 height 582
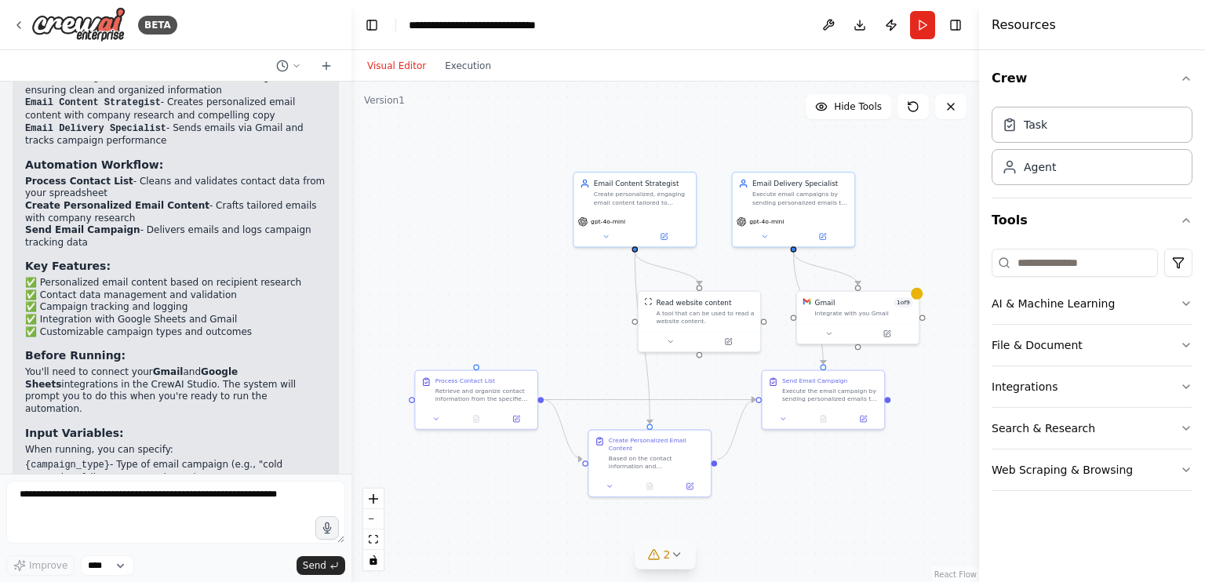
click at [671, 553] on icon at bounding box center [676, 554] width 13 height 13
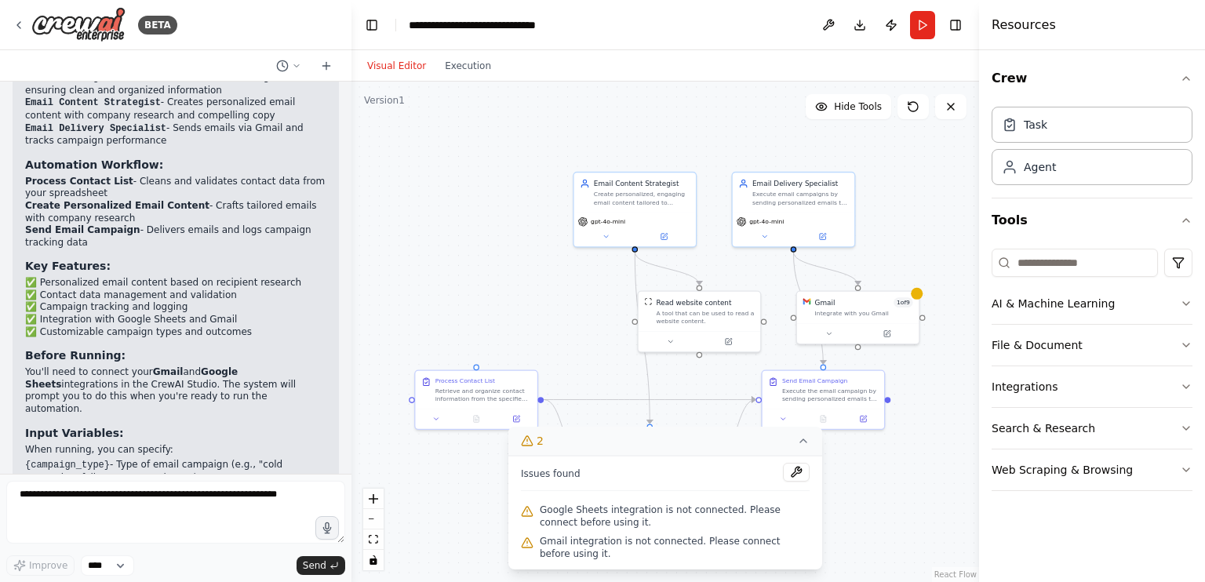
click at [902, 515] on div ".deletable-edge-delete-btn { width: 20px; height: 20px; border: 0px solid #ffff…" at bounding box center [664, 332] width 627 height 500
click at [842, 373] on div "Send Email Campaign Execute the email campaign by sending personalized emails t…" at bounding box center [823, 388] width 122 height 38
click at [547, 335] on div ".deletable-edge-delete-btn { width: 20px; height: 20px; border: 0px solid #ffff…" at bounding box center [664, 332] width 627 height 500
click at [889, 329] on icon at bounding box center [887, 331] width 5 height 5
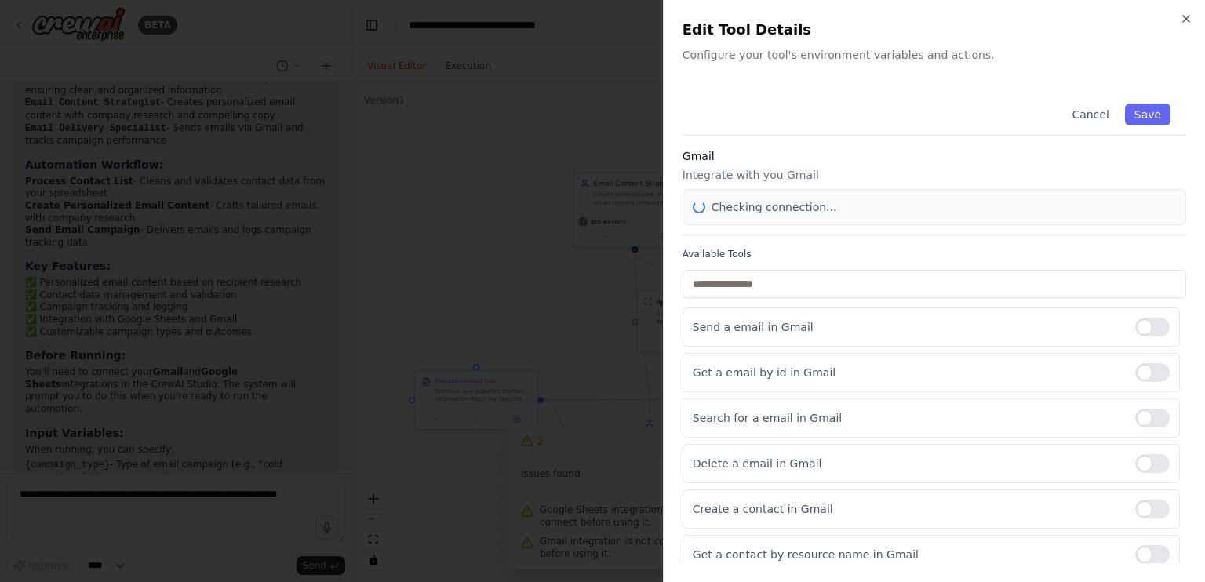
click at [596, 203] on div at bounding box center [602, 291] width 1205 height 582
